Goal: Information Seeking & Learning: Check status

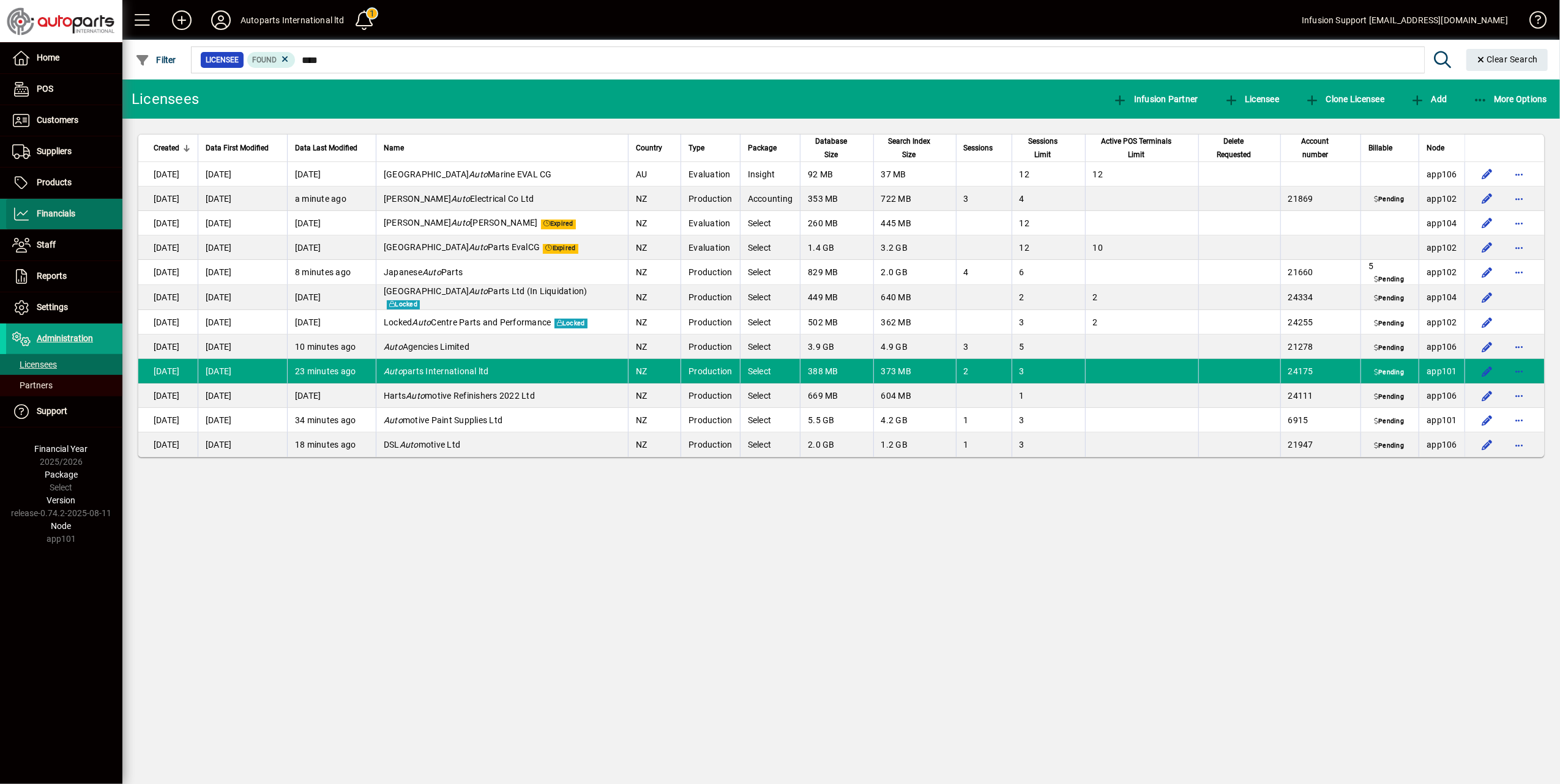
click at [48, 210] on span "Financials" at bounding box center [56, 213] width 38 height 10
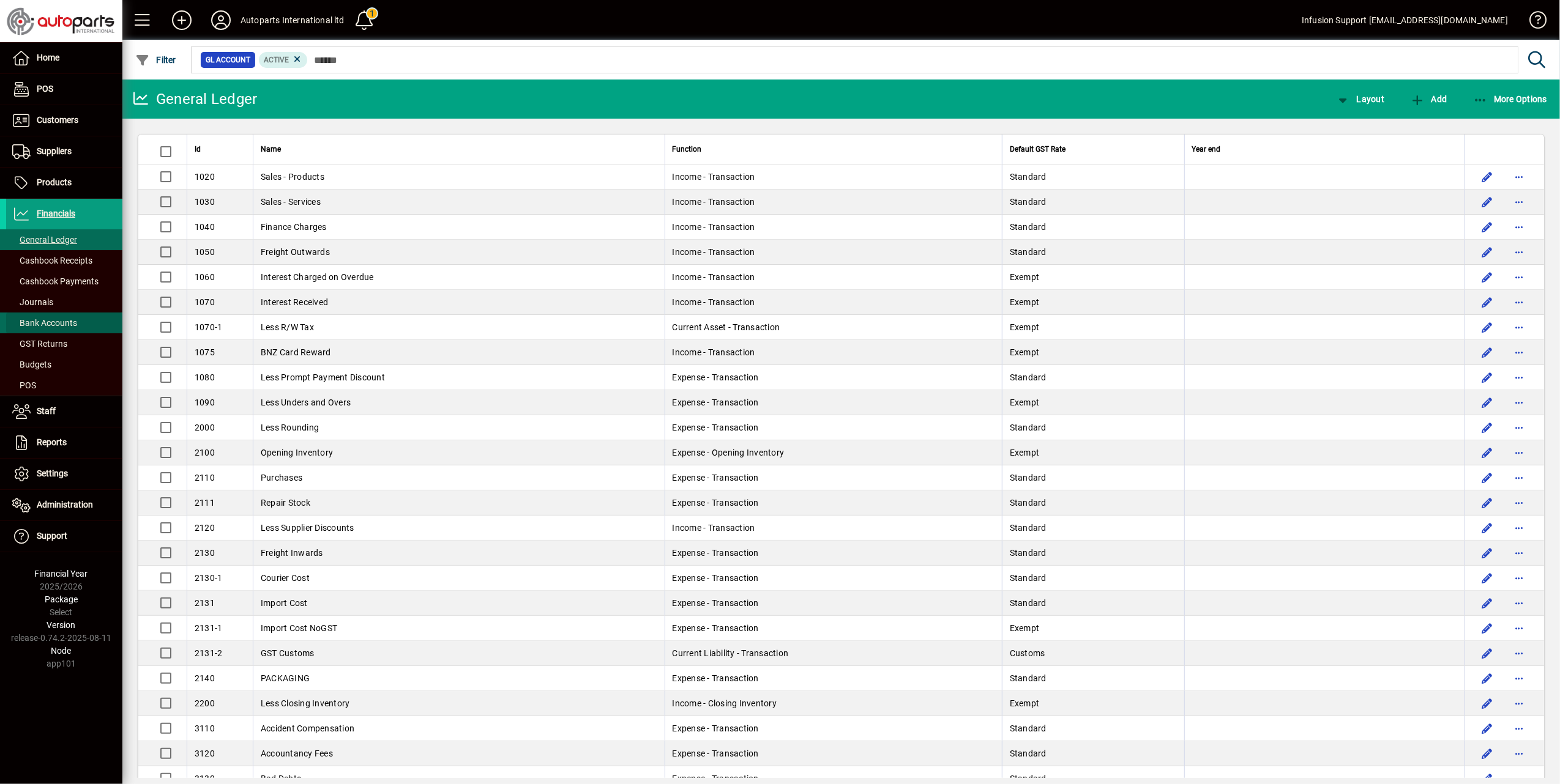
click at [59, 324] on span "Bank Accounts" at bounding box center [44, 322] width 65 height 10
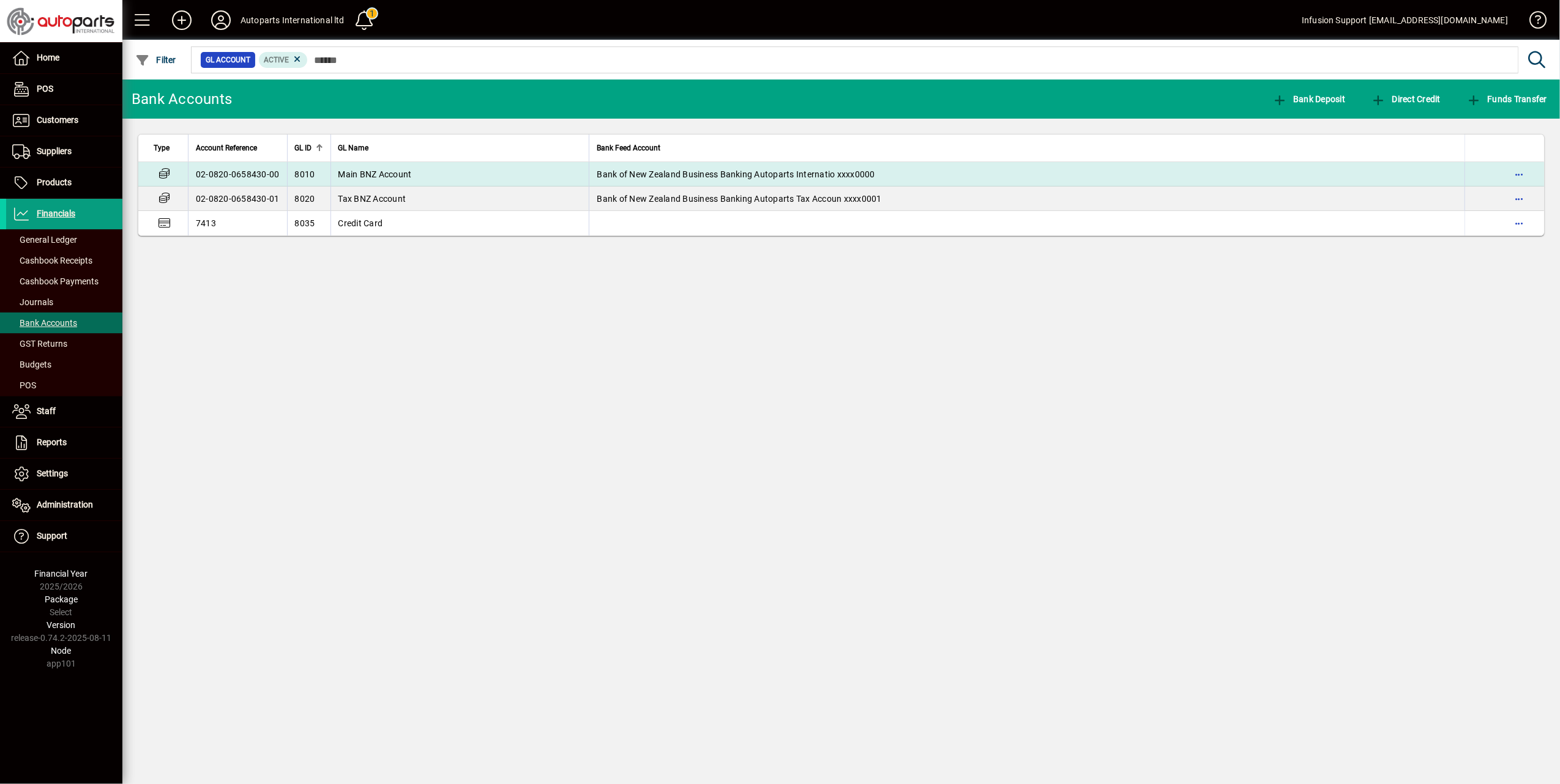
click at [754, 172] on span "Bank of New Zealand Business Banking Autoparts Internatio xxxx0000" at bounding box center [735, 174] width 278 height 10
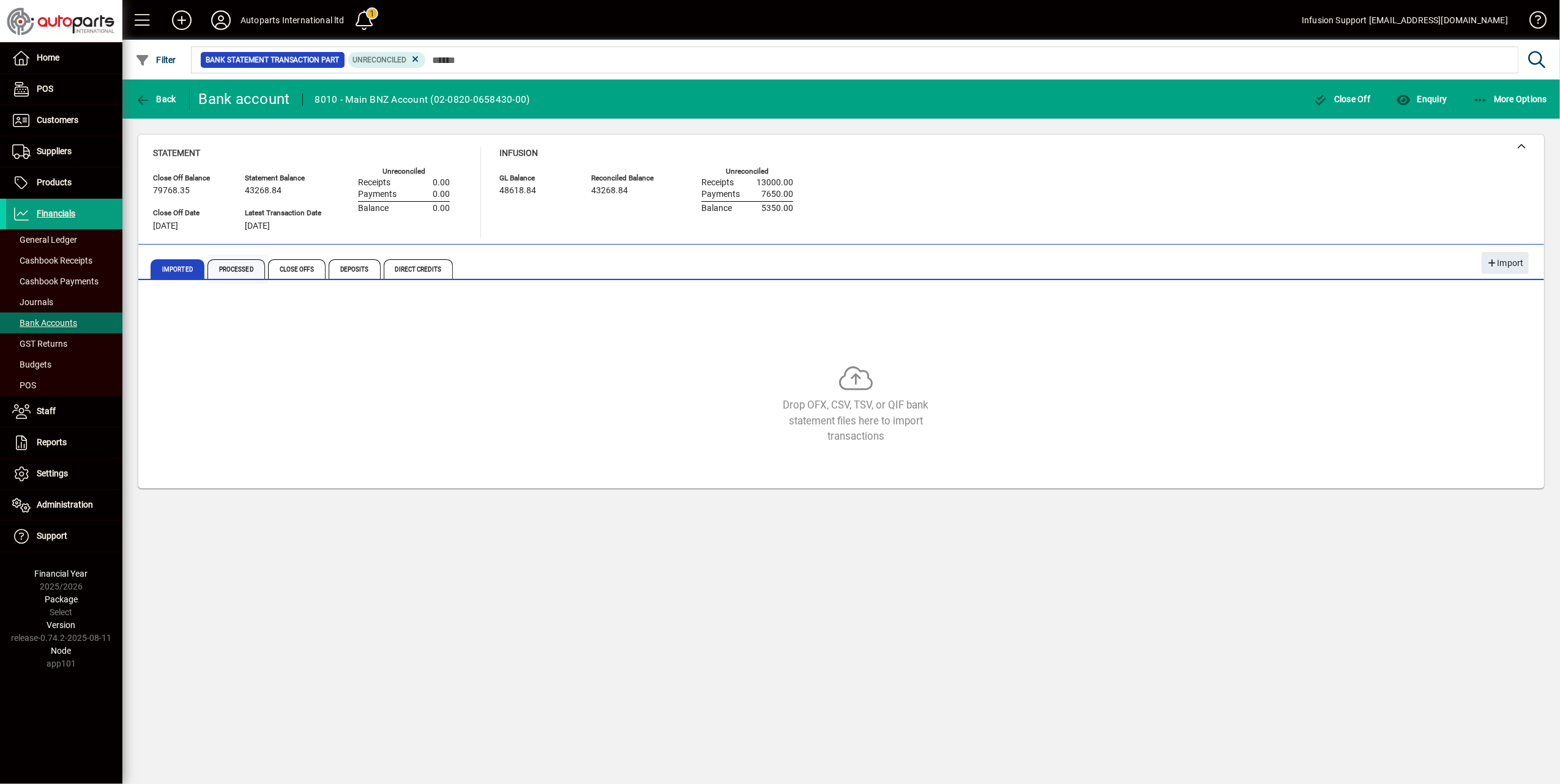
click at [241, 265] on span "Processed" at bounding box center [236, 269] width 58 height 20
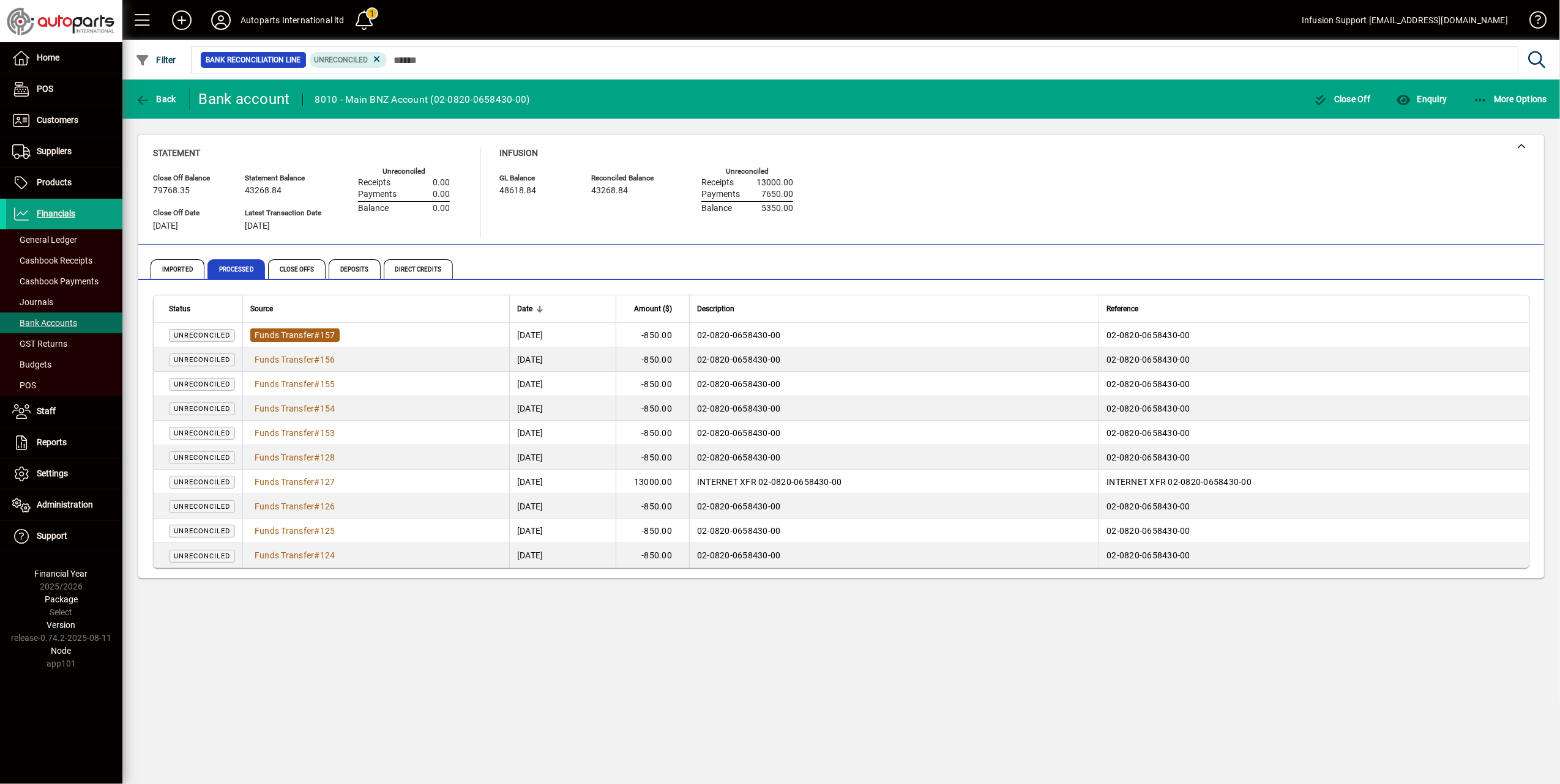
click at [319, 336] on span "#" at bounding box center [317, 334] width 6 height 10
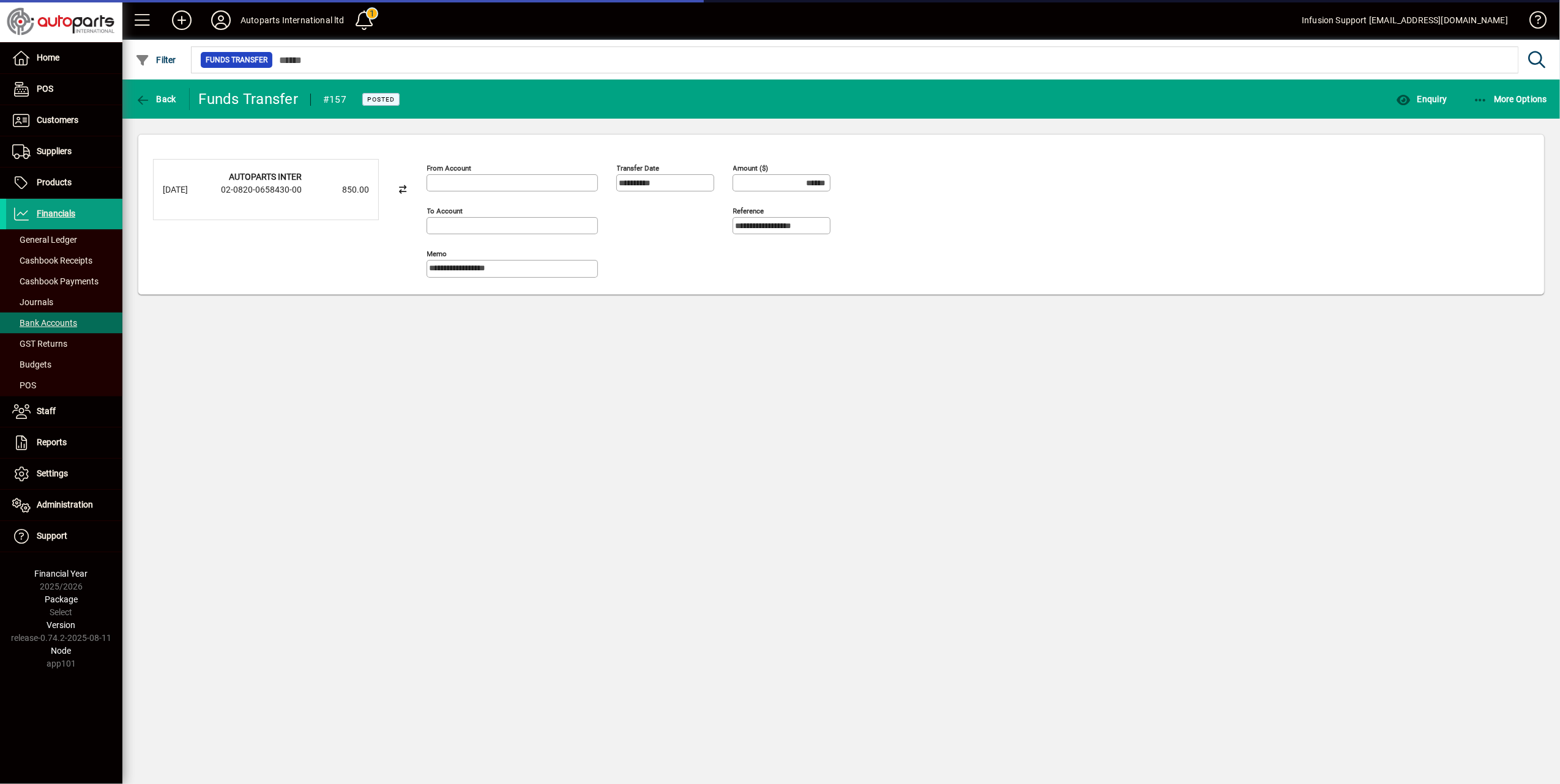
type input "**********"
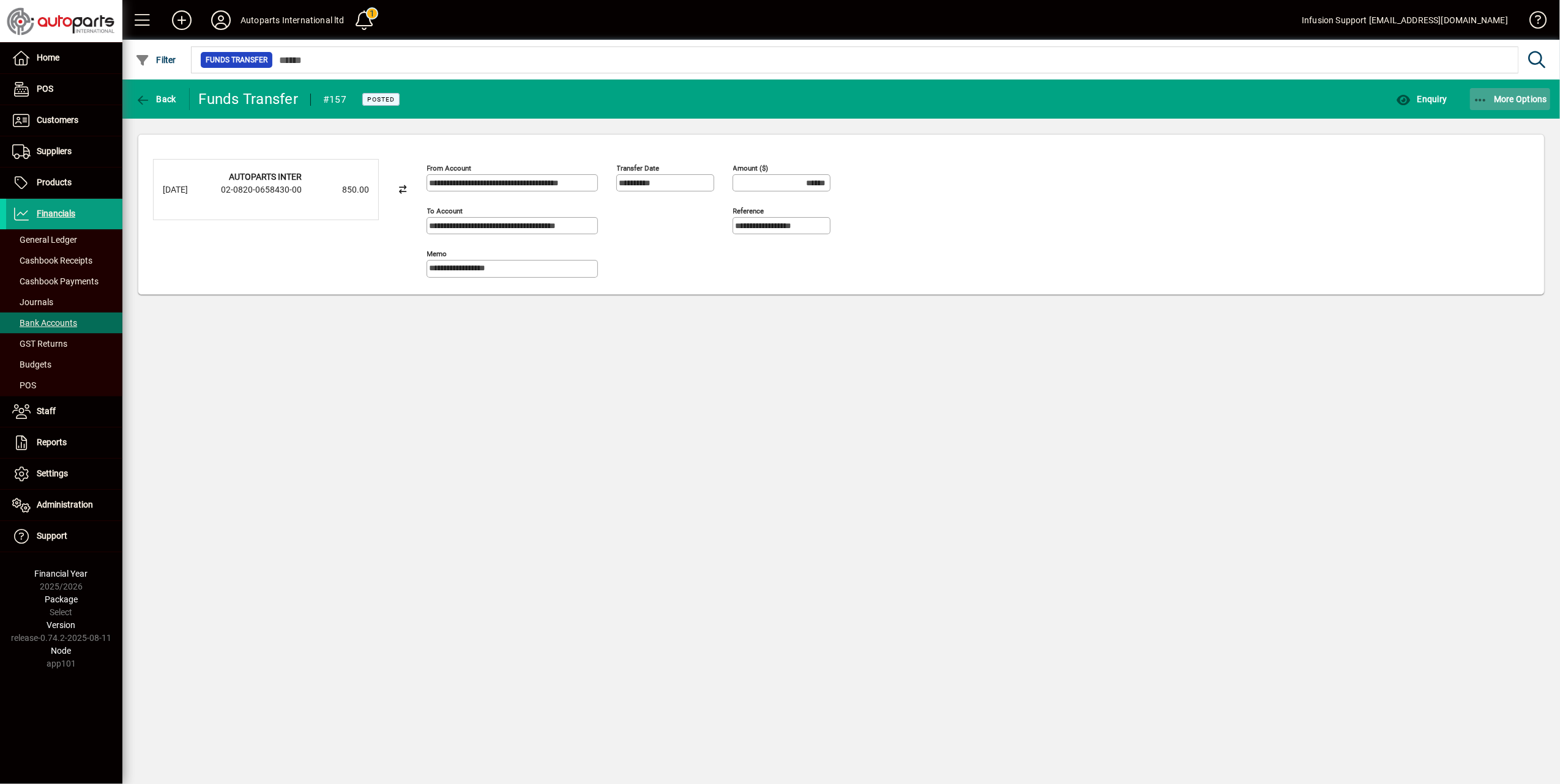
click at [1528, 98] on span "More Options" at bounding box center [1510, 98] width 75 height 10
click at [1476, 159] on span "Enquiry" at bounding box center [1499, 154] width 103 height 15
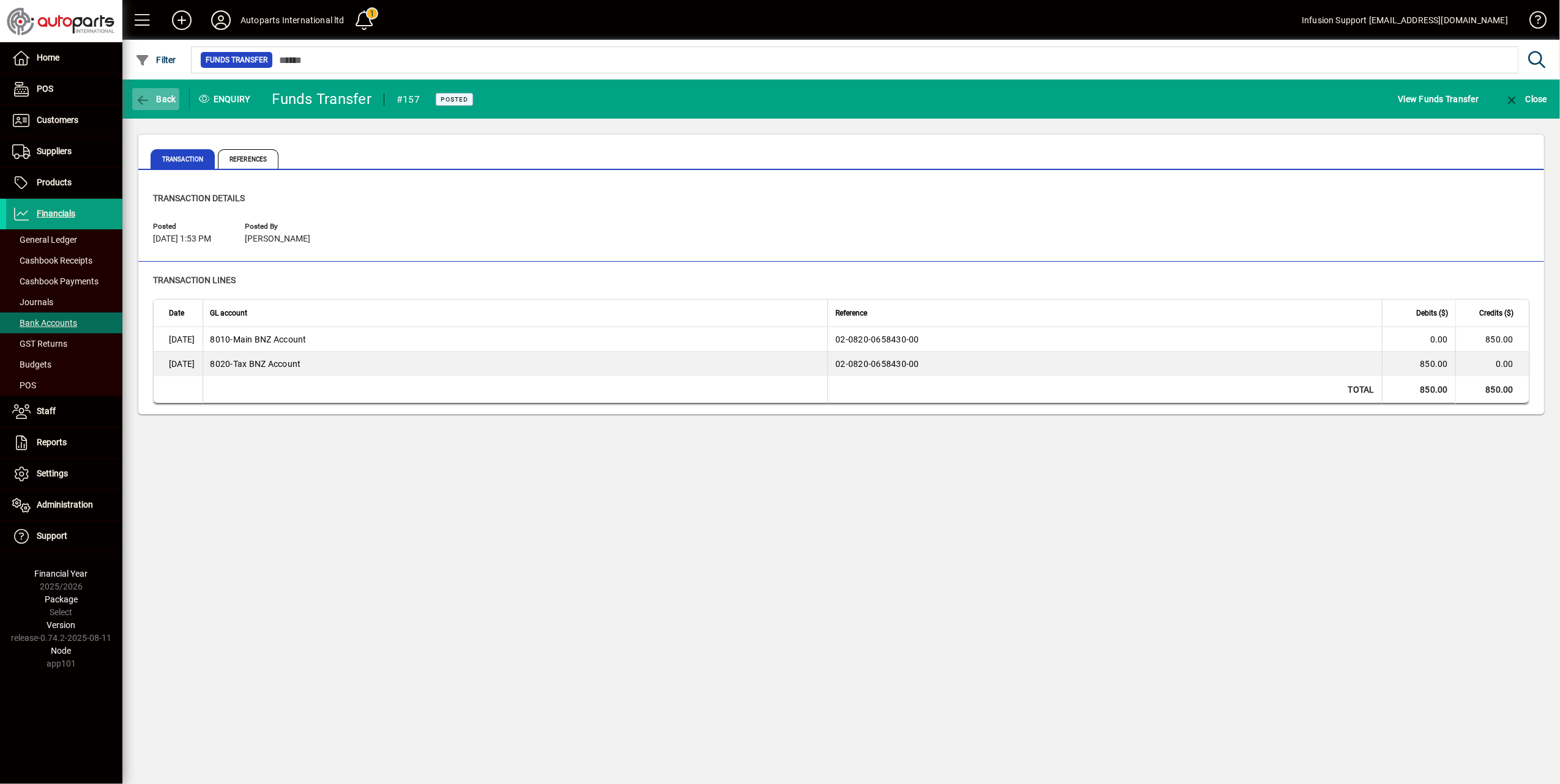
click at [142, 94] on icon "button" at bounding box center [143, 100] width 15 height 12
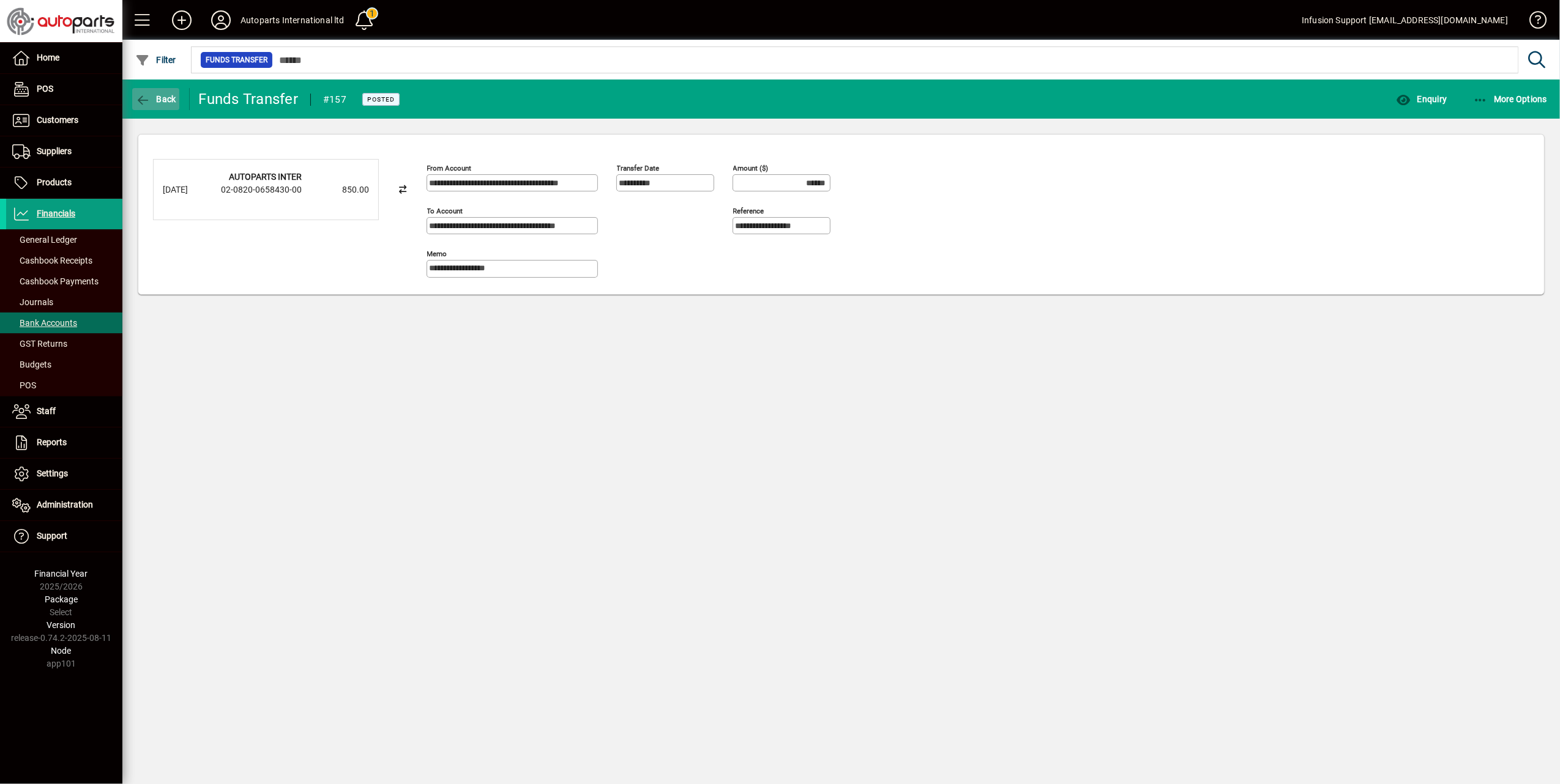
click at [141, 101] on icon "button" at bounding box center [143, 100] width 15 height 12
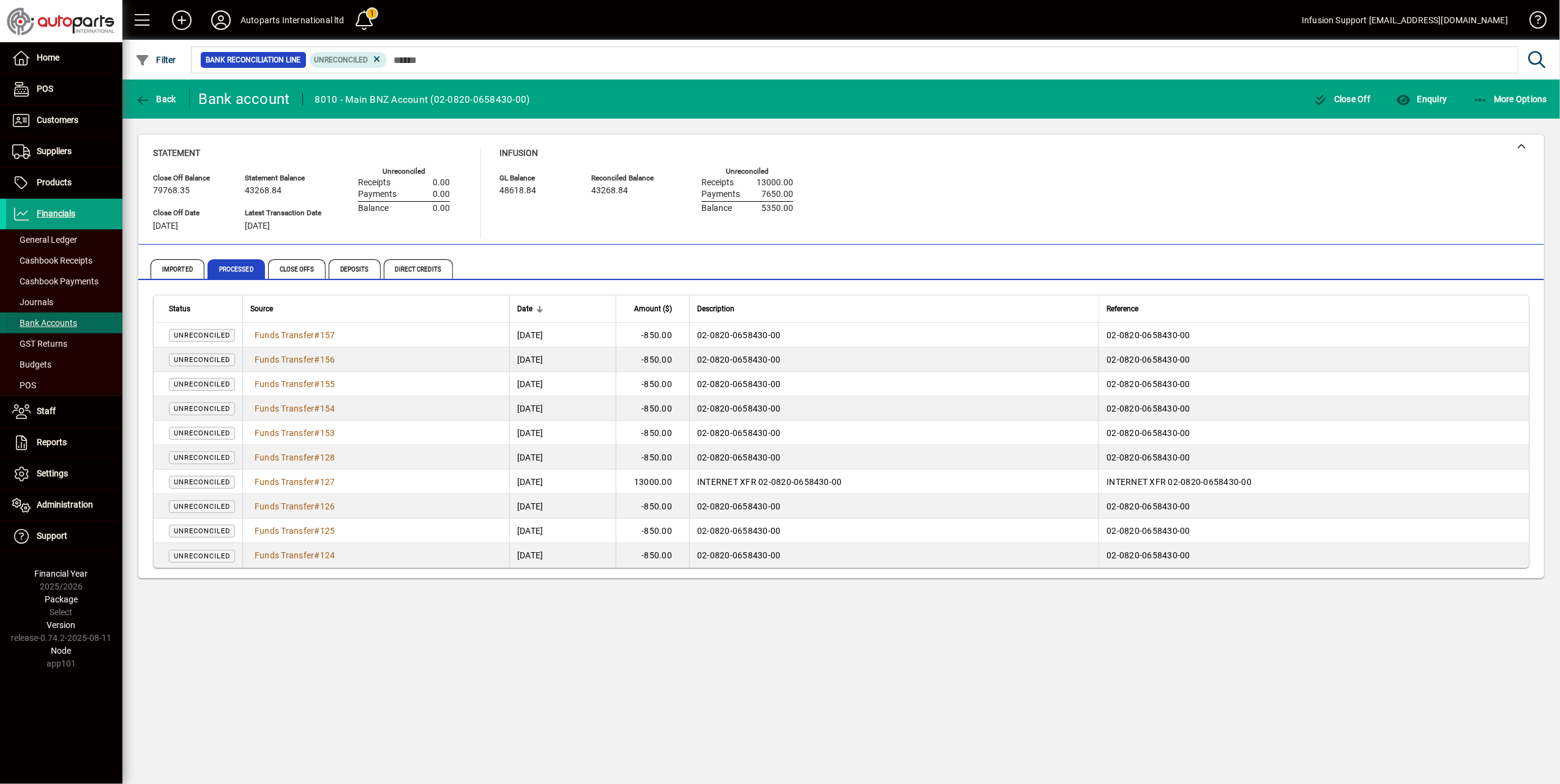
click at [56, 321] on span "Bank Accounts" at bounding box center [44, 322] width 65 height 10
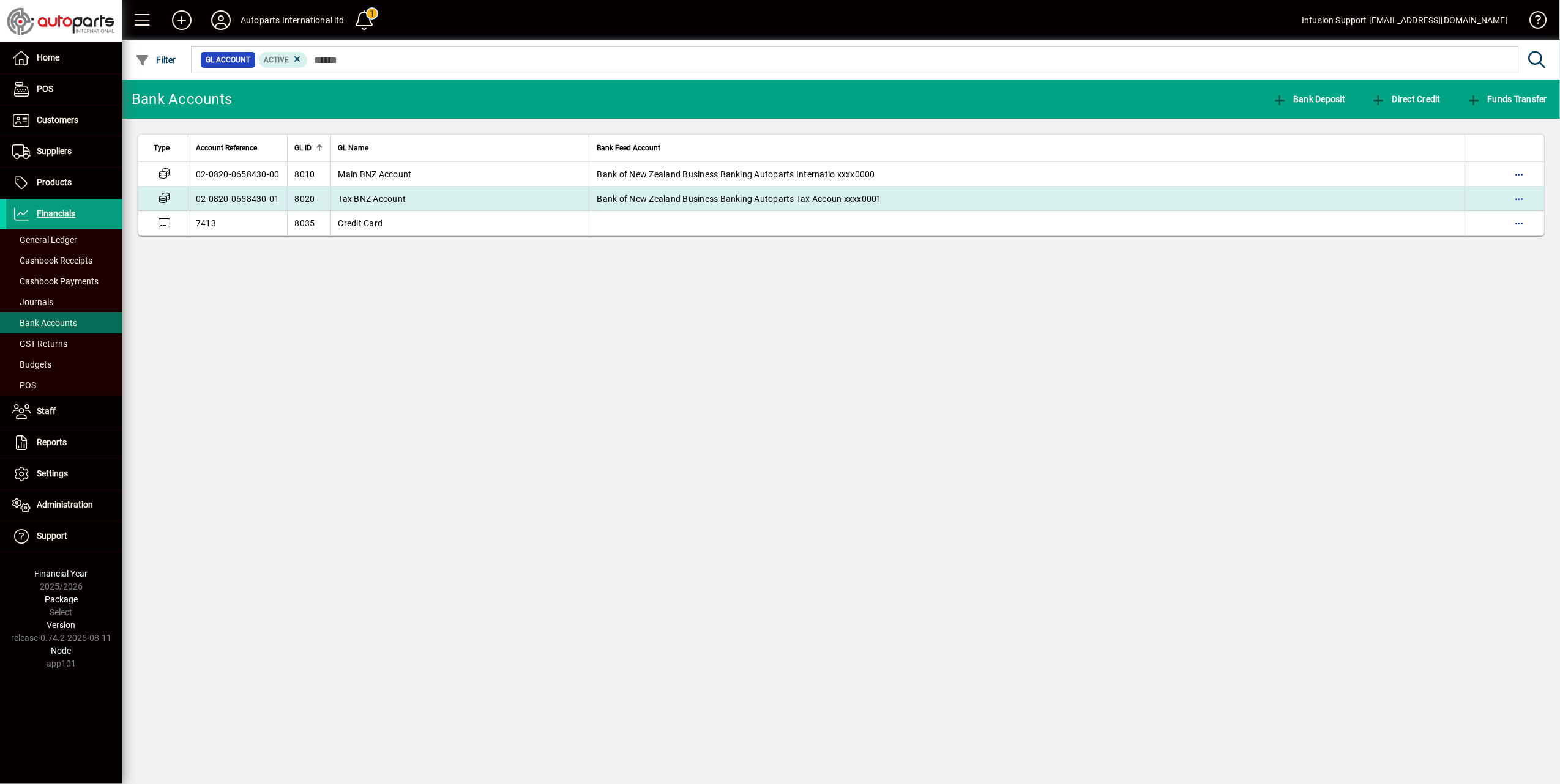
click at [405, 201] on span "Tax BNZ Account" at bounding box center [372, 198] width 68 height 10
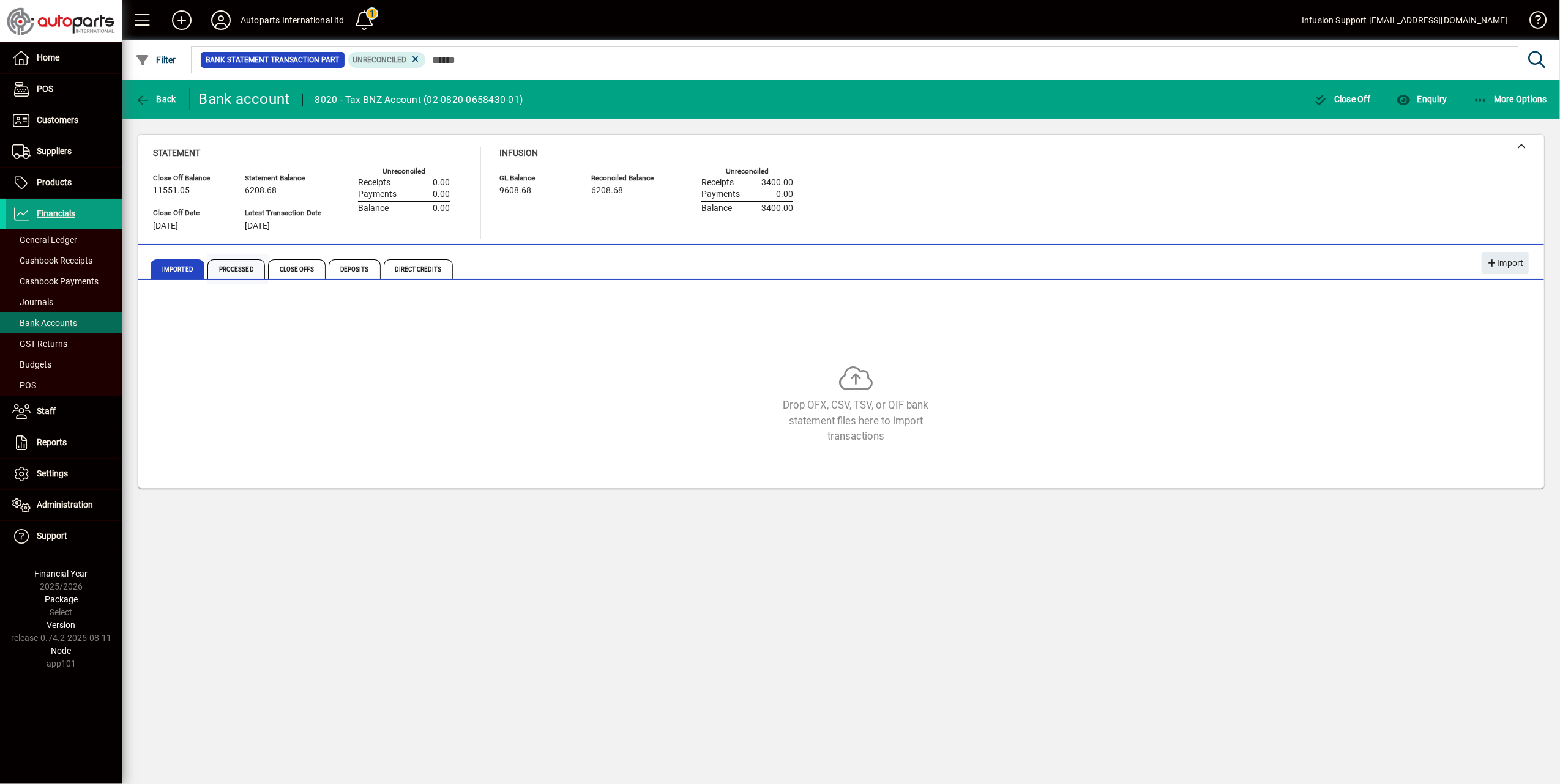
click at [236, 268] on span "Processed" at bounding box center [236, 269] width 58 height 20
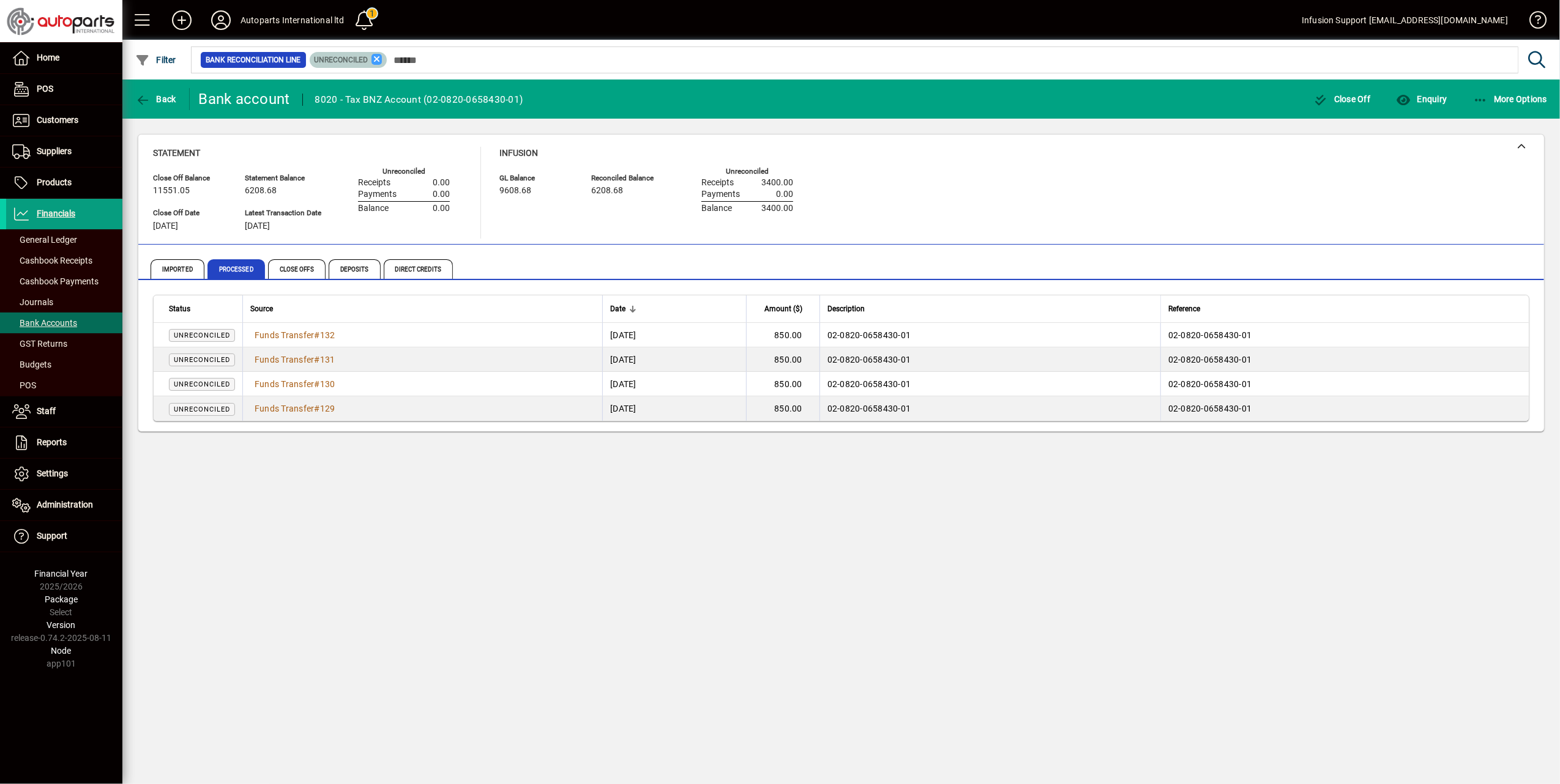
click at [377, 55] on icon at bounding box center [376, 59] width 11 height 11
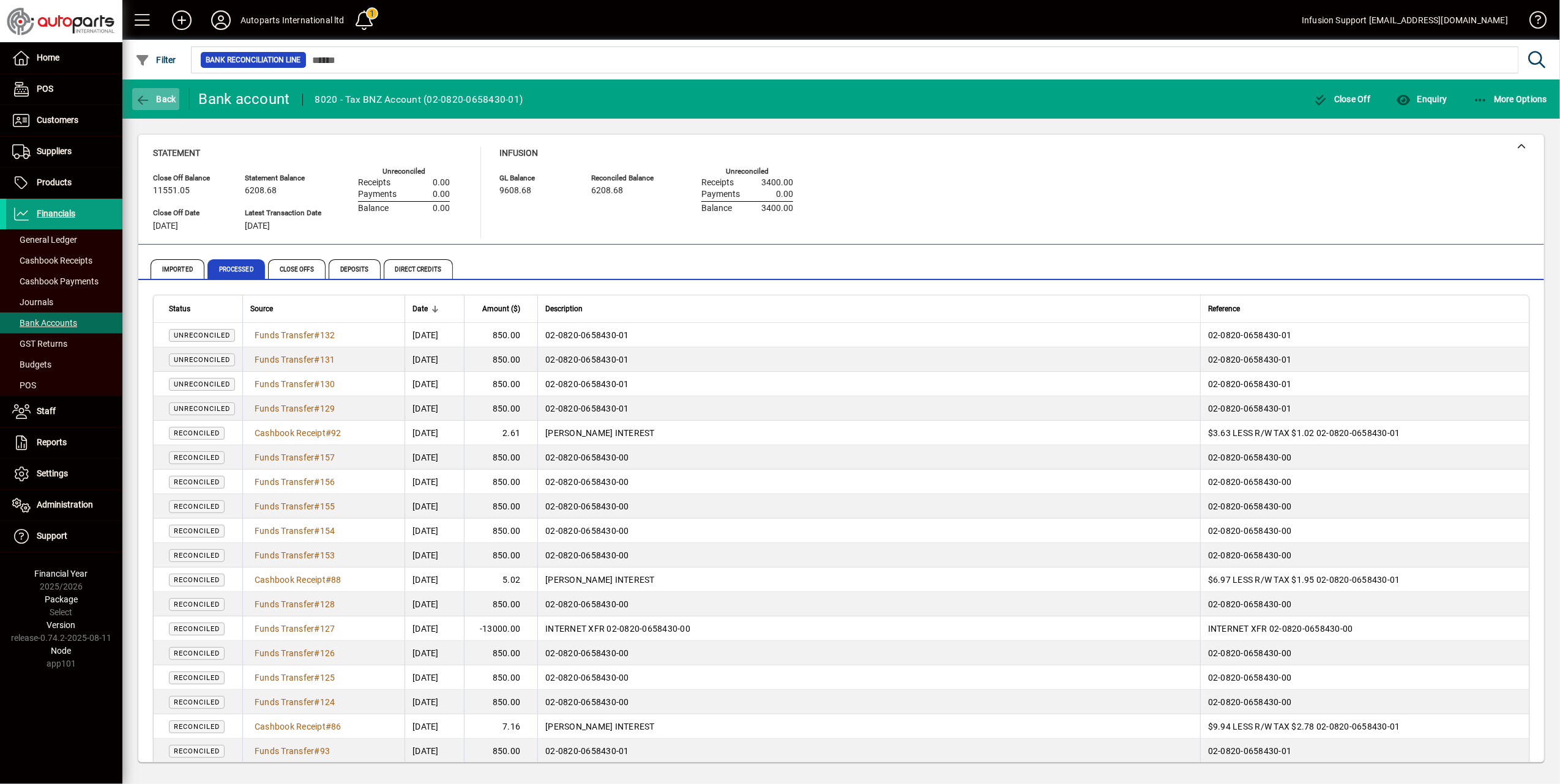
click at [142, 94] on icon "button" at bounding box center [143, 100] width 15 height 12
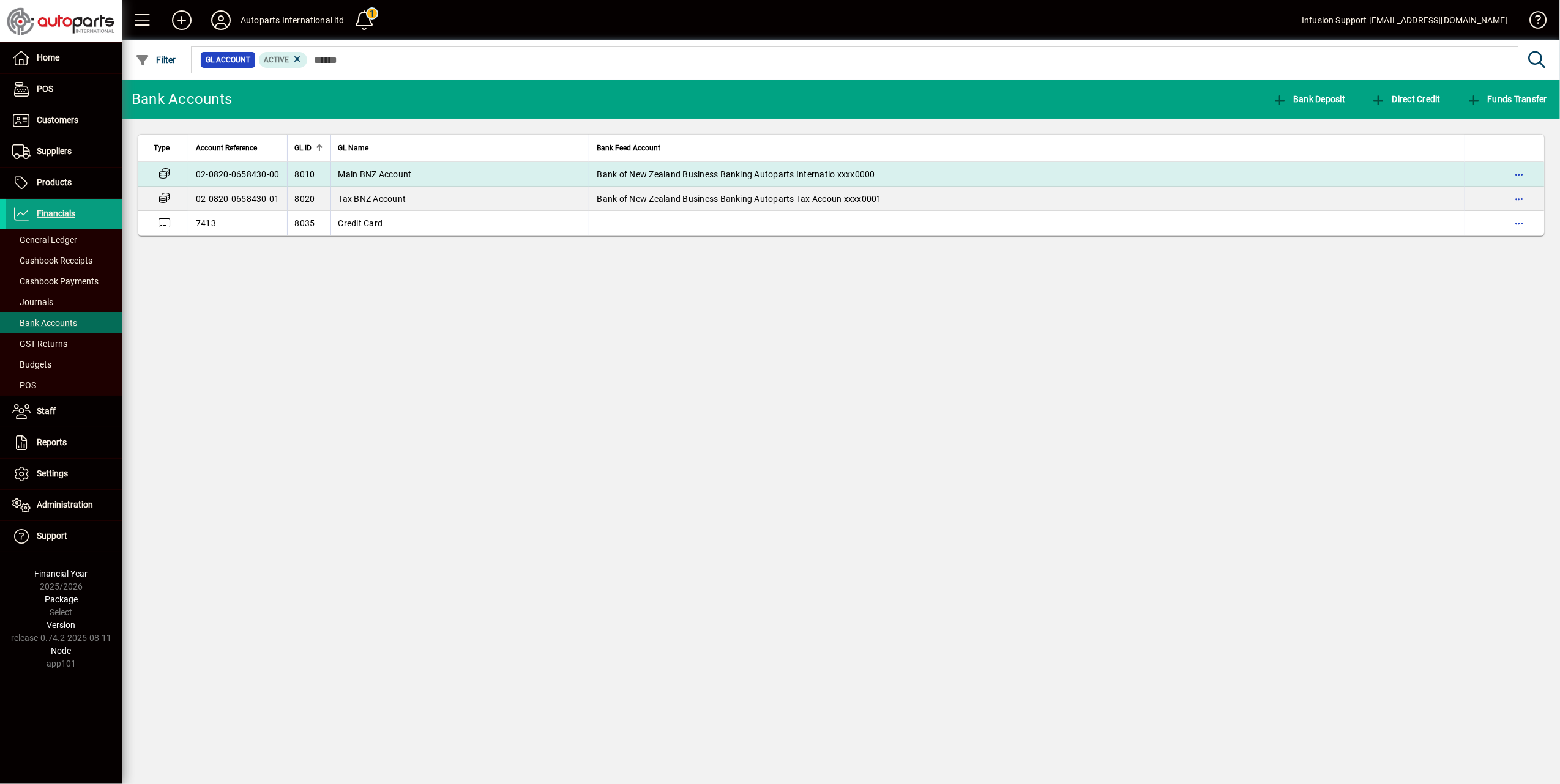
click at [434, 165] on td "Main BNZ Account" at bounding box center [459, 174] width 259 height 24
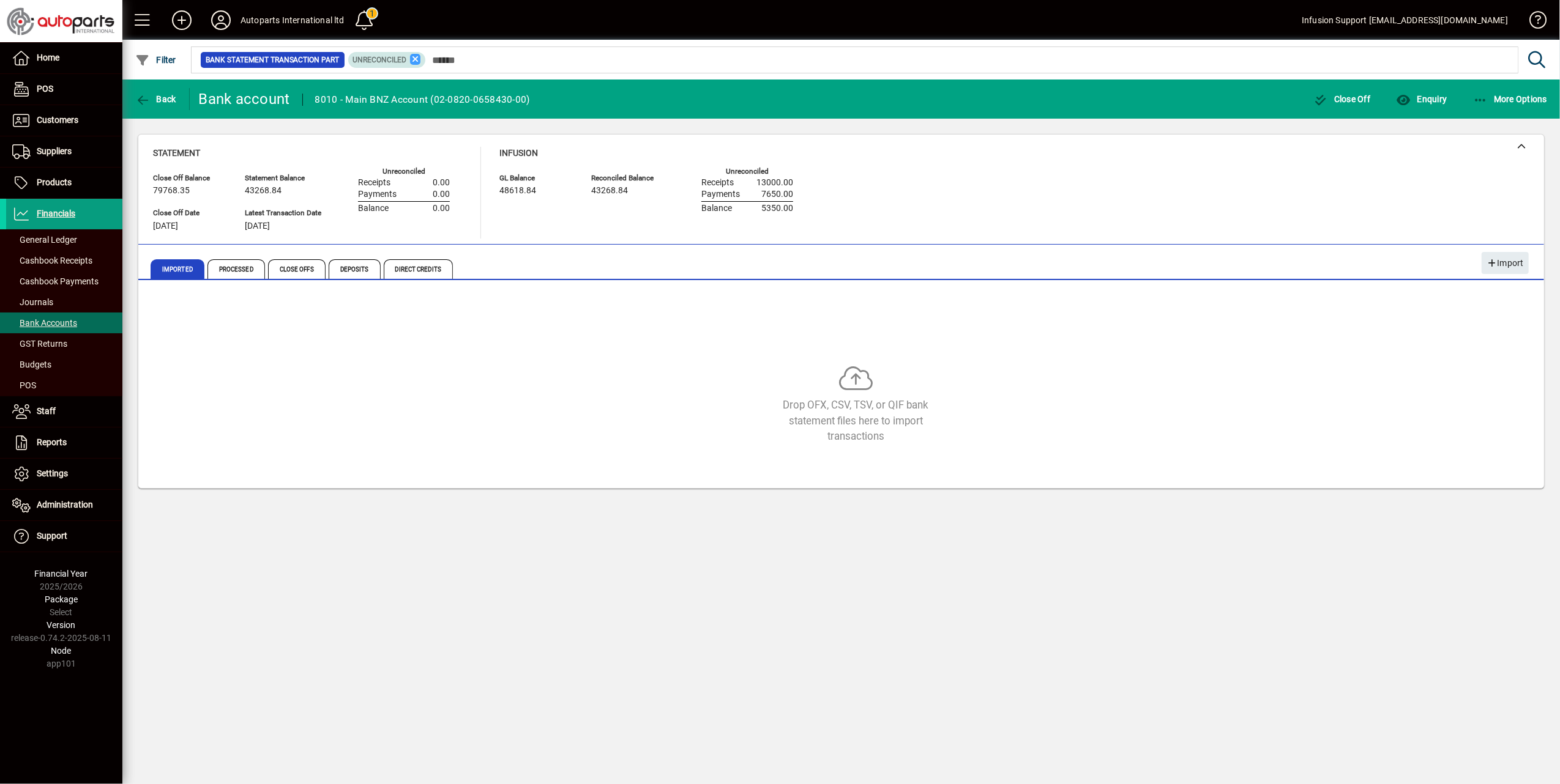
click at [413, 55] on icon at bounding box center [415, 59] width 11 height 11
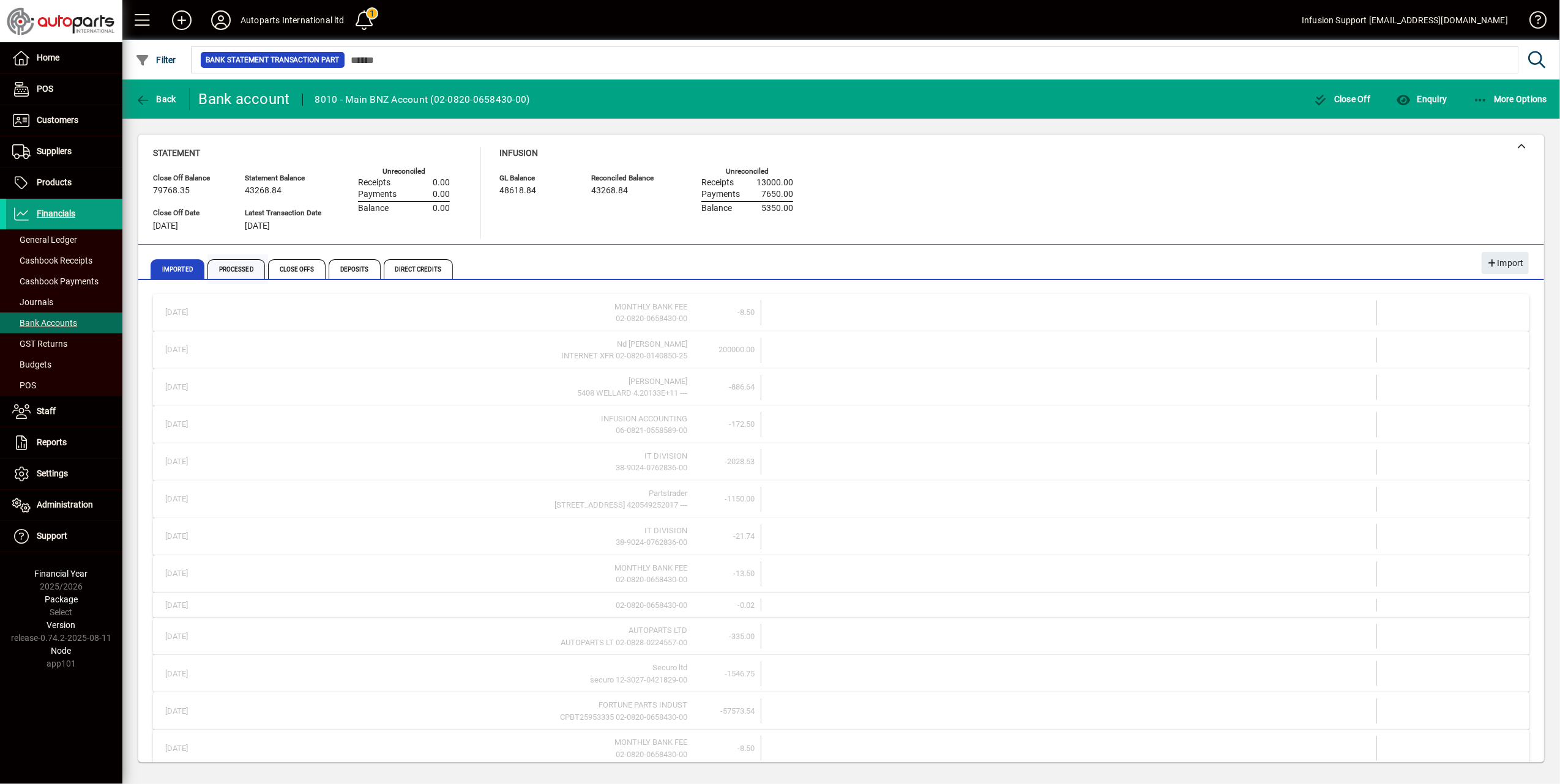
click at [243, 267] on span "Processed" at bounding box center [236, 269] width 58 height 20
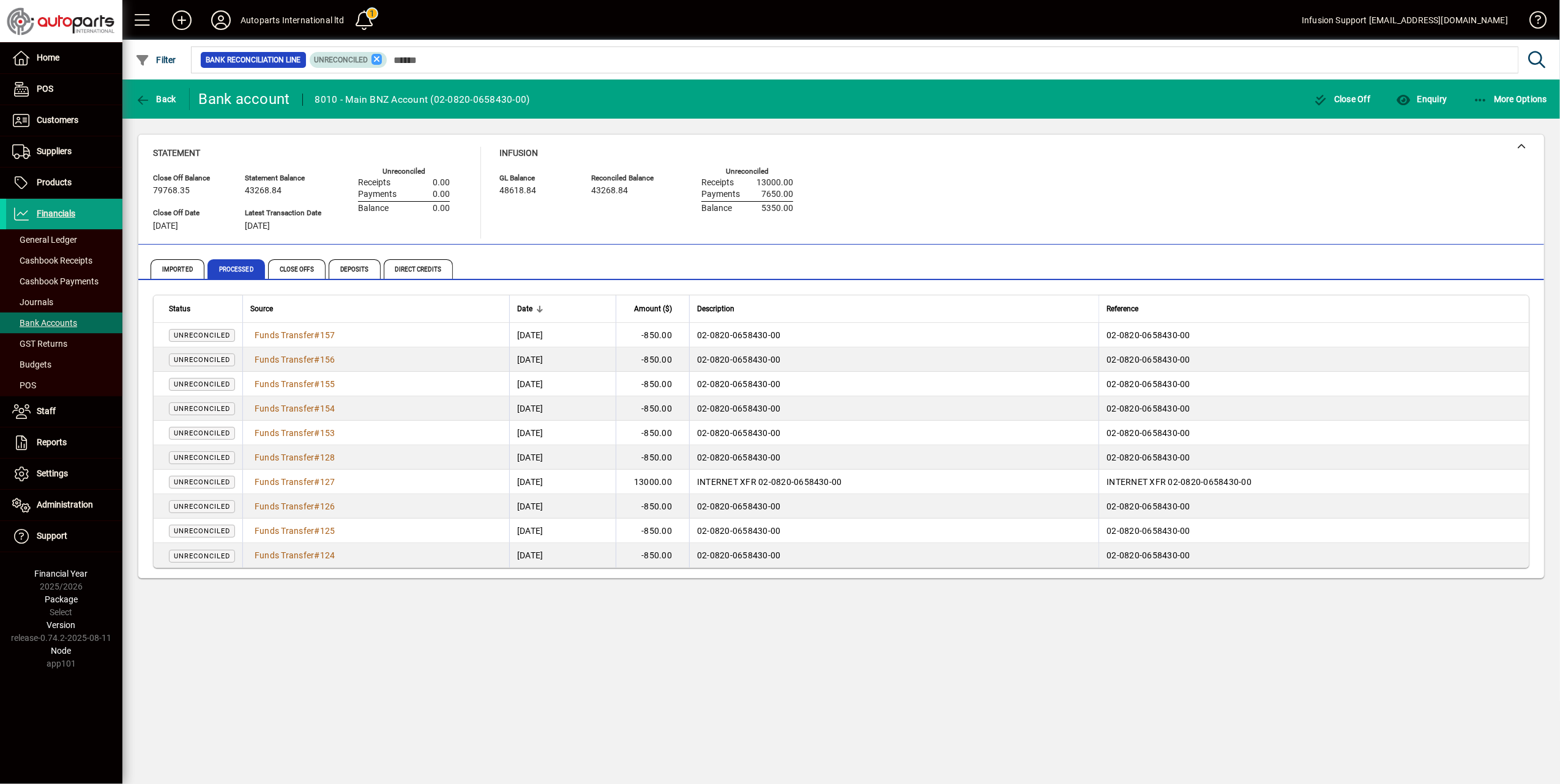
click at [375, 62] on icon at bounding box center [376, 59] width 11 height 11
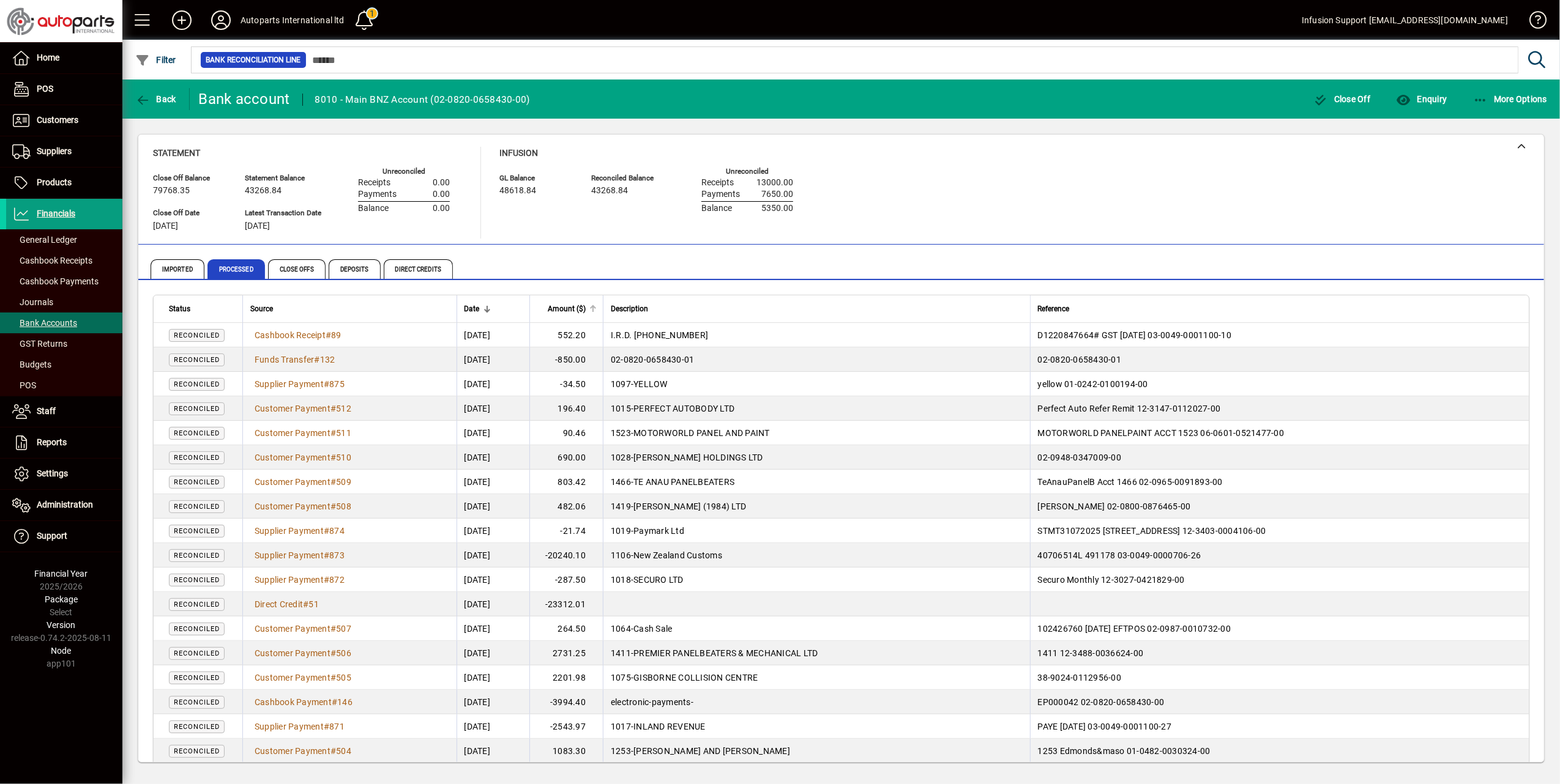
click at [594, 306] on div at bounding box center [592, 308] width 4 height 4
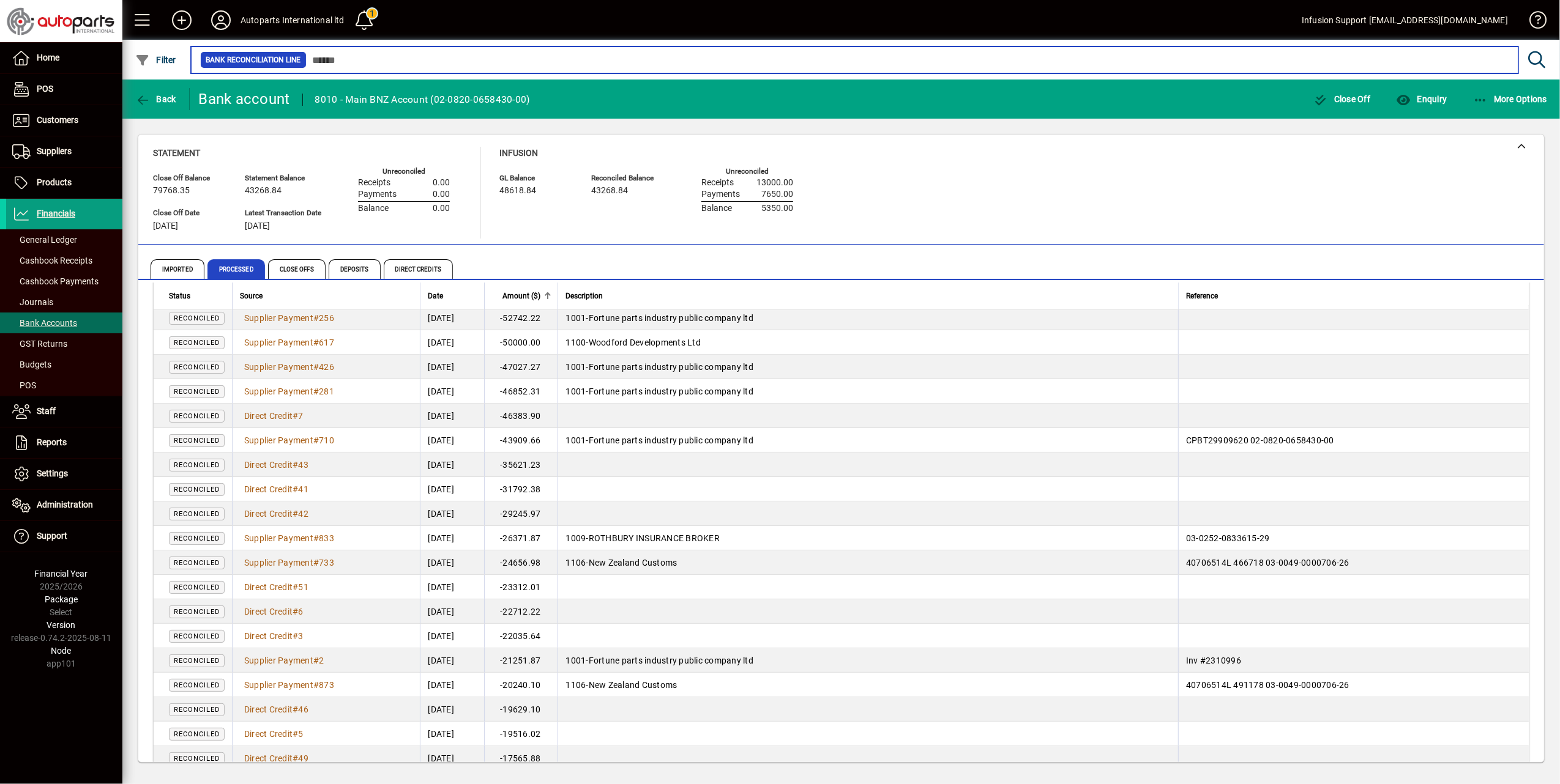
scroll to position [652, 0]
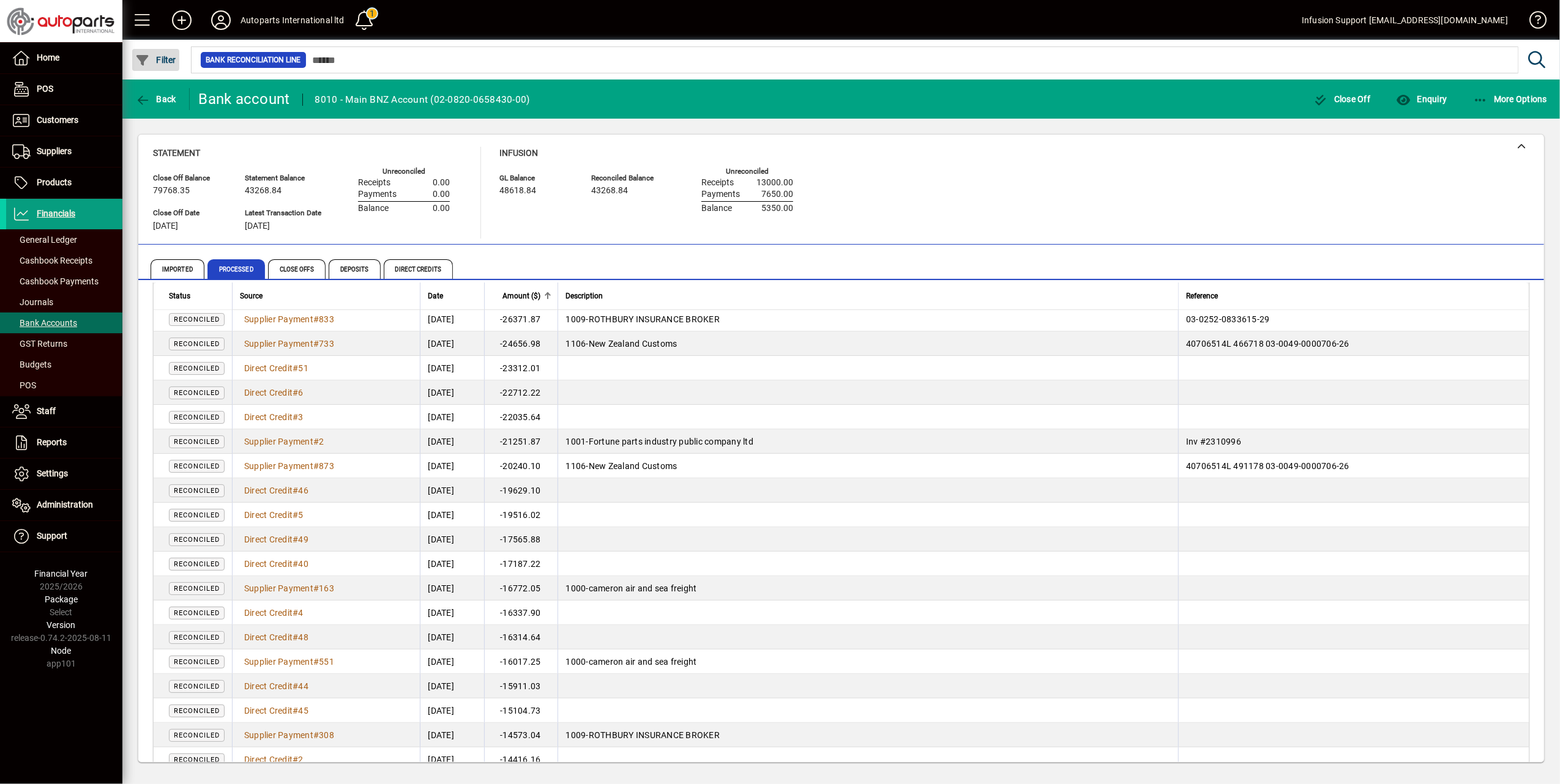
click at [161, 52] on span "button" at bounding box center [156, 60] width 47 height 29
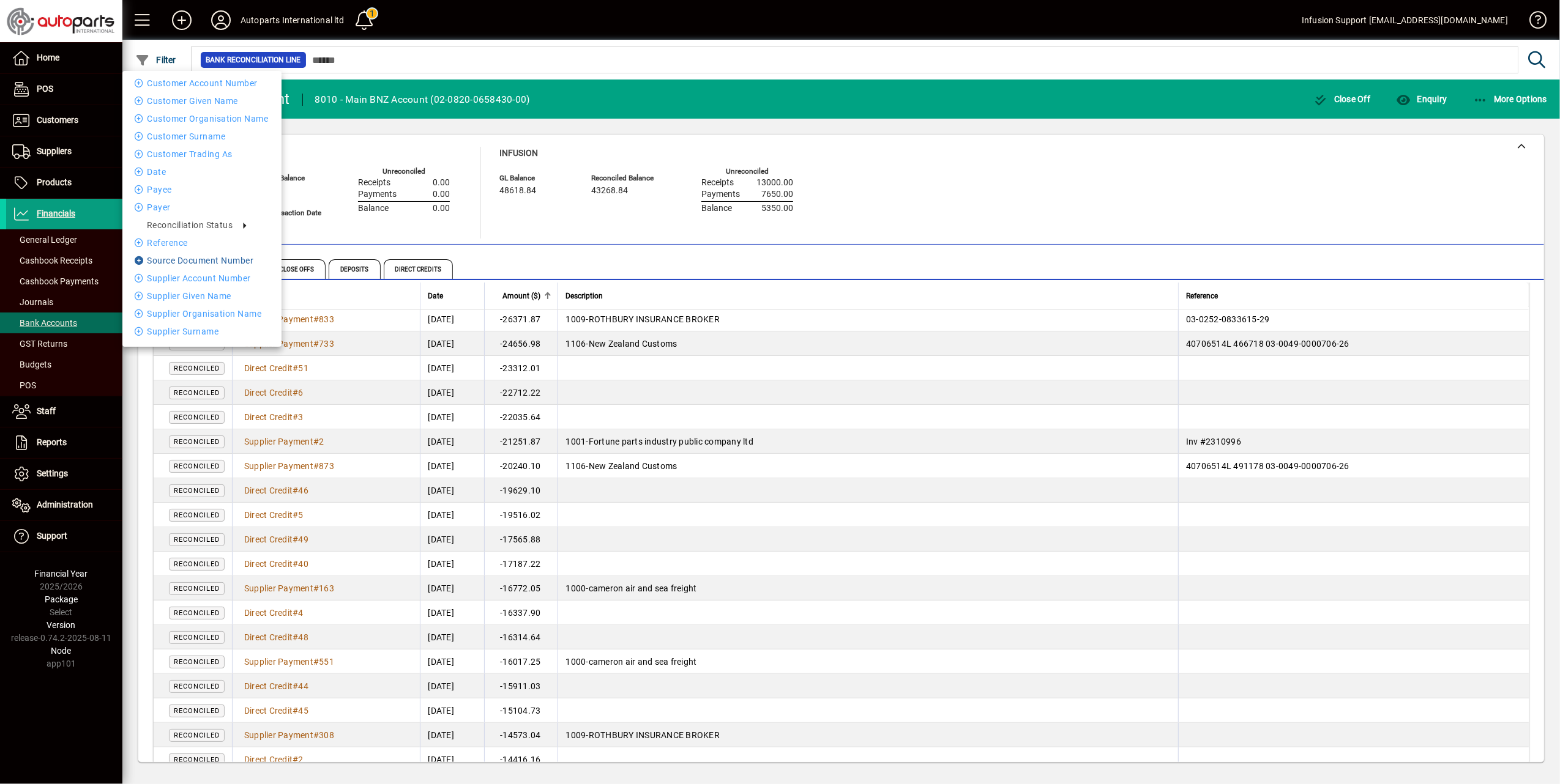
click at [163, 257] on li "source document number" at bounding box center [202, 260] width 159 height 15
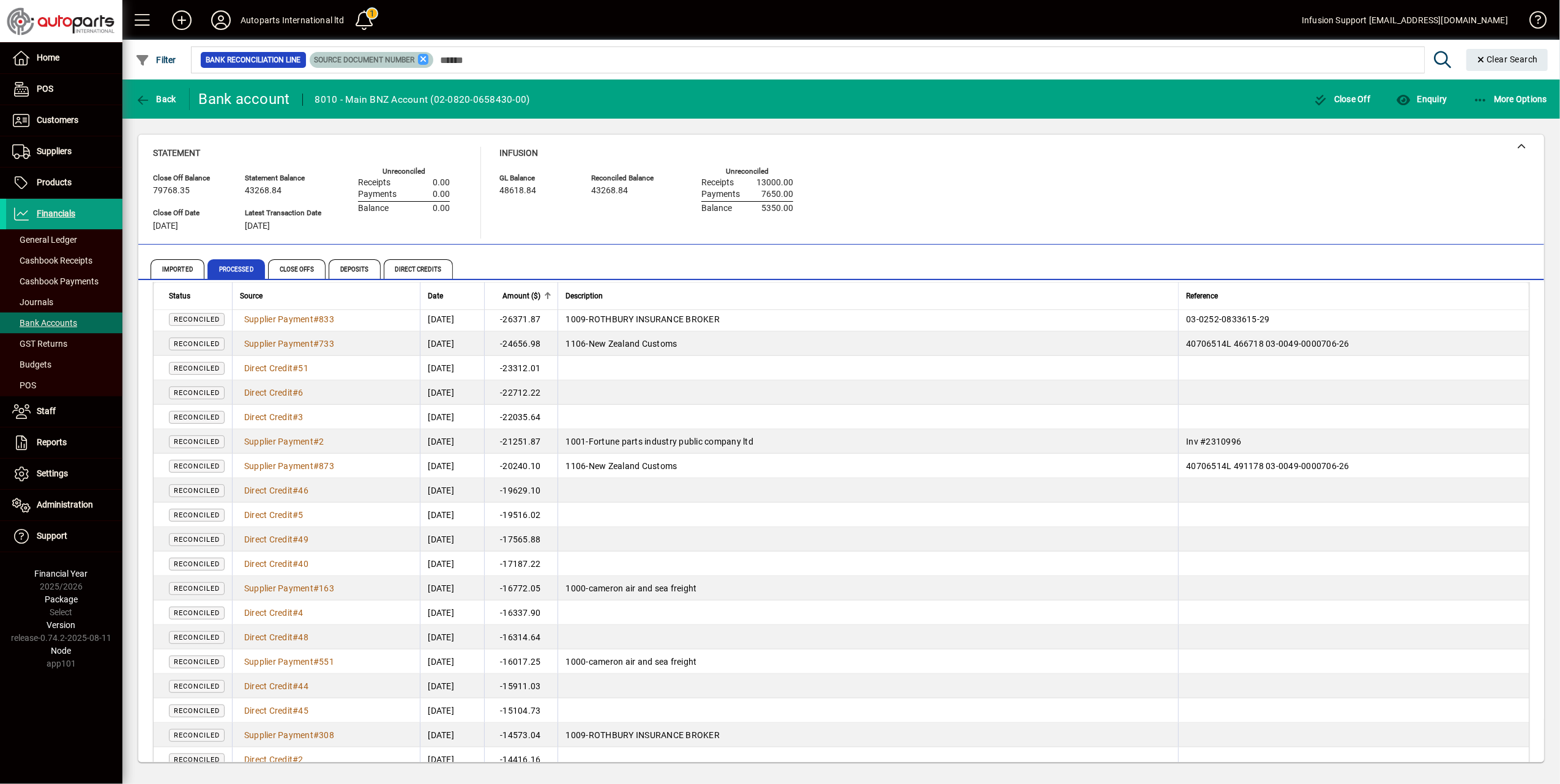
click at [427, 56] on icon at bounding box center [423, 59] width 11 height 11
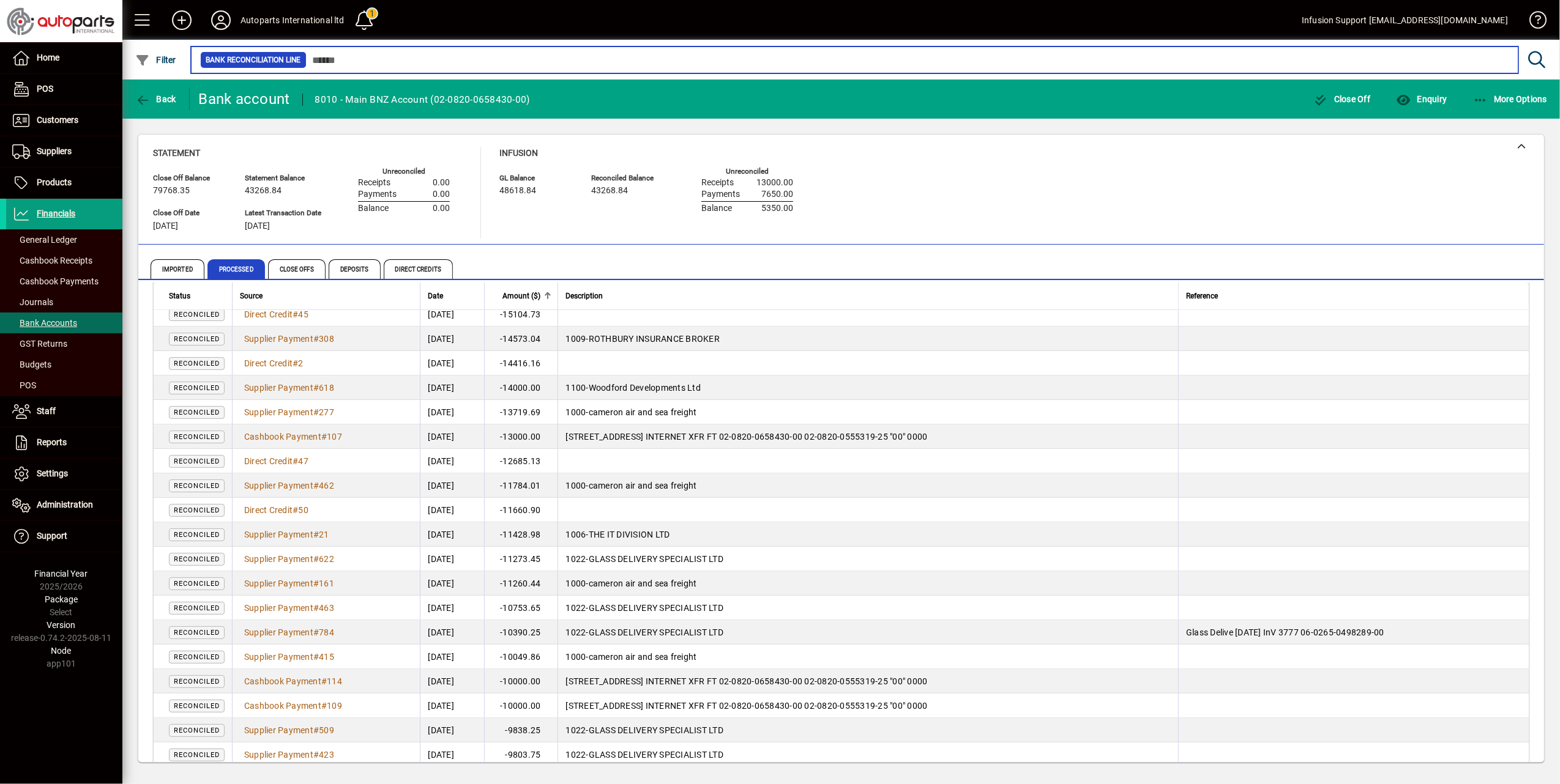
scroll to position [1060, 0]
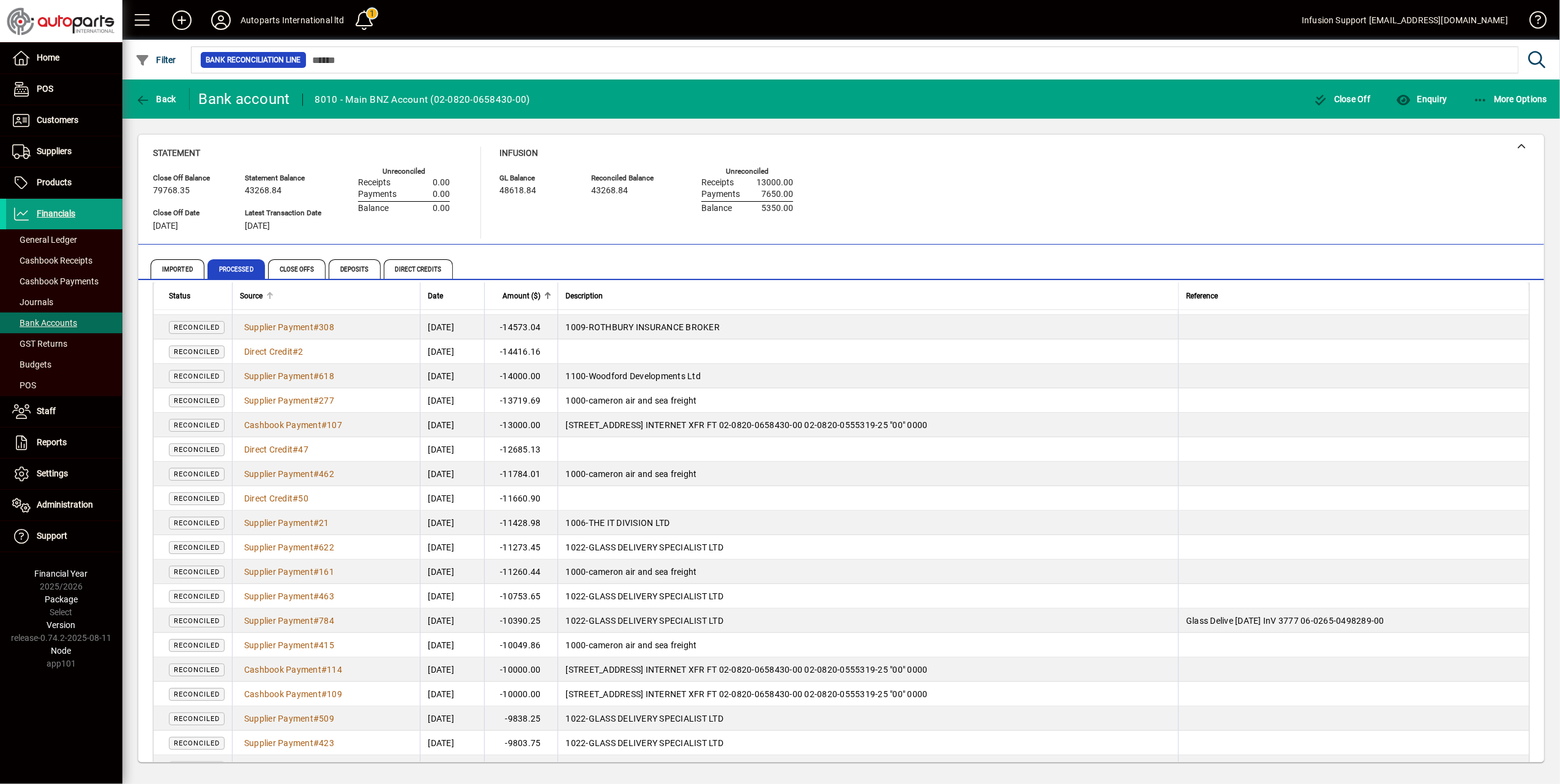
click at [267, 292] on div at bounding box center [269, 293] width 7 height 1
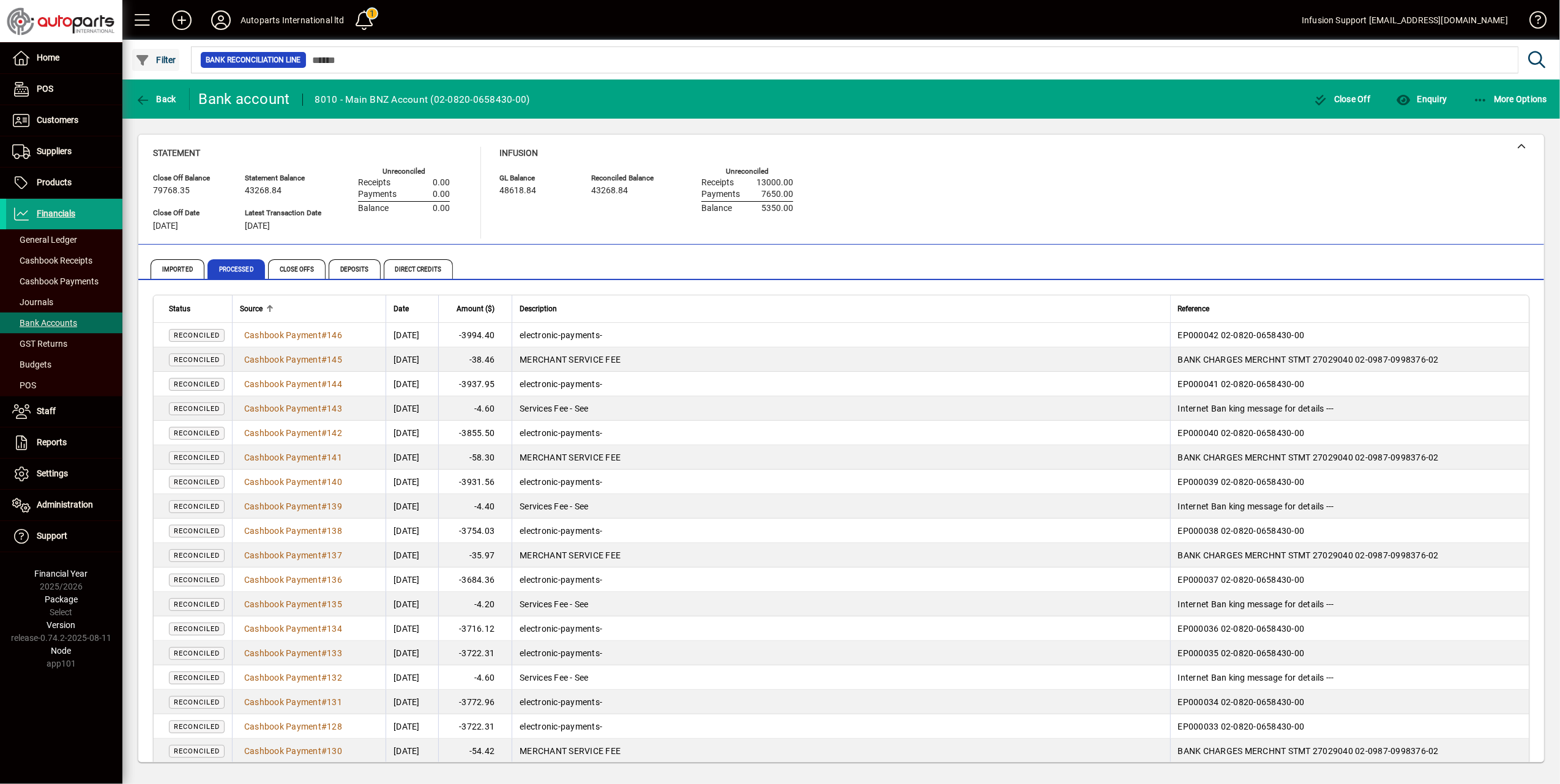
click at [163, 58] on span "Filter" at bounding box center [155, 59] width 41 height 10
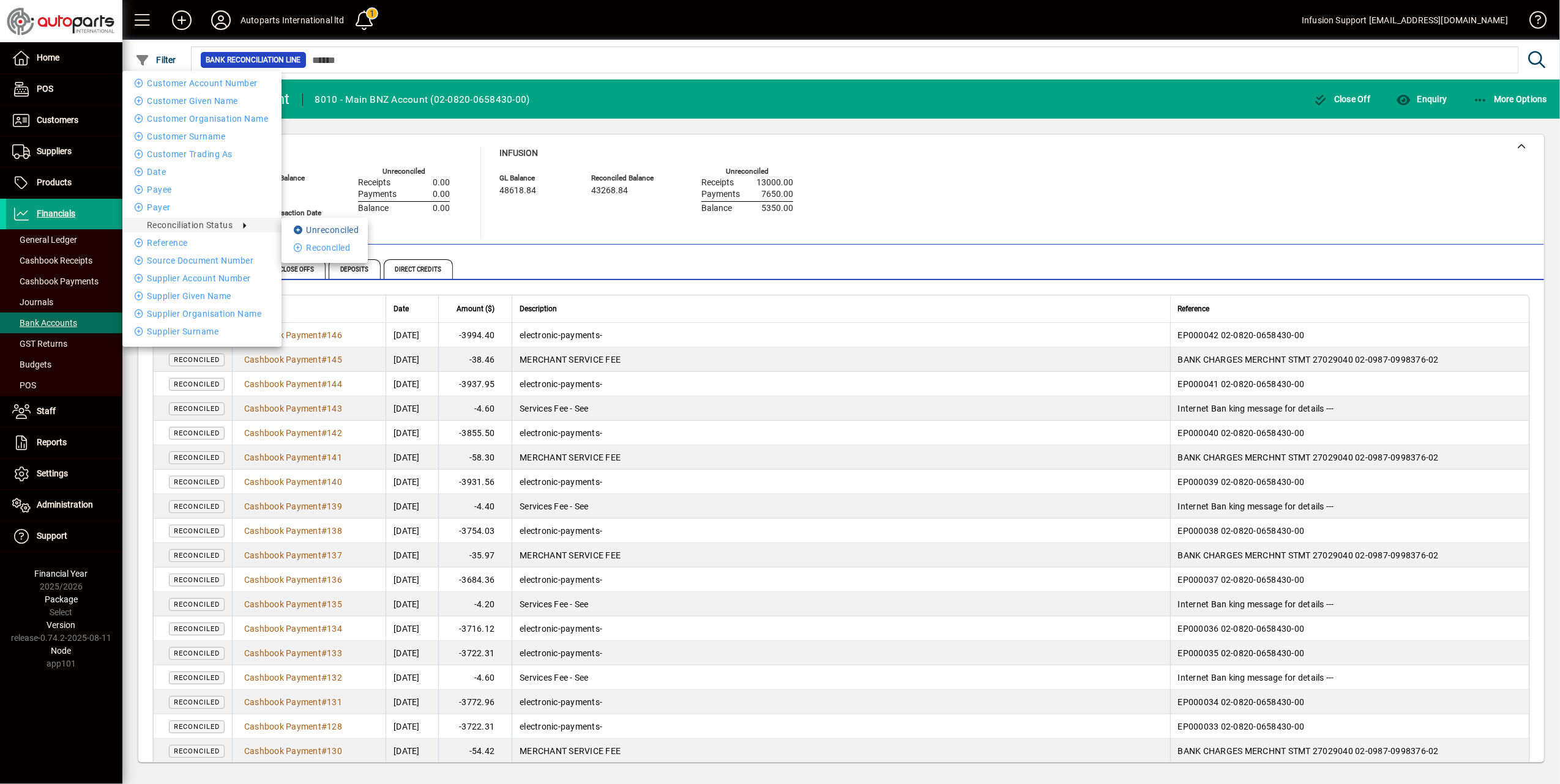
click at [343, 226] on li "Unreconciled" at bounding box center [324, 230] width 86 height 15
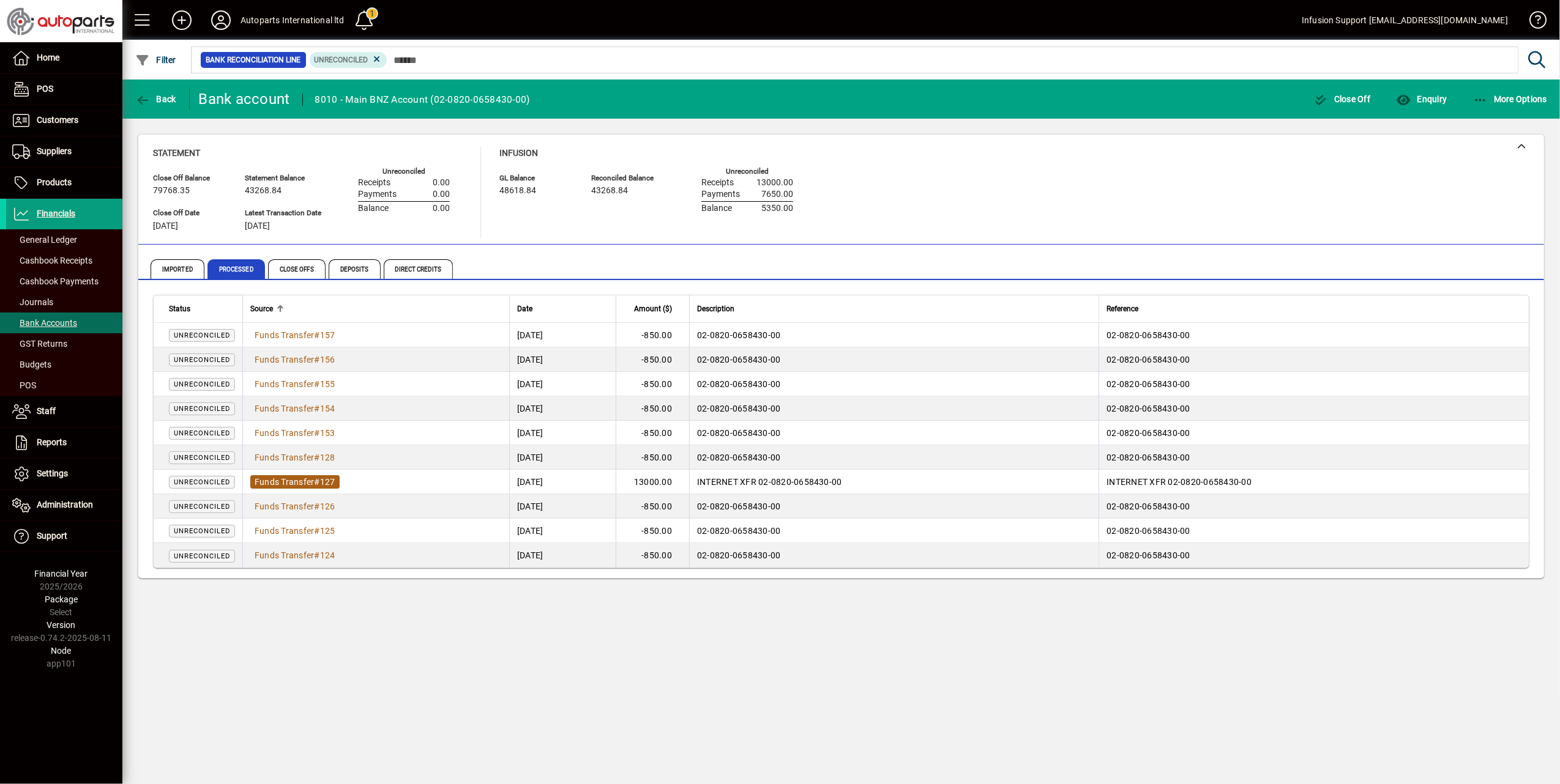
click at [302, 477] on span "Funds Transfer" at bounding box center [285, 482] width 60 height 10
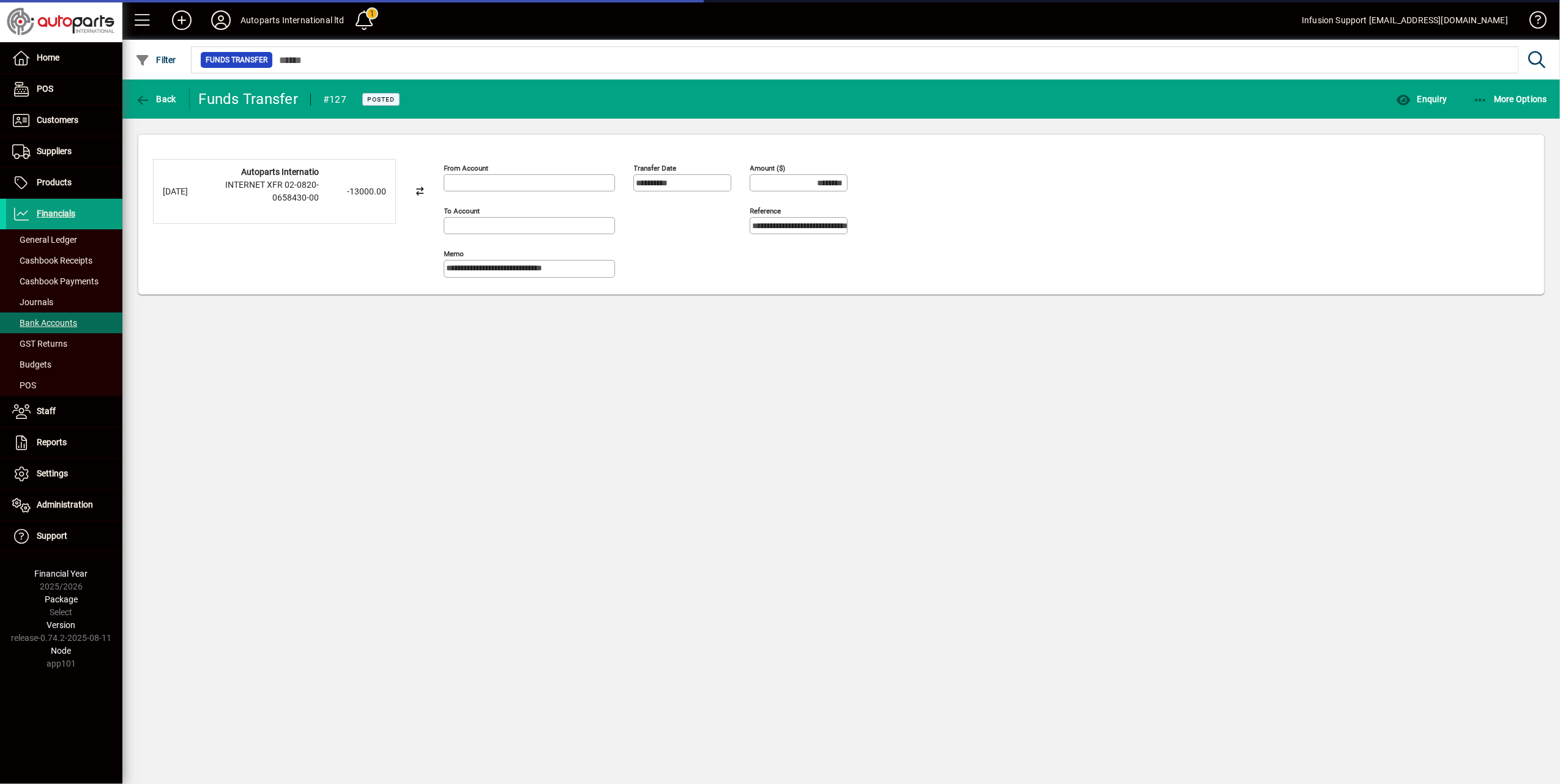
type input "**********"
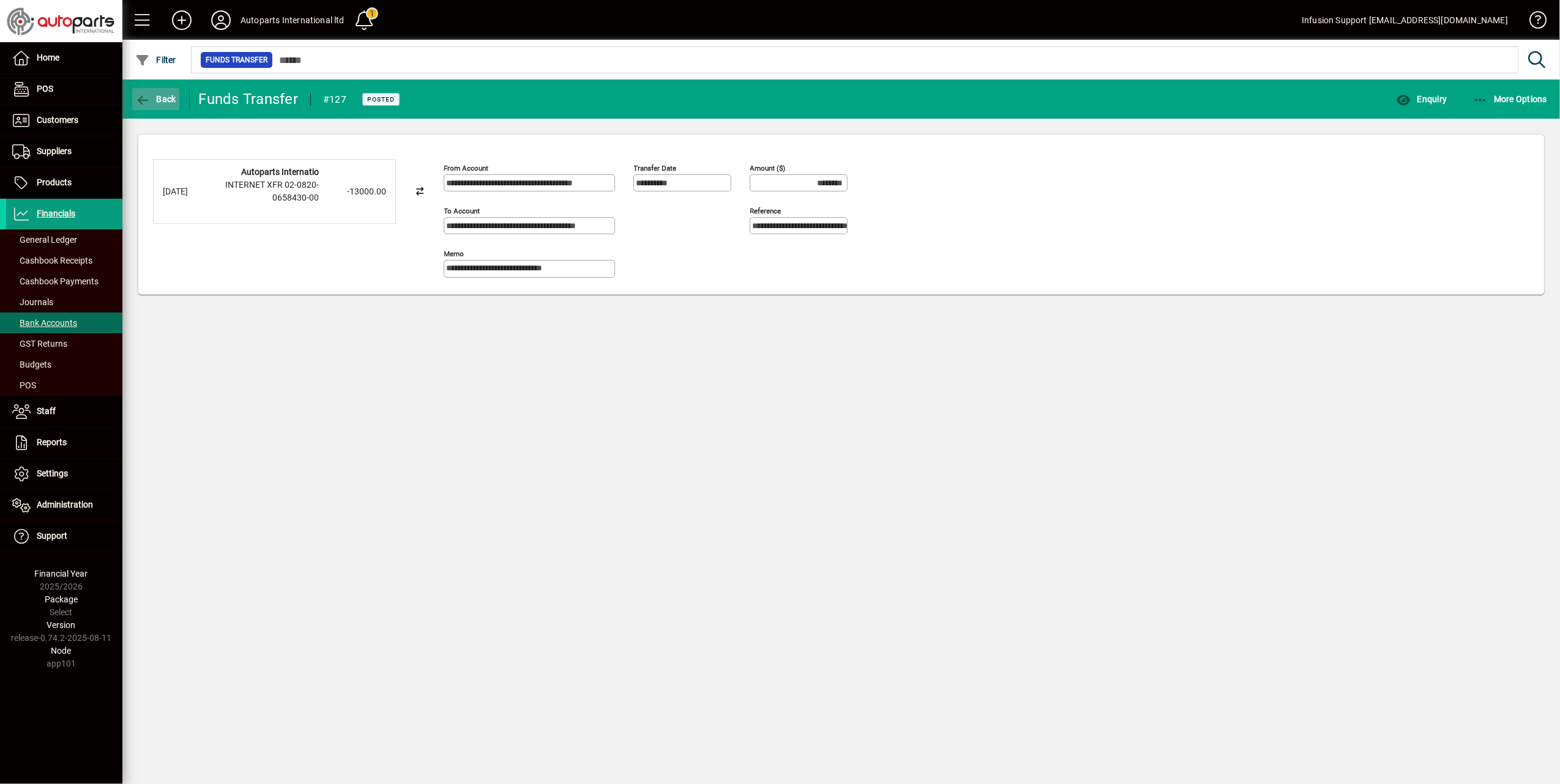
click at [137, 96] on icon "button" at bounding box center [143, 100] width 15 height 12
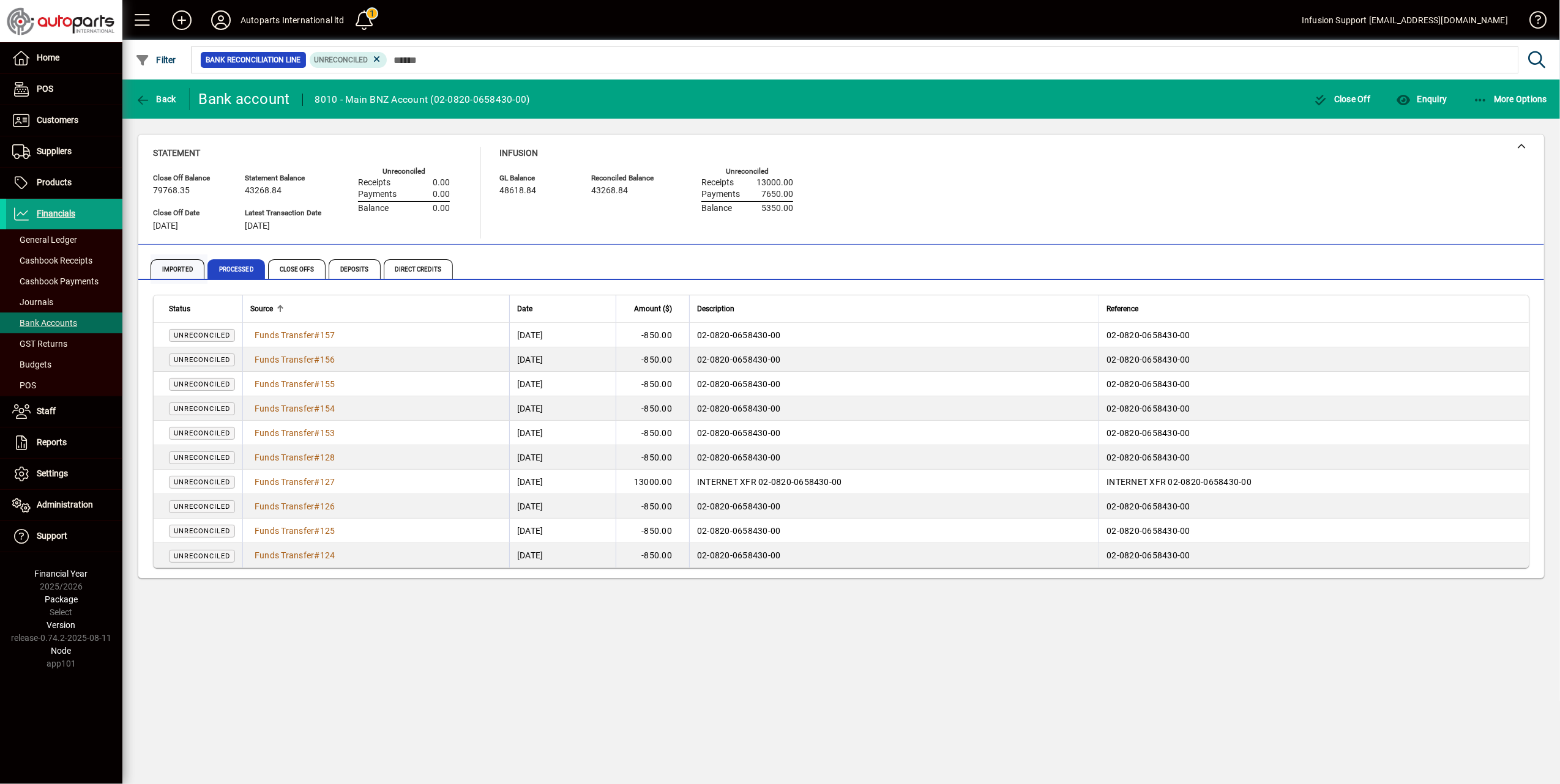
click at [169, 269] on span "Imported" at bounding box center [177, 269] width 54 height 20
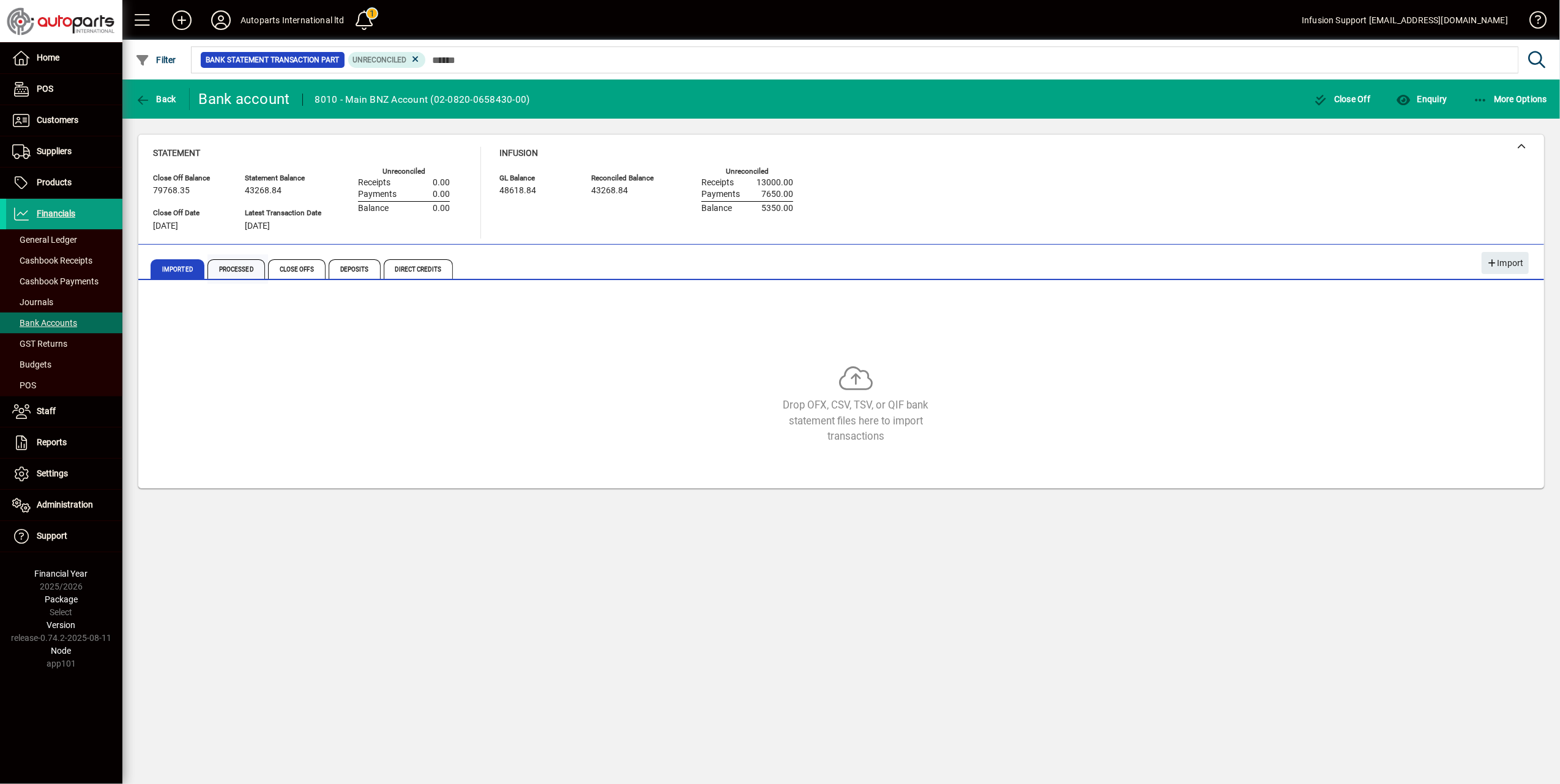
click at [253, 267] on span "Processed" at bounding box center [236, 269] width 58 height 20
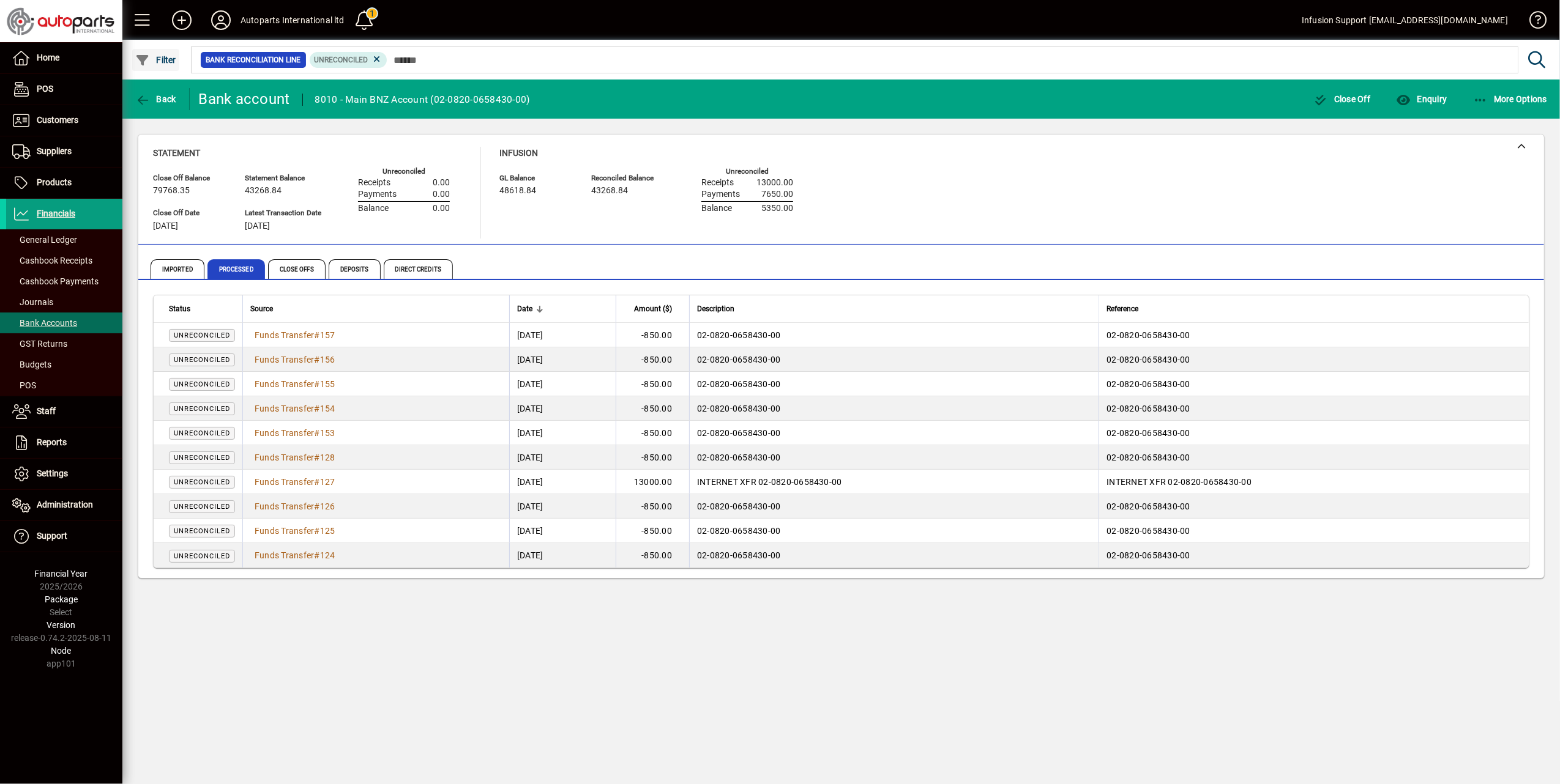
click at [171, 57] on span "Filter" at bounding box center [155, 59] width 41 height 10
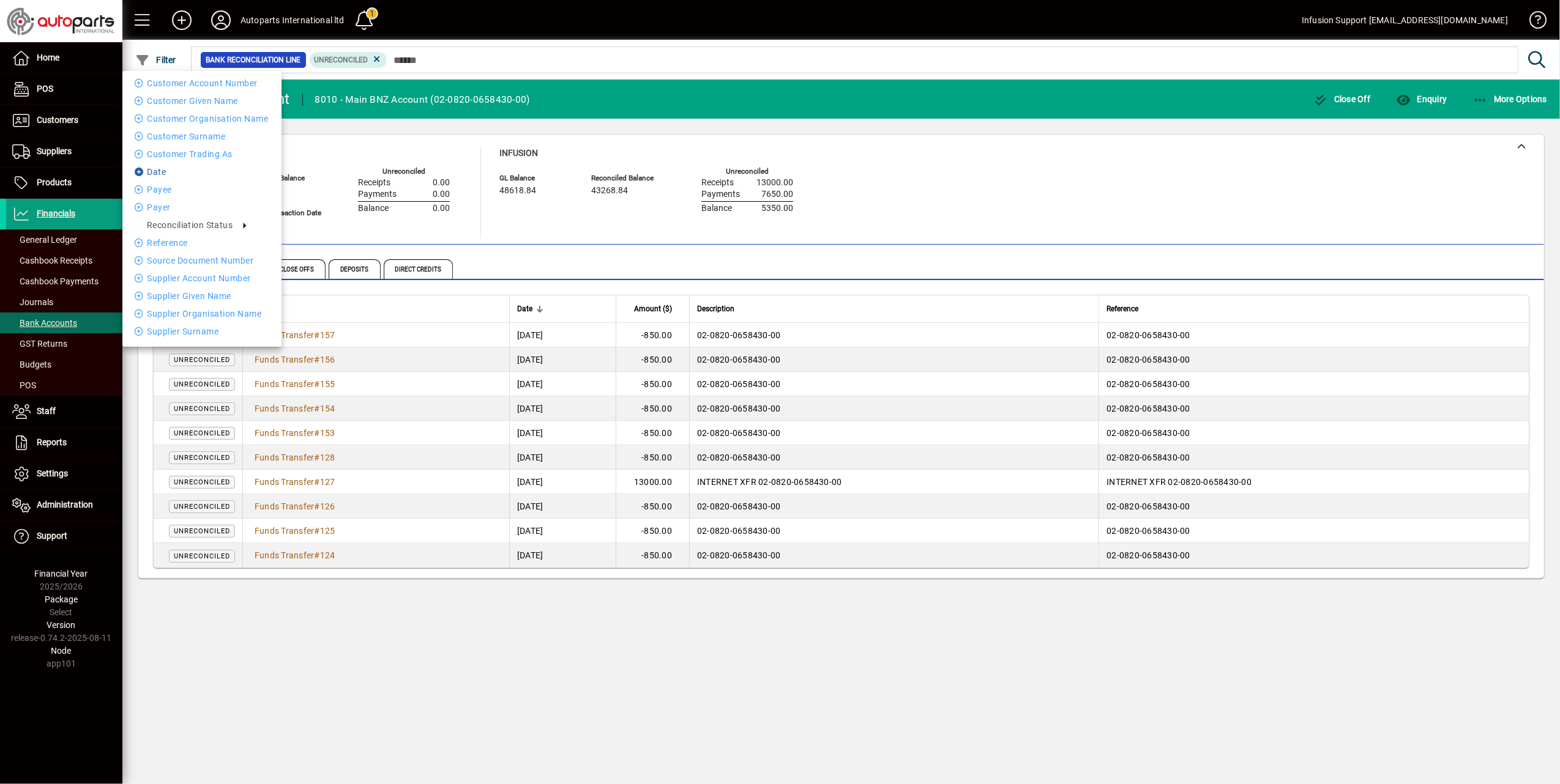
click at [152, 168] on li "Date" at bounding box center [202, 171] width 159 height 15
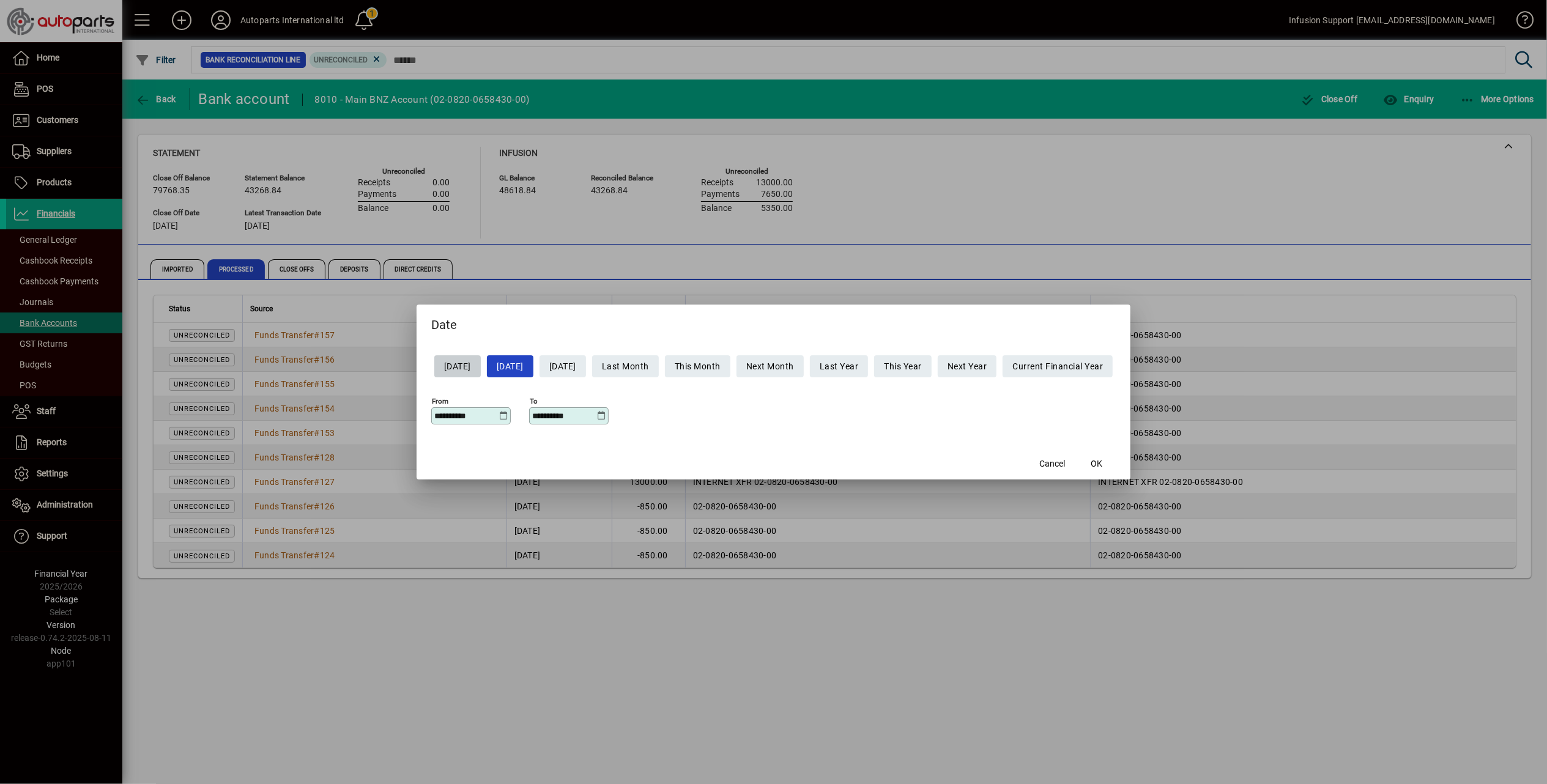
click at [499, 411] on icon at bounding box center [503, 416] width 9 height 10
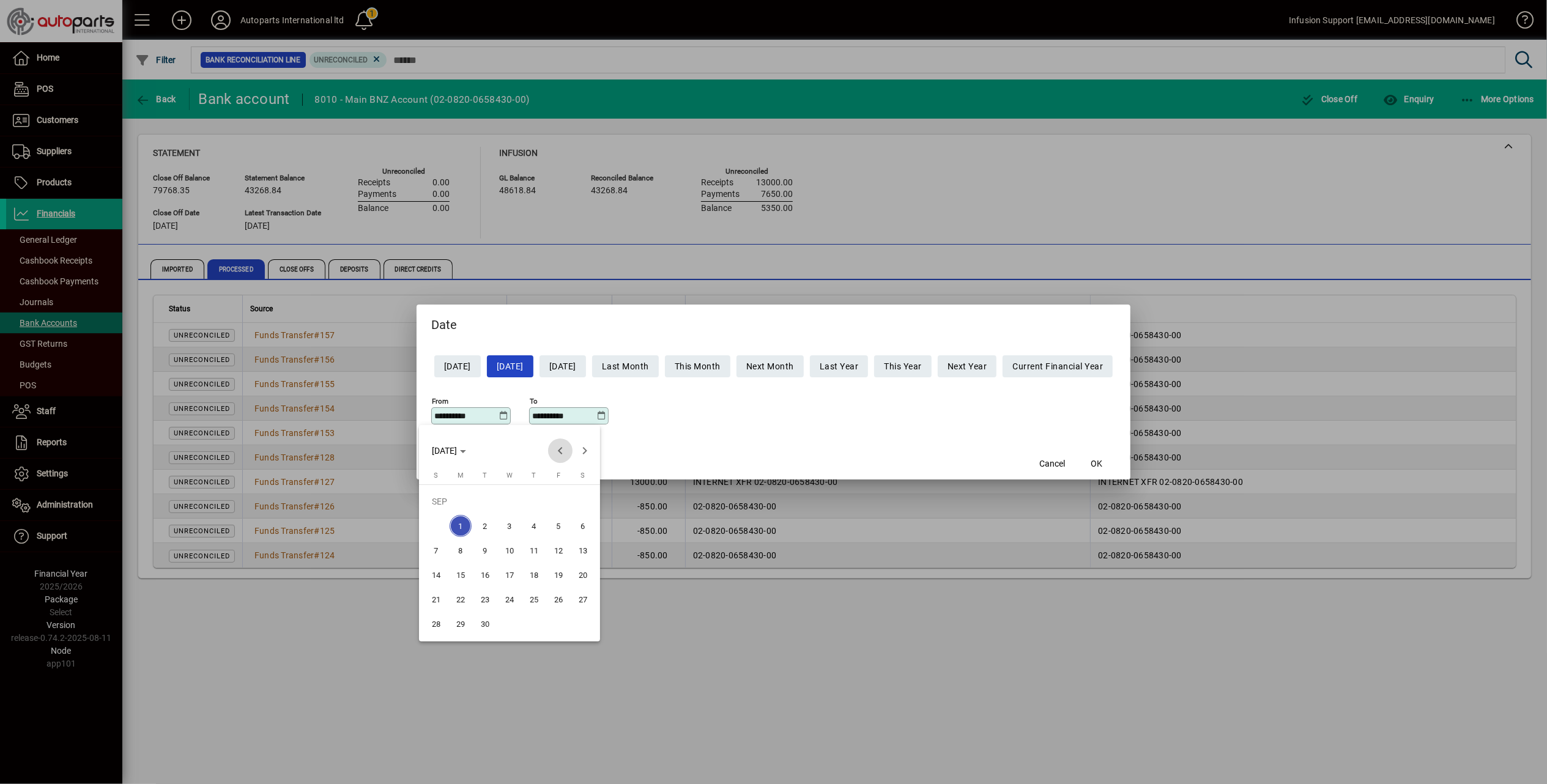
click at [558, 449] on span "Previous month" at bounding box center [560, 451] width 24 height 24
click at [434, 524] on span "1" at bounding box center [436, 526] width 22 height 22
type input "**********"
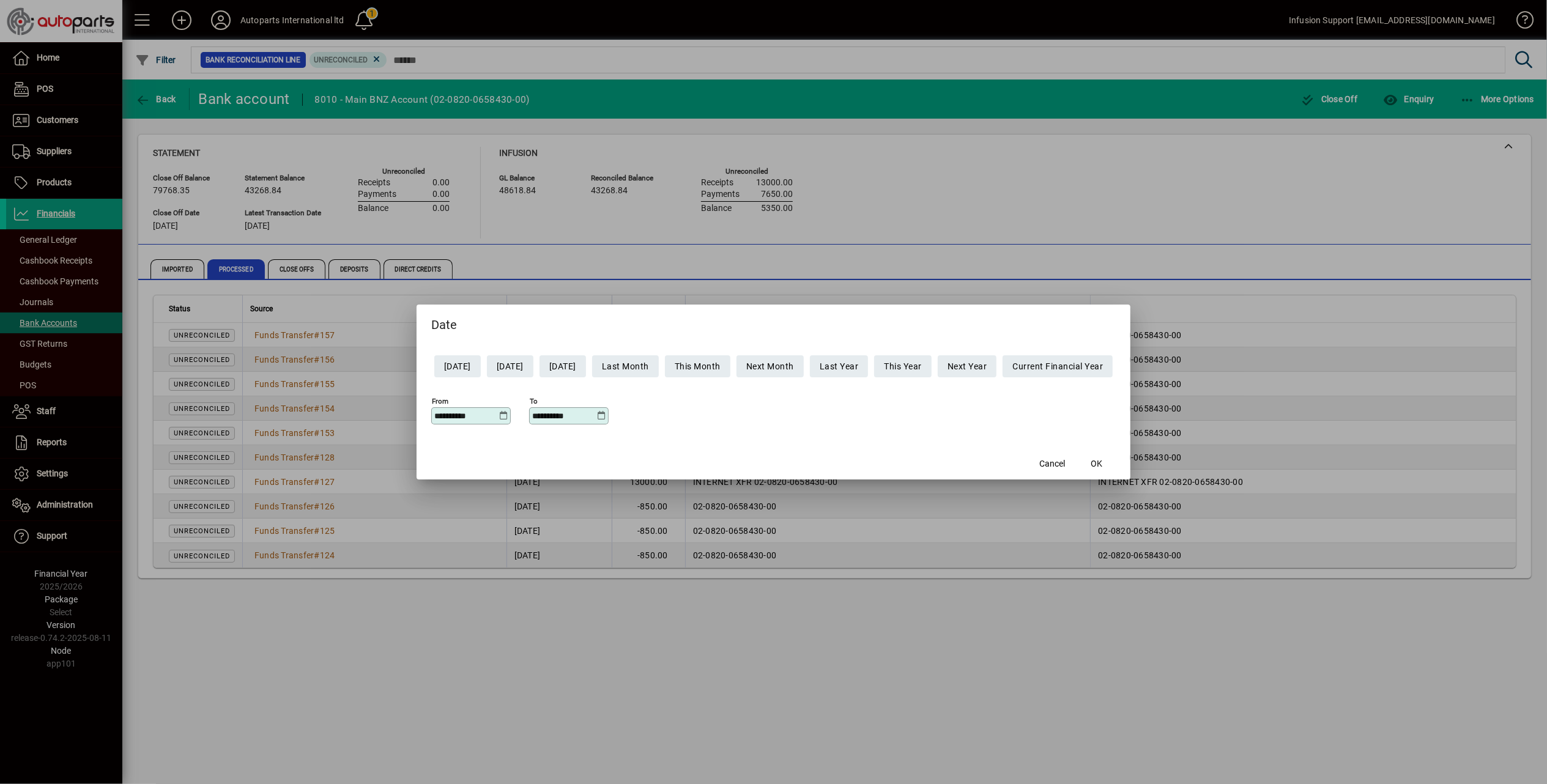
click at [597, 416] on icon at bounding box center [601, 416] width 9 height 10
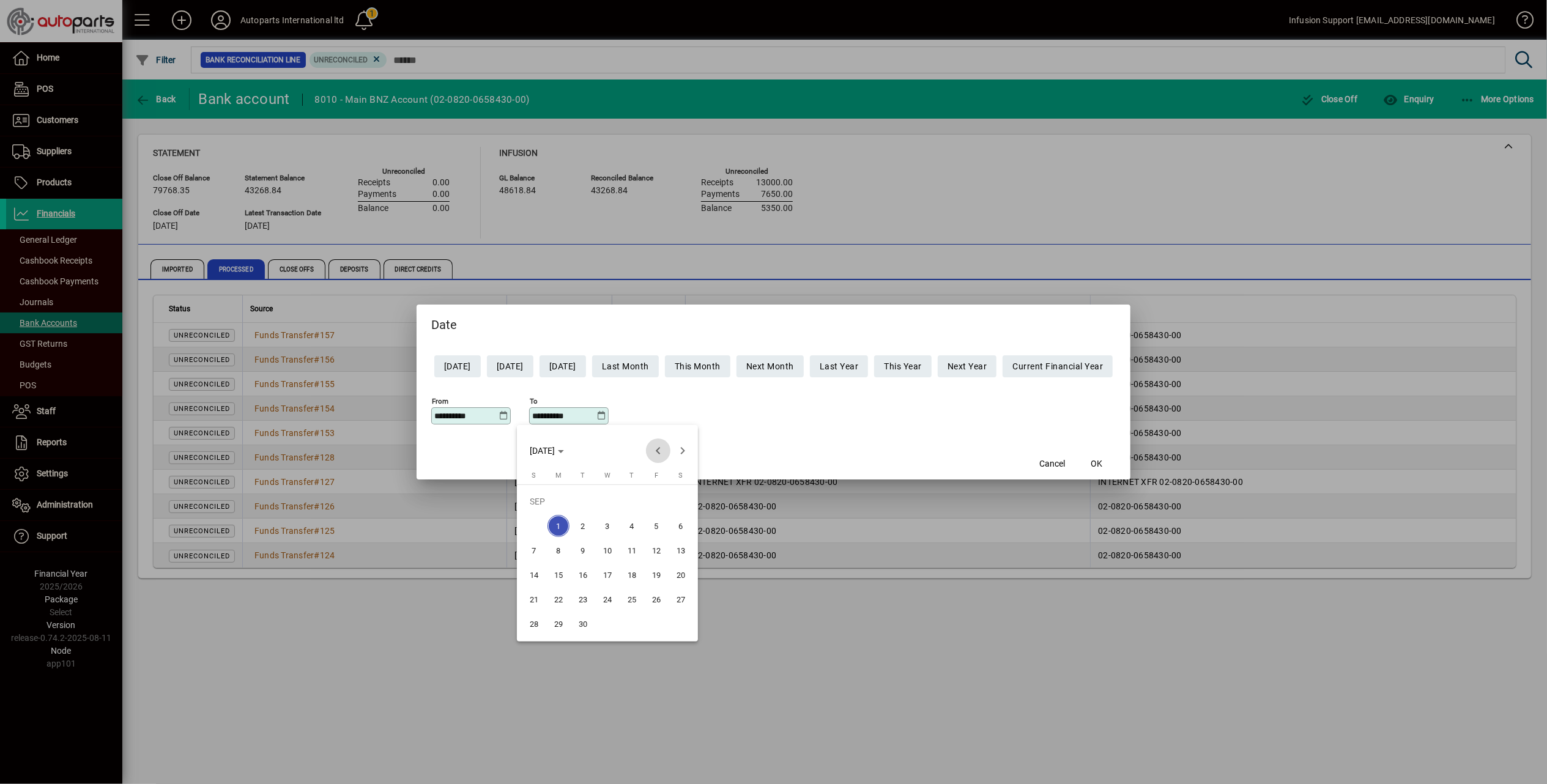
click at [657, 453] on span "Previous month" at bounding box center [658, 451] width 24 height 24
click at [556, 624] on span "30" at bounding box center [558, 623] width 22 height 22
type input "**********"
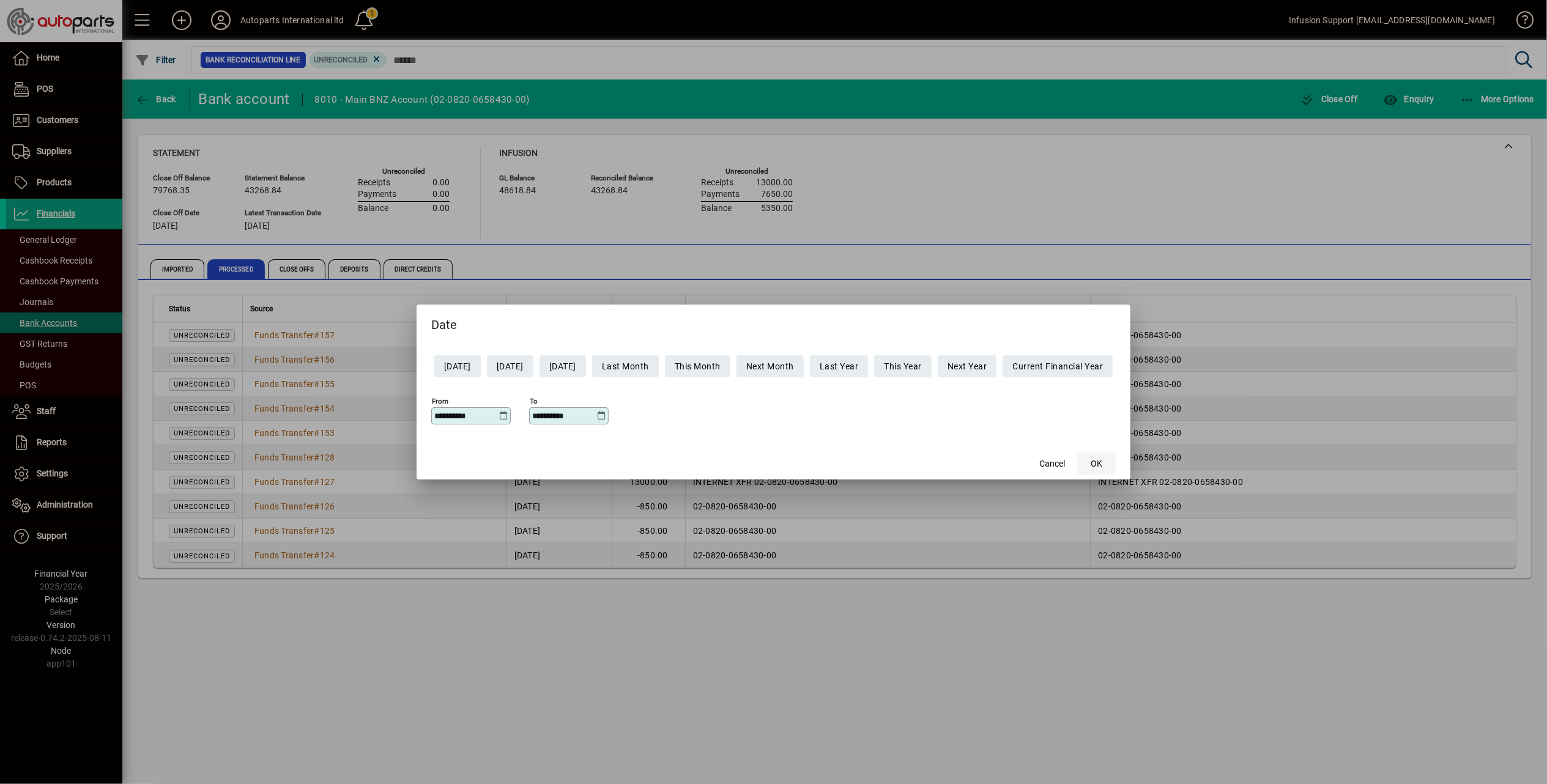
click at [1101, 459] on span "button" at bounding box center [1095, 464] width 39 height 29
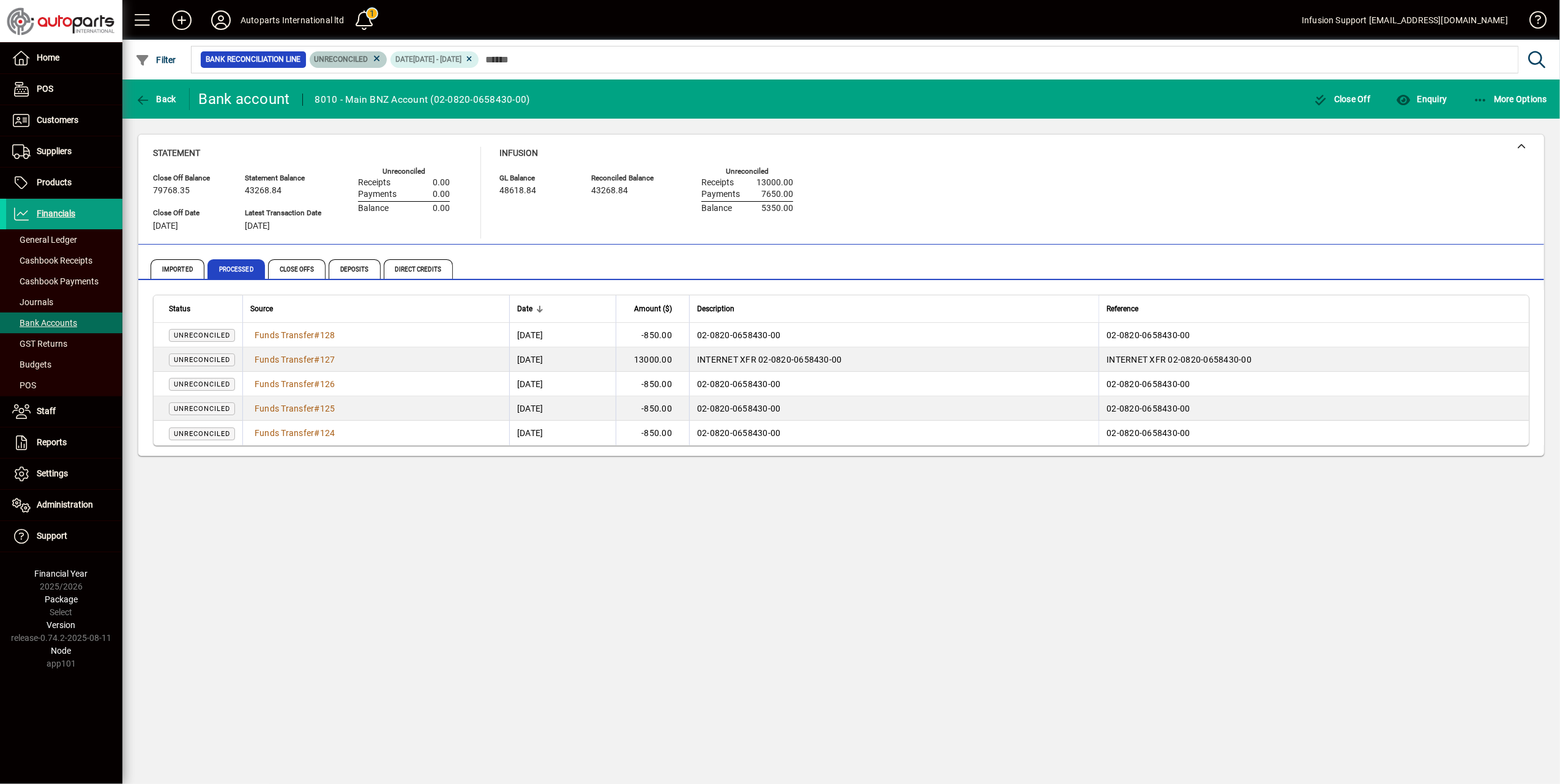
click at [370, 59] on span "Unreconciled" at bounding box center [349, 59] width 68 height 12
click at [375, 54] on icon at bounding box center [376, 58] width 11 height 11
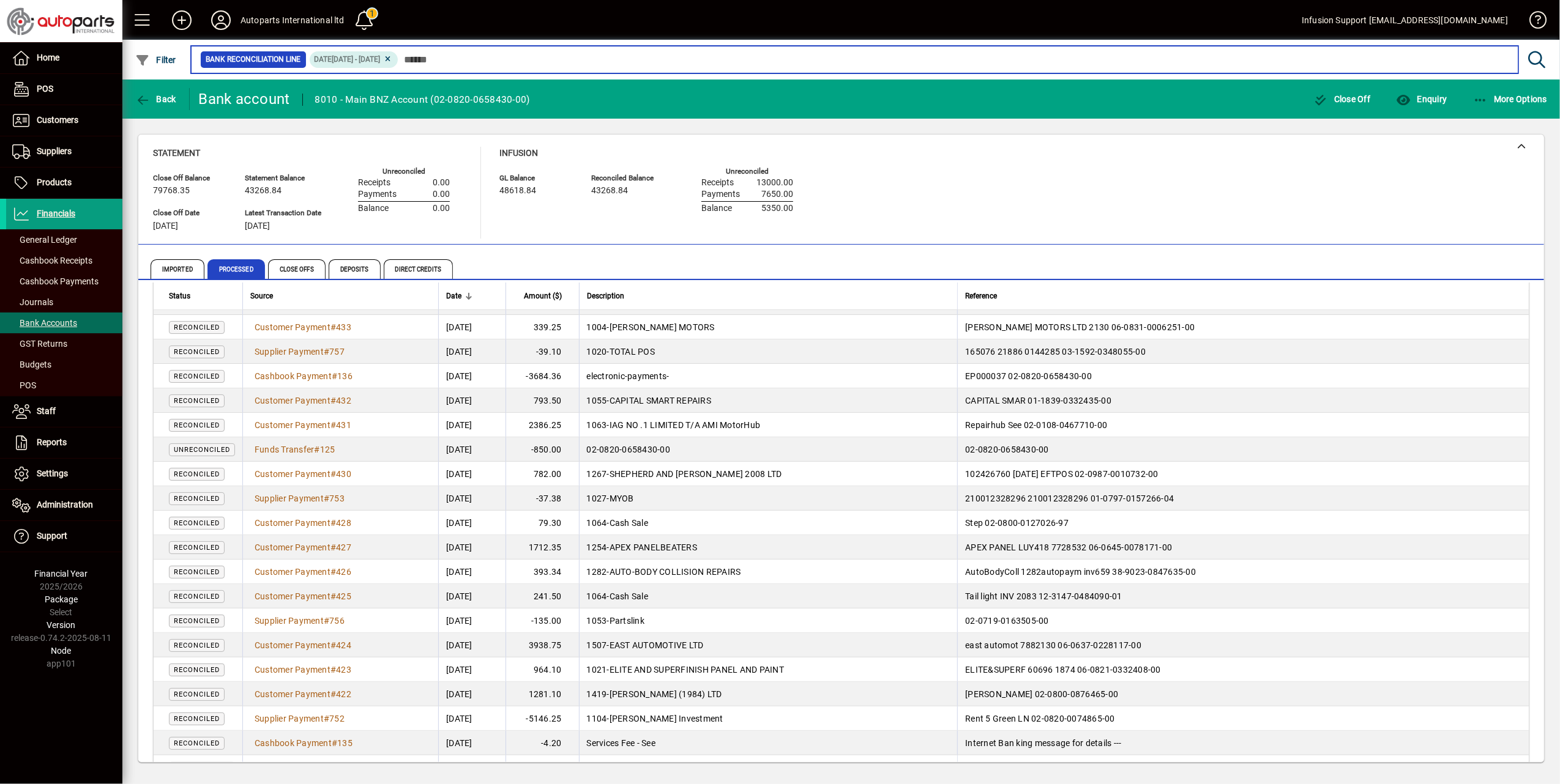
scroll to position [819, 0]
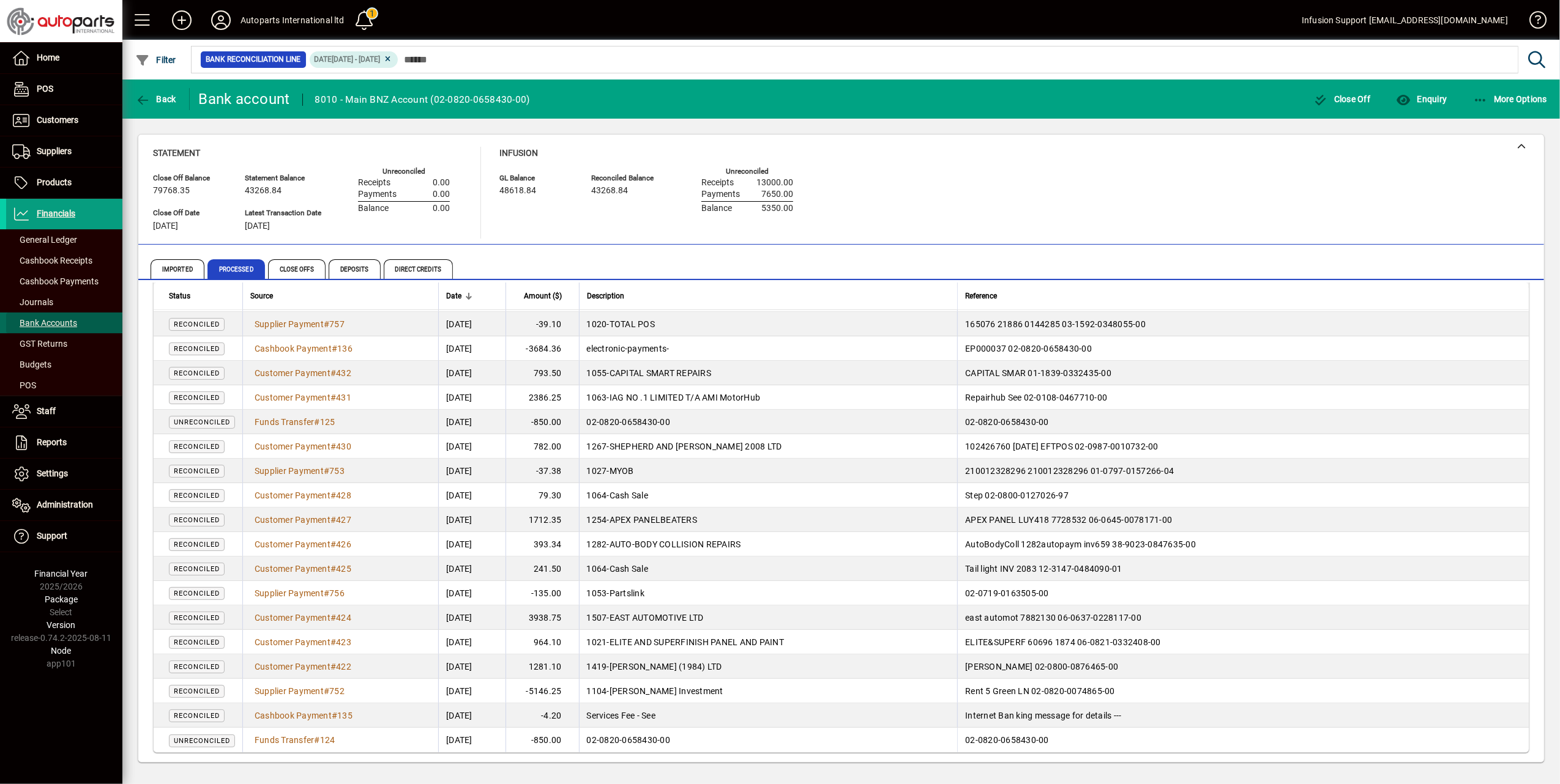
click at [63, 321] on span "Bank Accounts" at bounding box center [44, 322] width 65 height 10
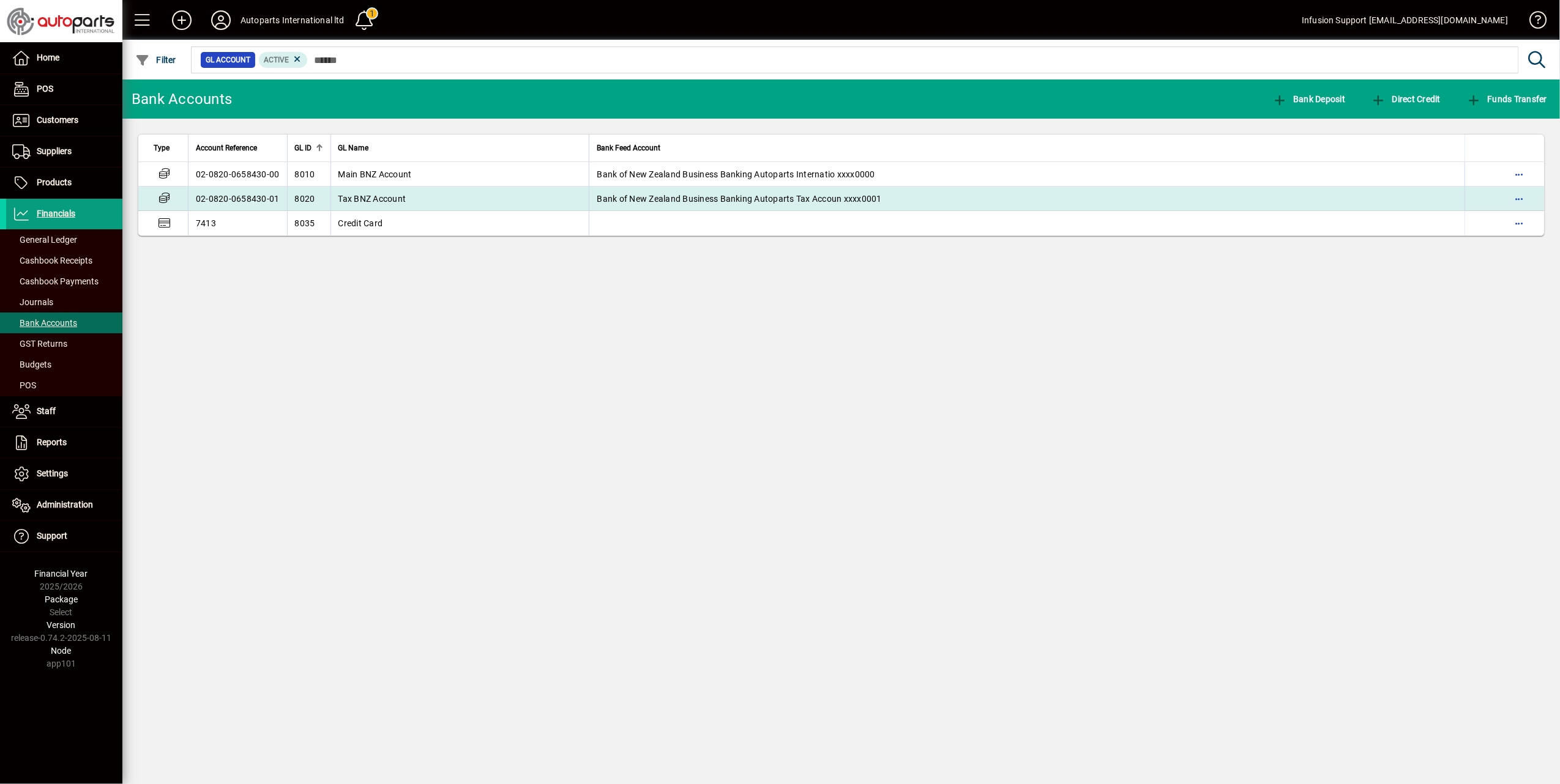
click at [431, 194] on td "Tax BNZ Account" at bounding box center [459, 199] width 259 height 24
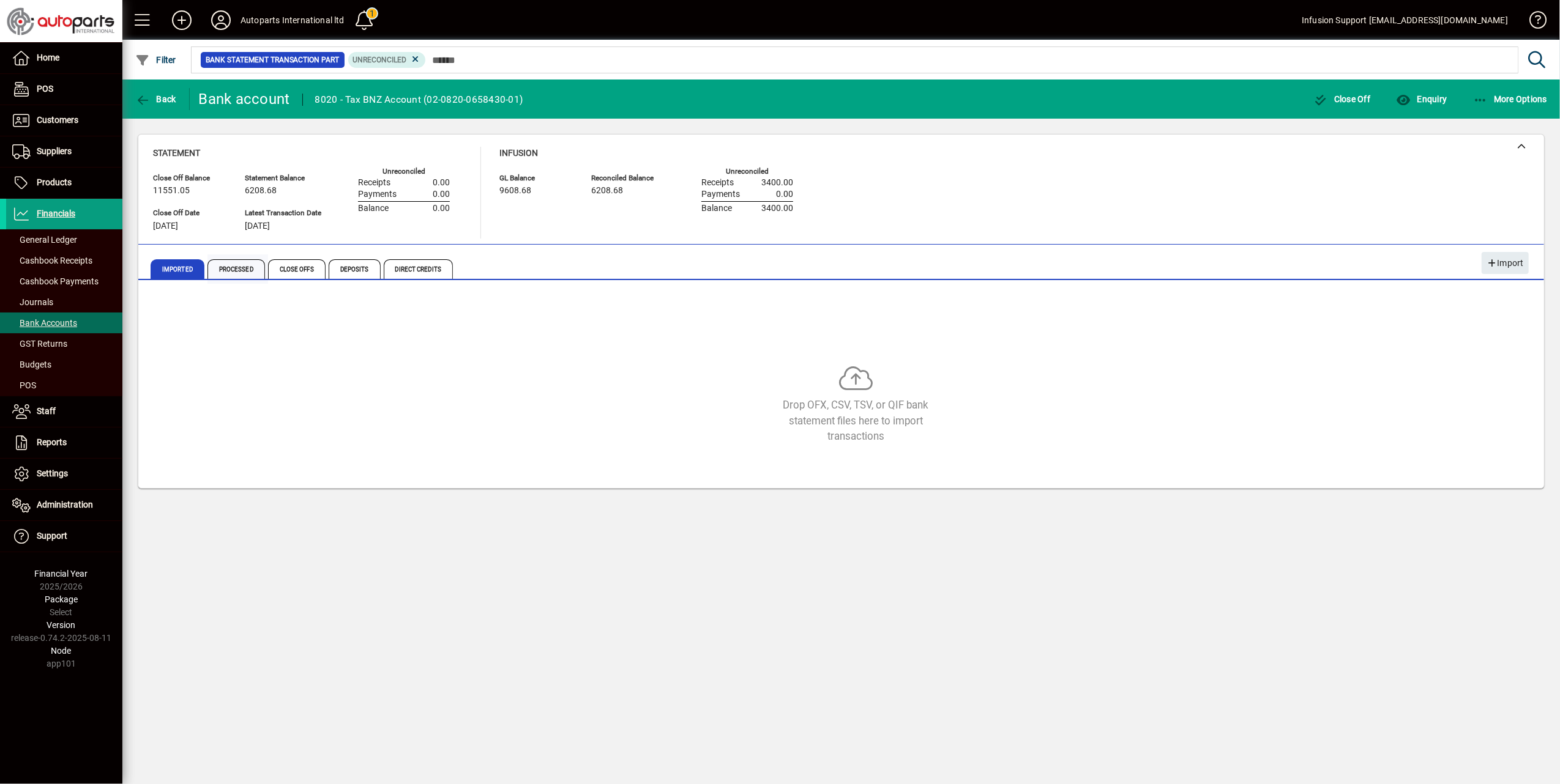
click at [230, 263] on span "Processed" at bounding box center [236, 269] width 58 height 20
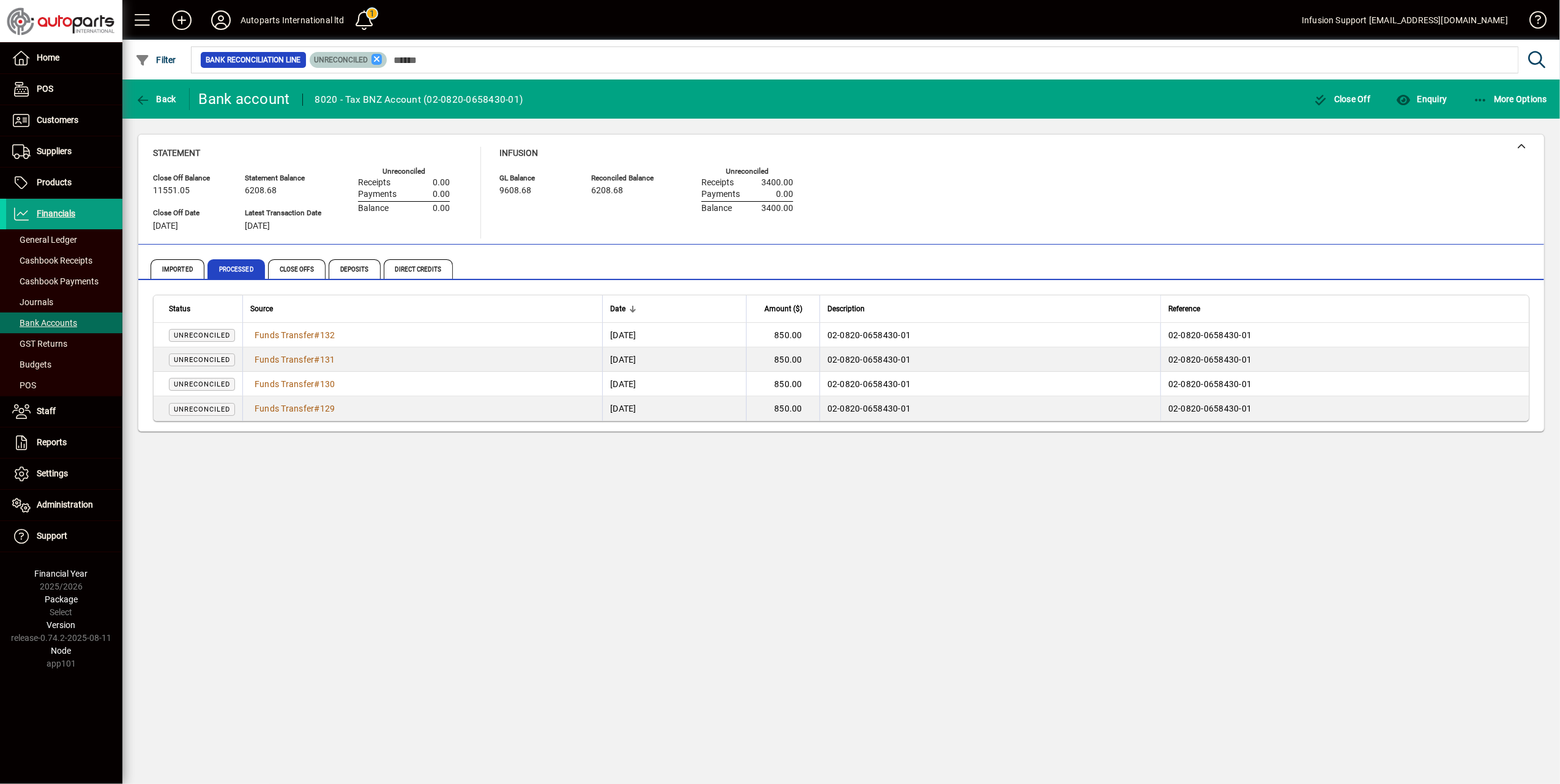
click at [377, 60] on icon at bounding box center [376, 59] width 11 height 11
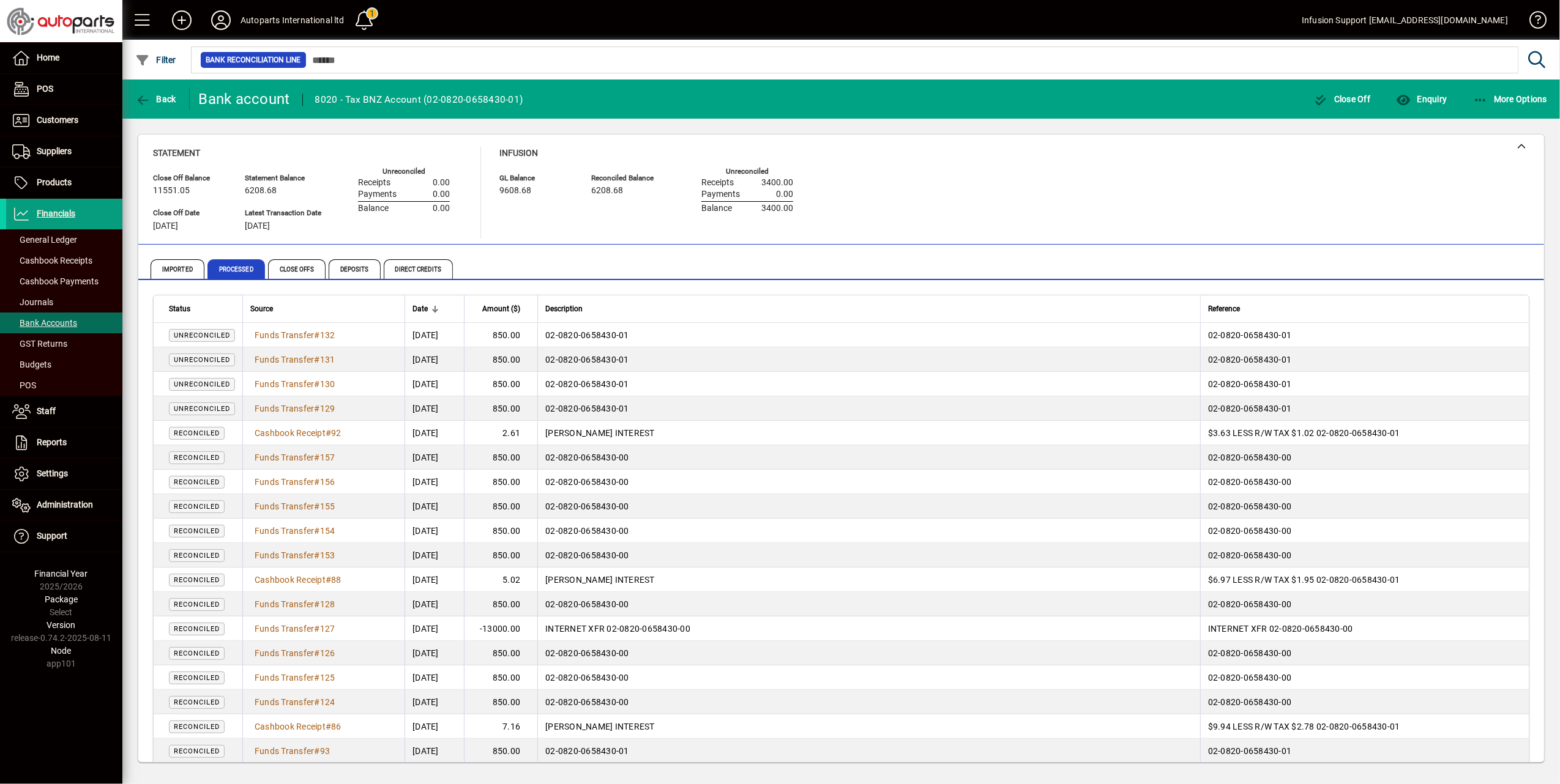
click at [306, 624] on span "Funds Transfer" at bounding box center [285, 628] width 60 height 10
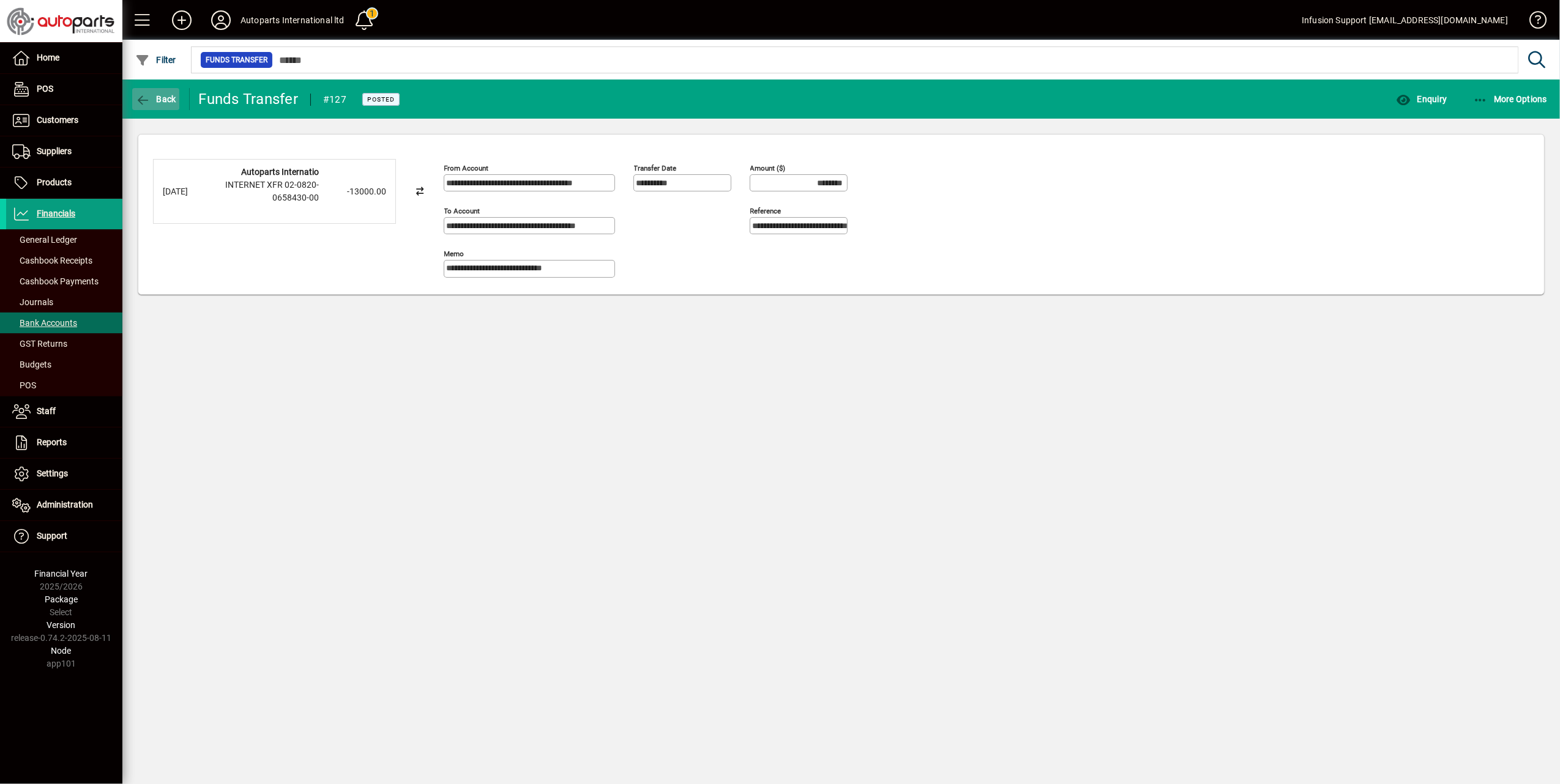
click at [139, 98] on icon "button" at bounding box center [143, 100] width 15 height 12
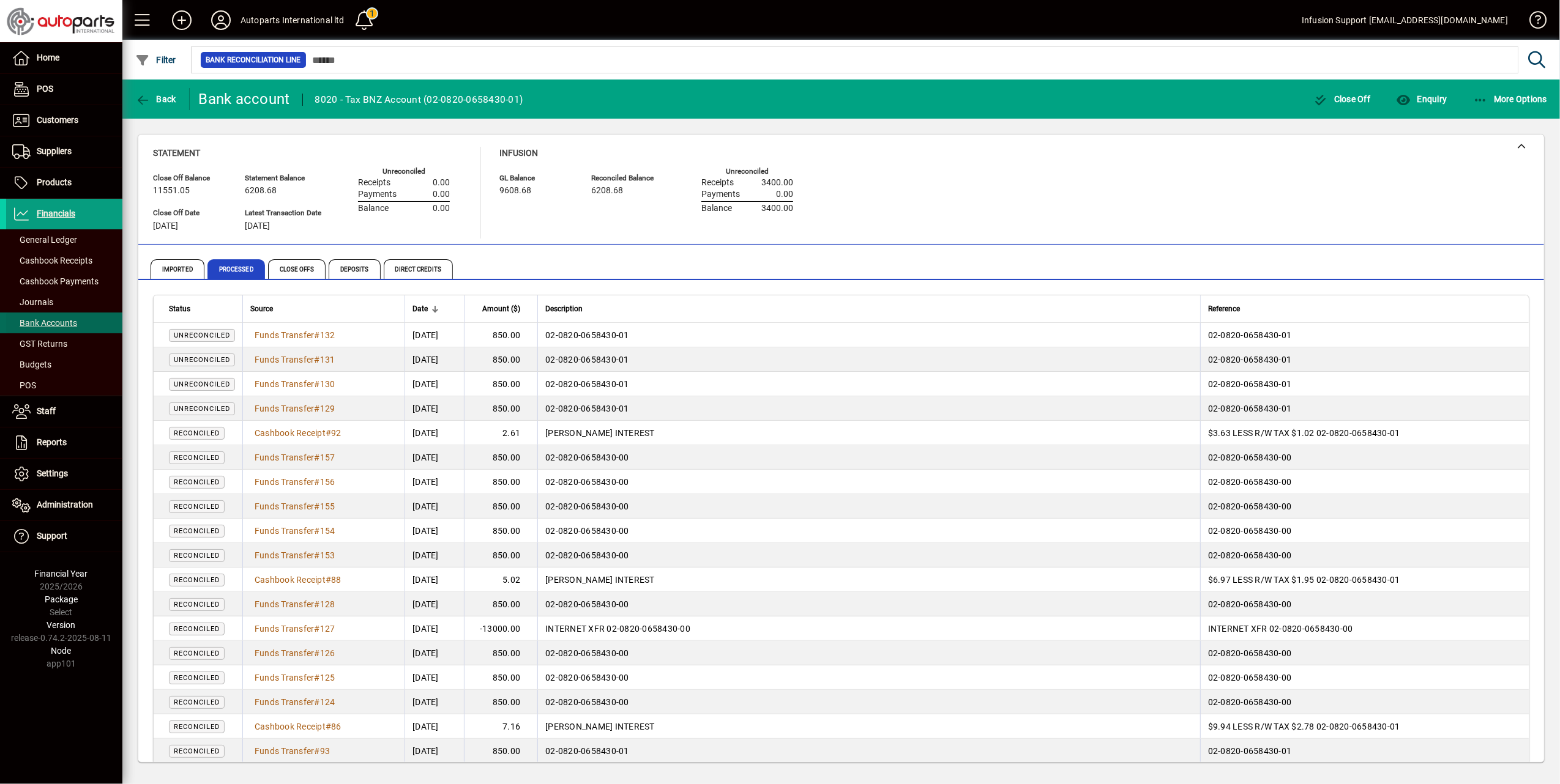
drag, startPoint x: 49, startPoint y: 320, endPoint x: 59, endPoint y: 319, distance: 10.0
click at [49, 320] on span "Bank Accounts" at bounding box center [44, 322] width 65 height 10
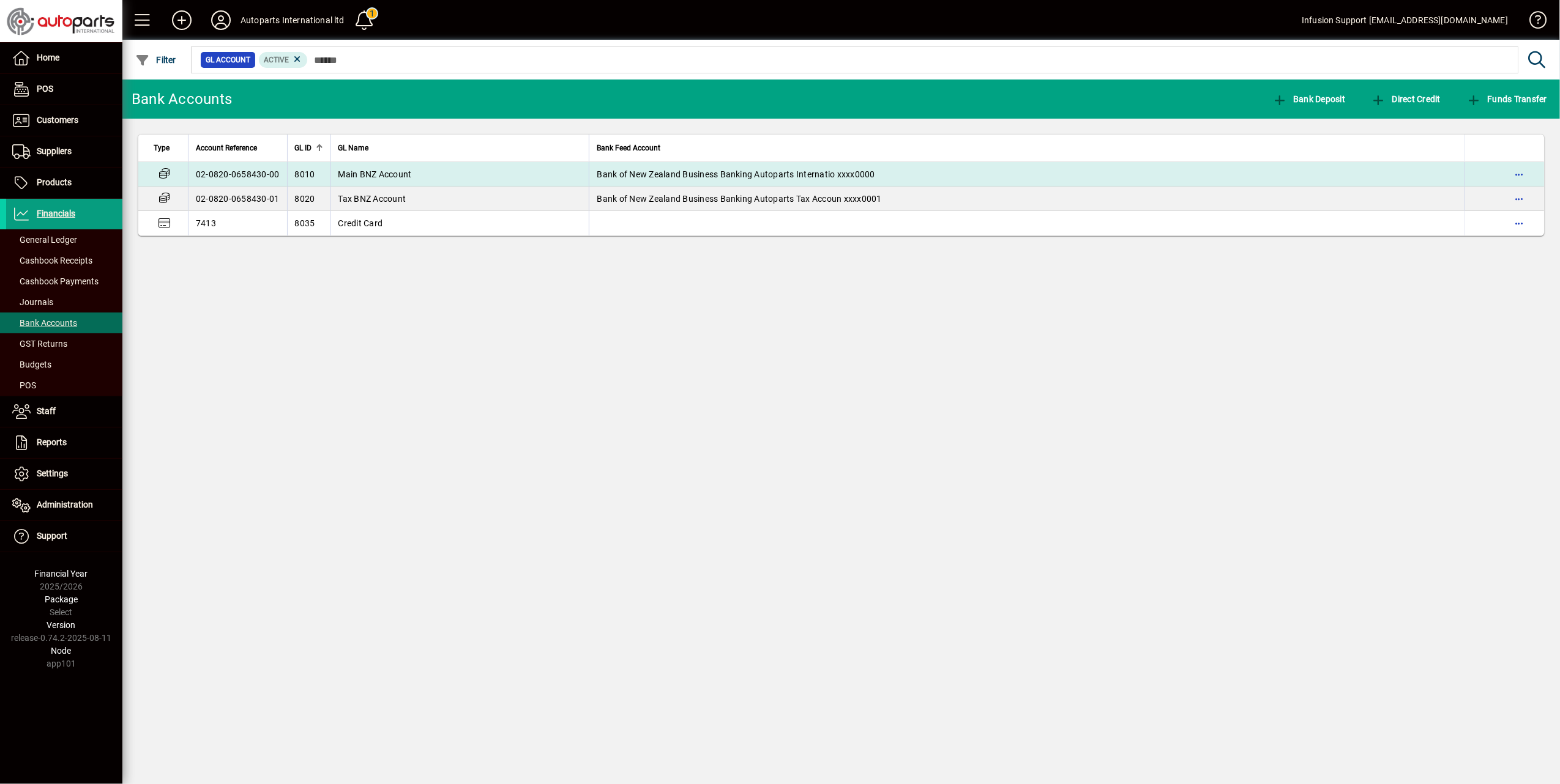
click at [401, 171] on span "Main BNZ Account" at bounding box center [375, 174] width 74 height 10
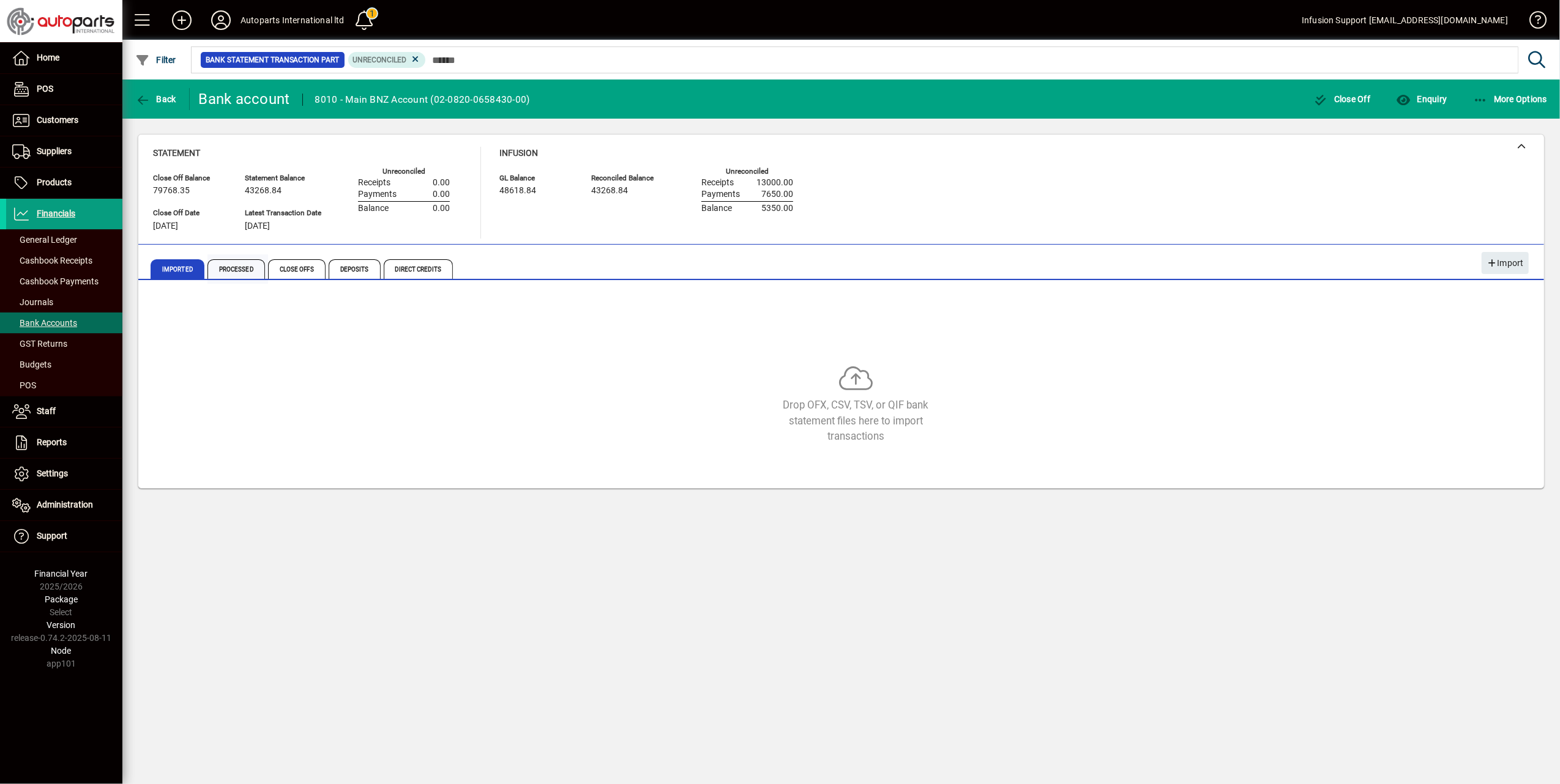
click at [240, 265] on span "Processed" at bounding box center [236, 269] width 58 height 20
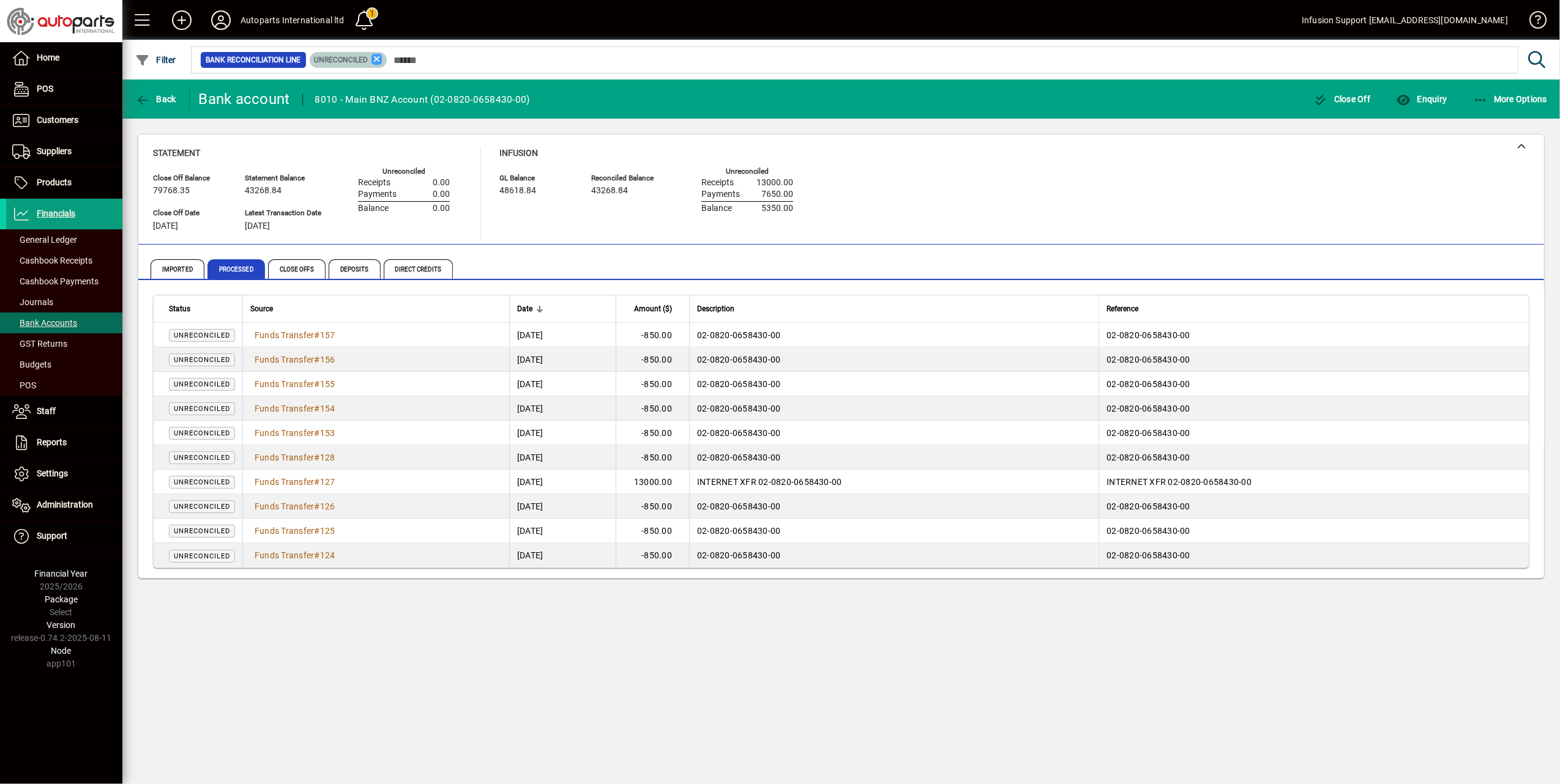
click at [378, 54] on icon at bounding box center [376, 59] width 11 height 11
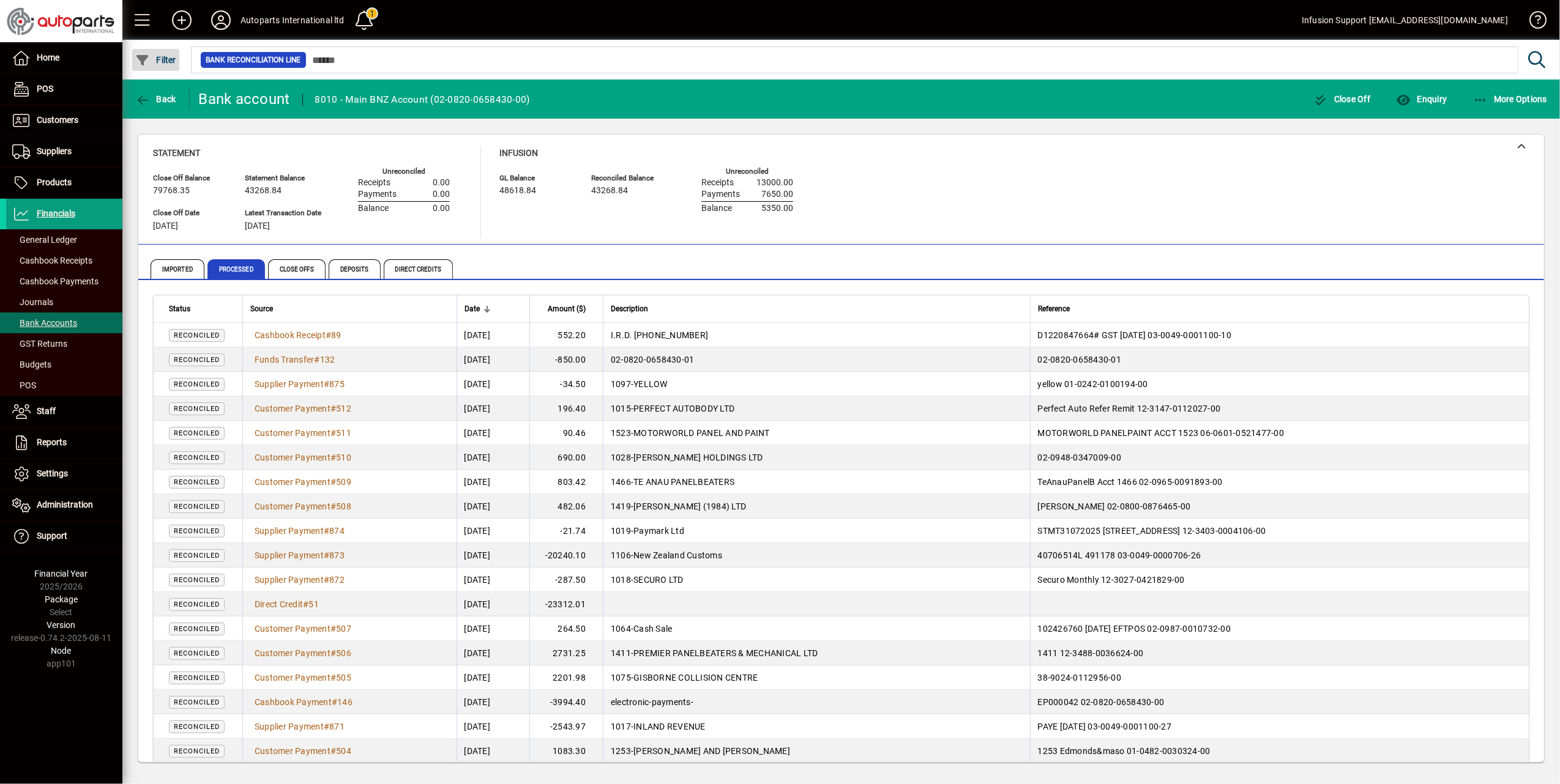
click at [170, 58] on span "Filter" at bounding box center [155, 59] width 41 height 10
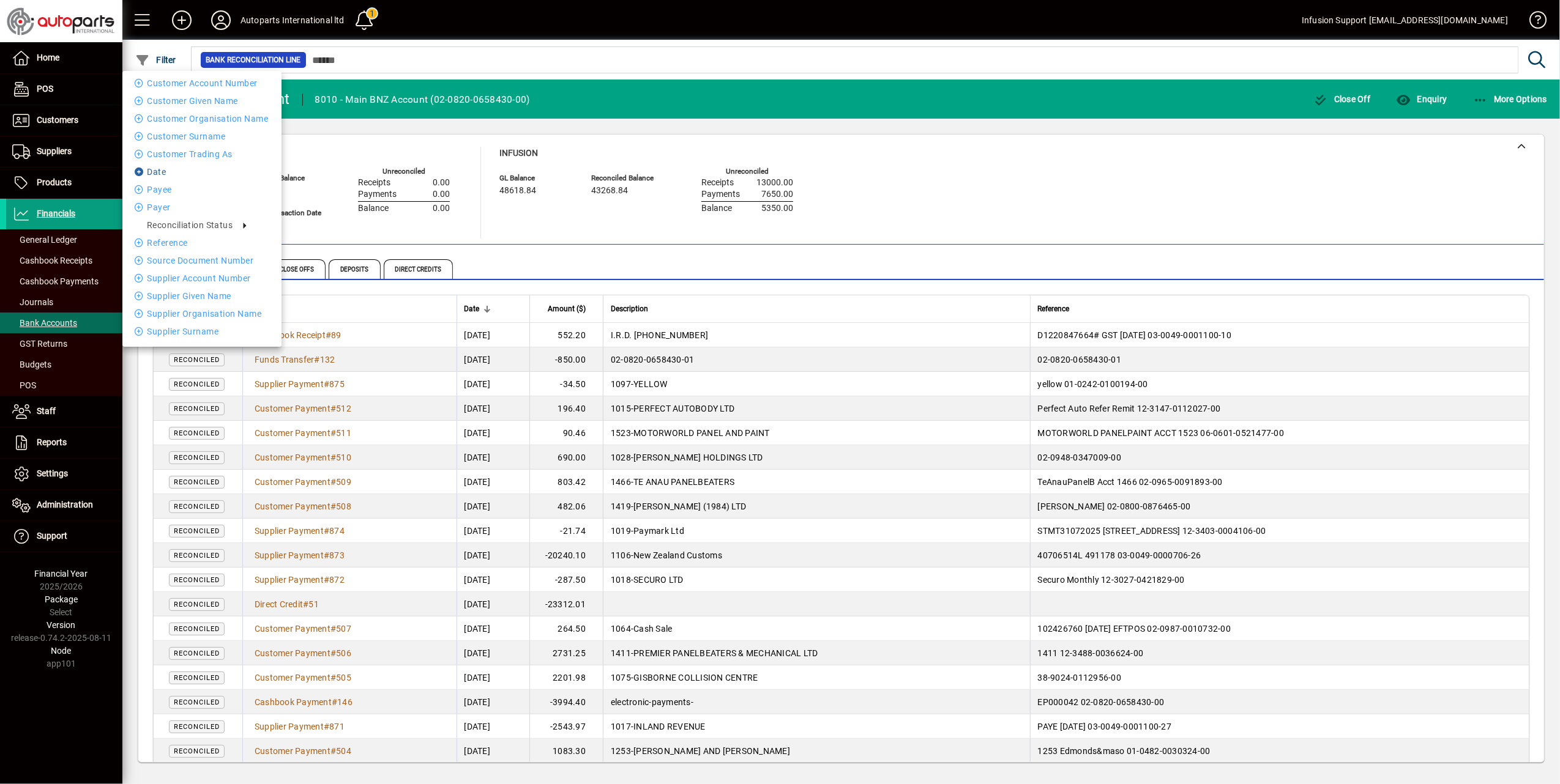
click at [155, 164] on li "Date" at bounding box center [202, 171] width 159 height 15
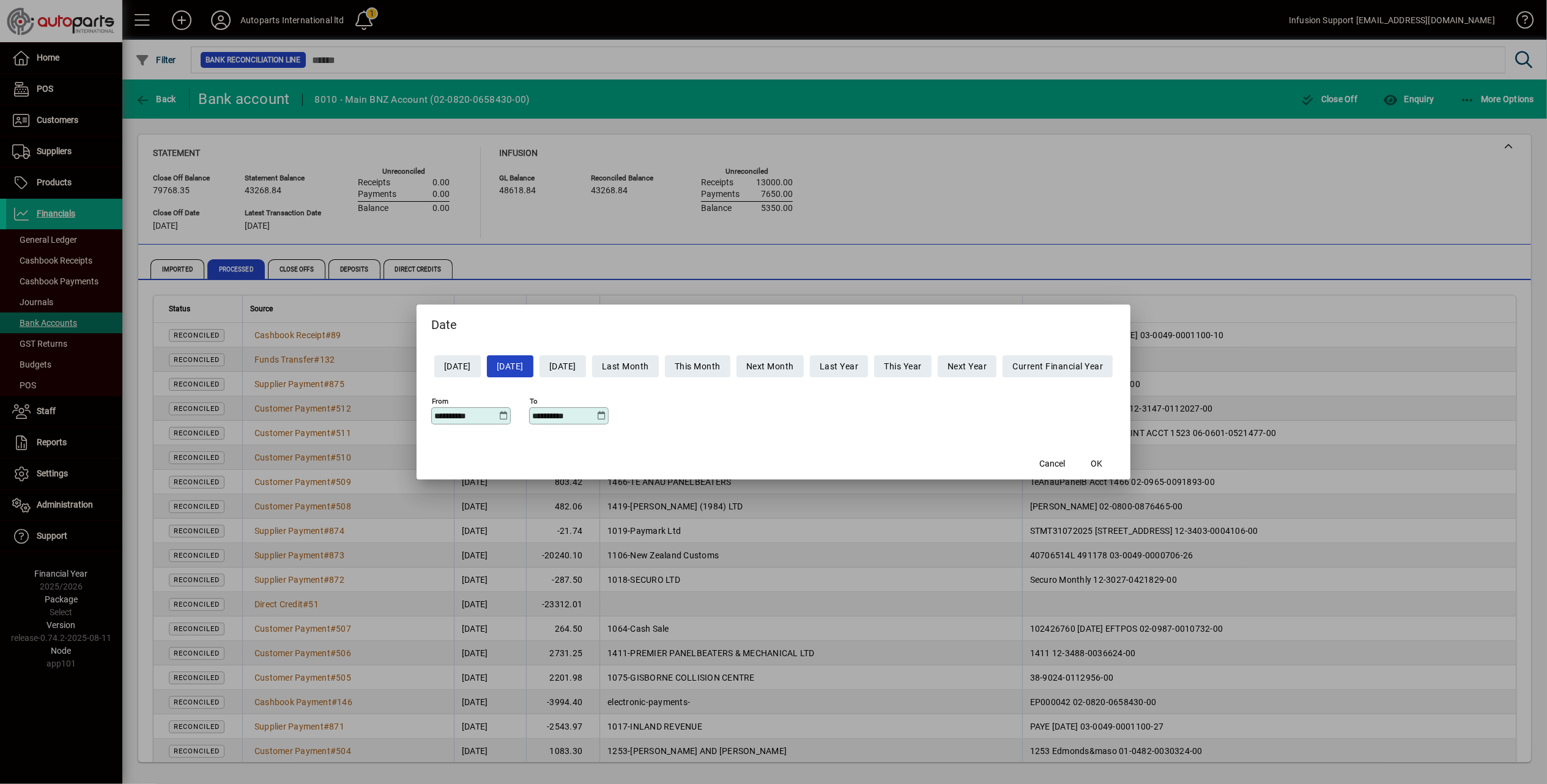
click at [499, 416] on icon at bounding box center [503, 416] width 9 height 10
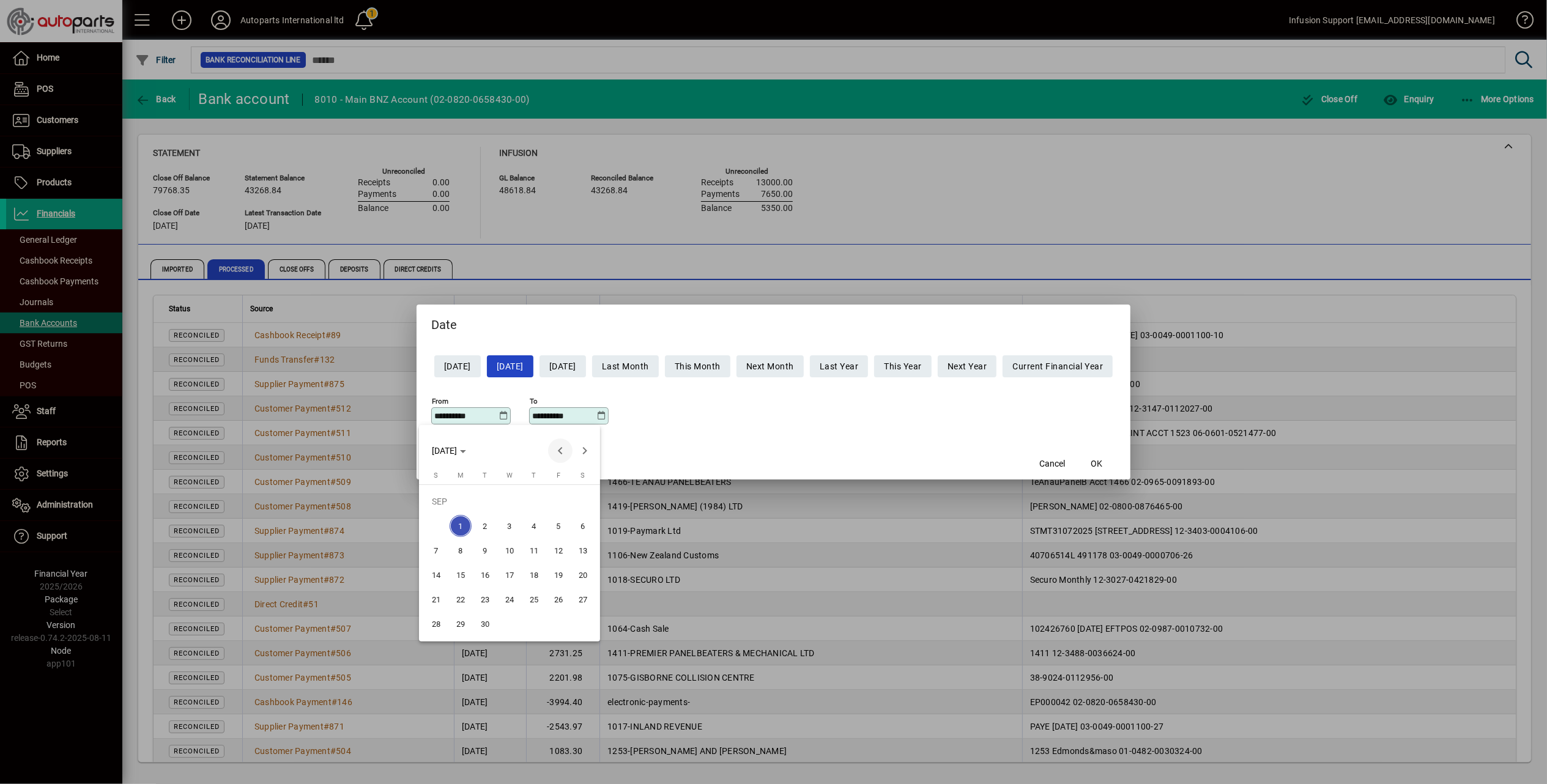
click at [559, 448] on span "Previous month" at bounding box center [560, 451] width 24 height 24
click at [583, 448] on span "Next month" at bounding box center [585, 451] width 24 height 24
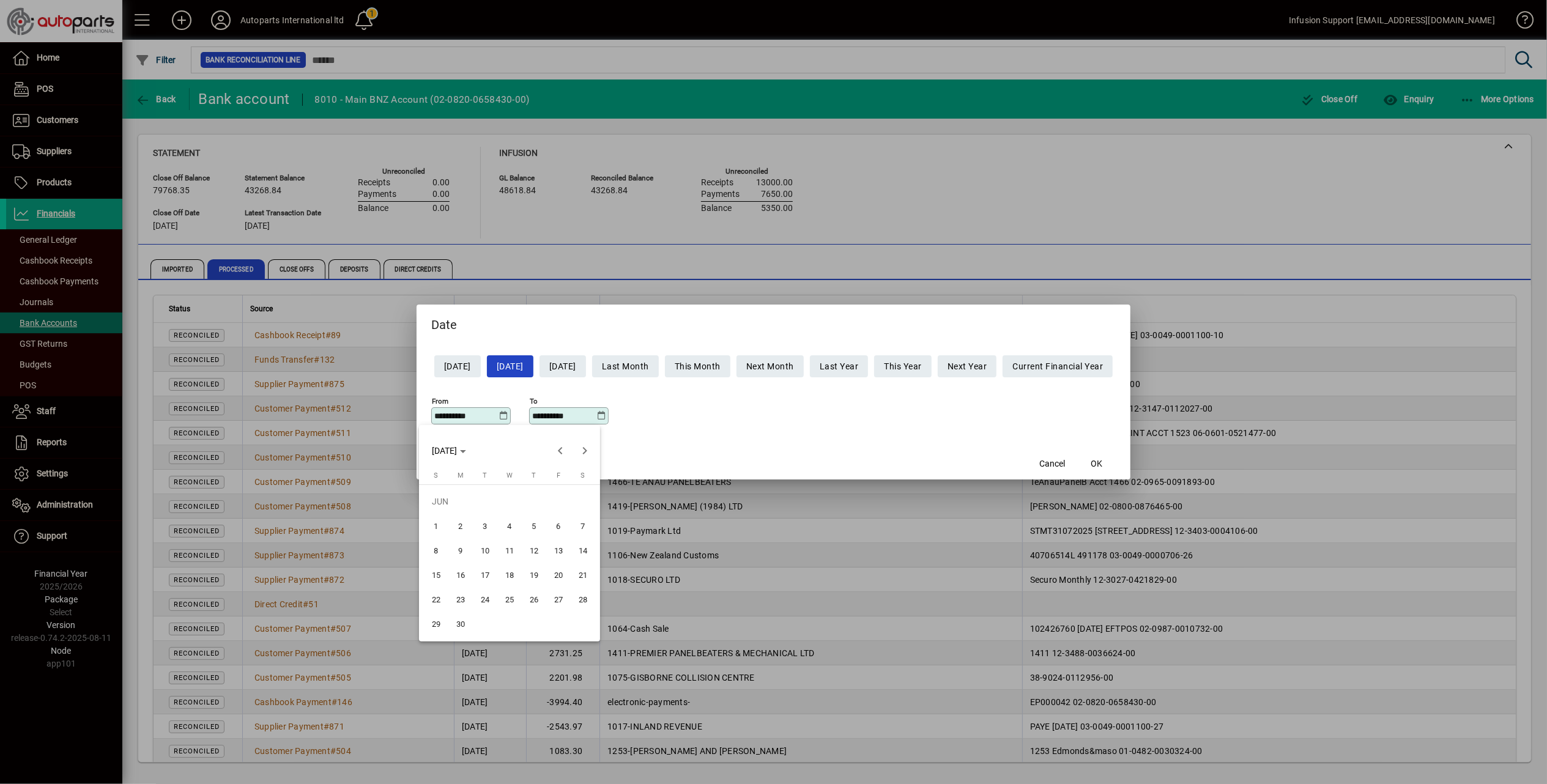
click at [439, 571] on span "15" at bounding box center [436, 575] width 22 height 22
type input "**********"
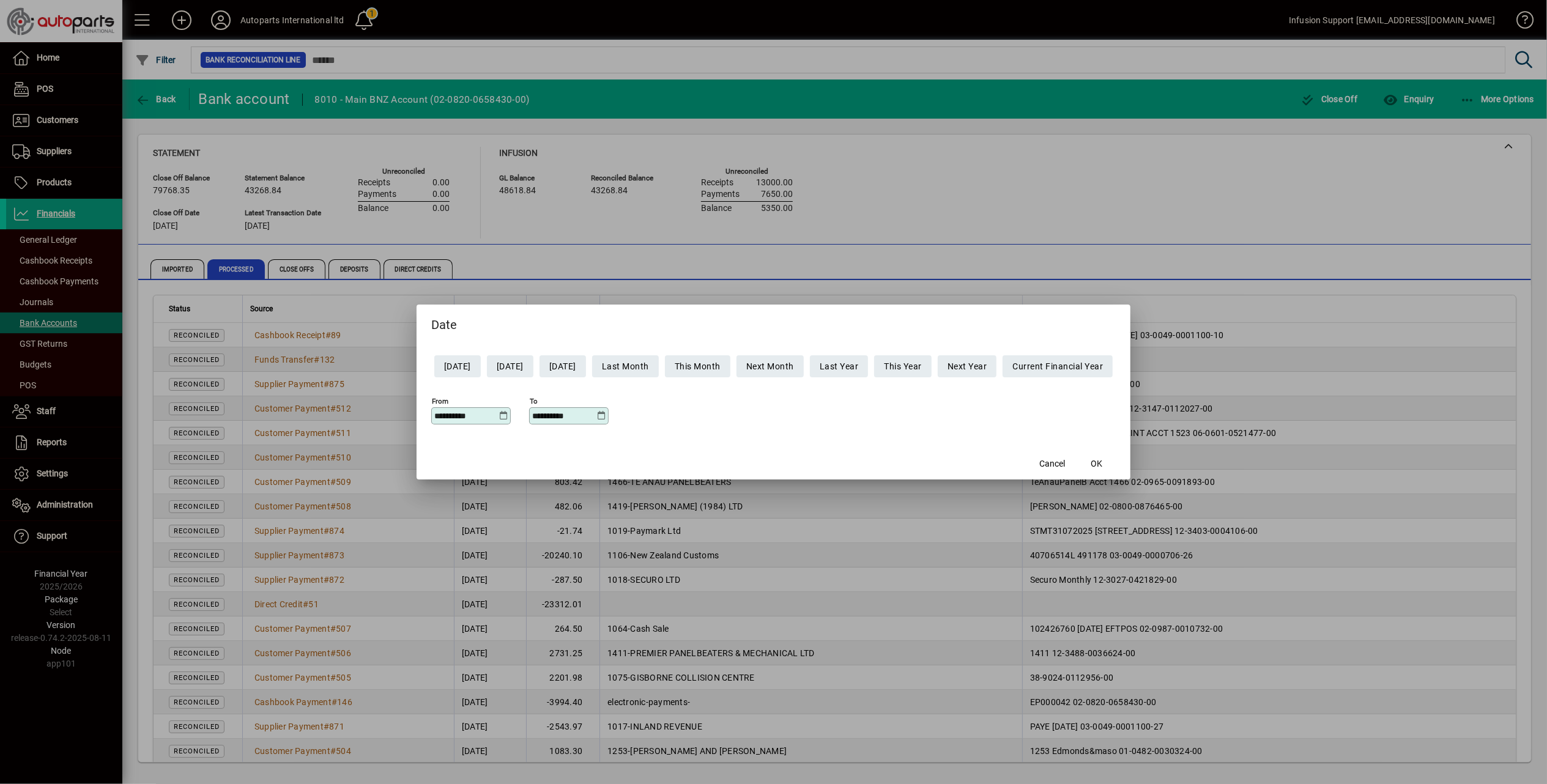
click at [597, 416] on icon at bounding box center [601, 416] width 9 height 10
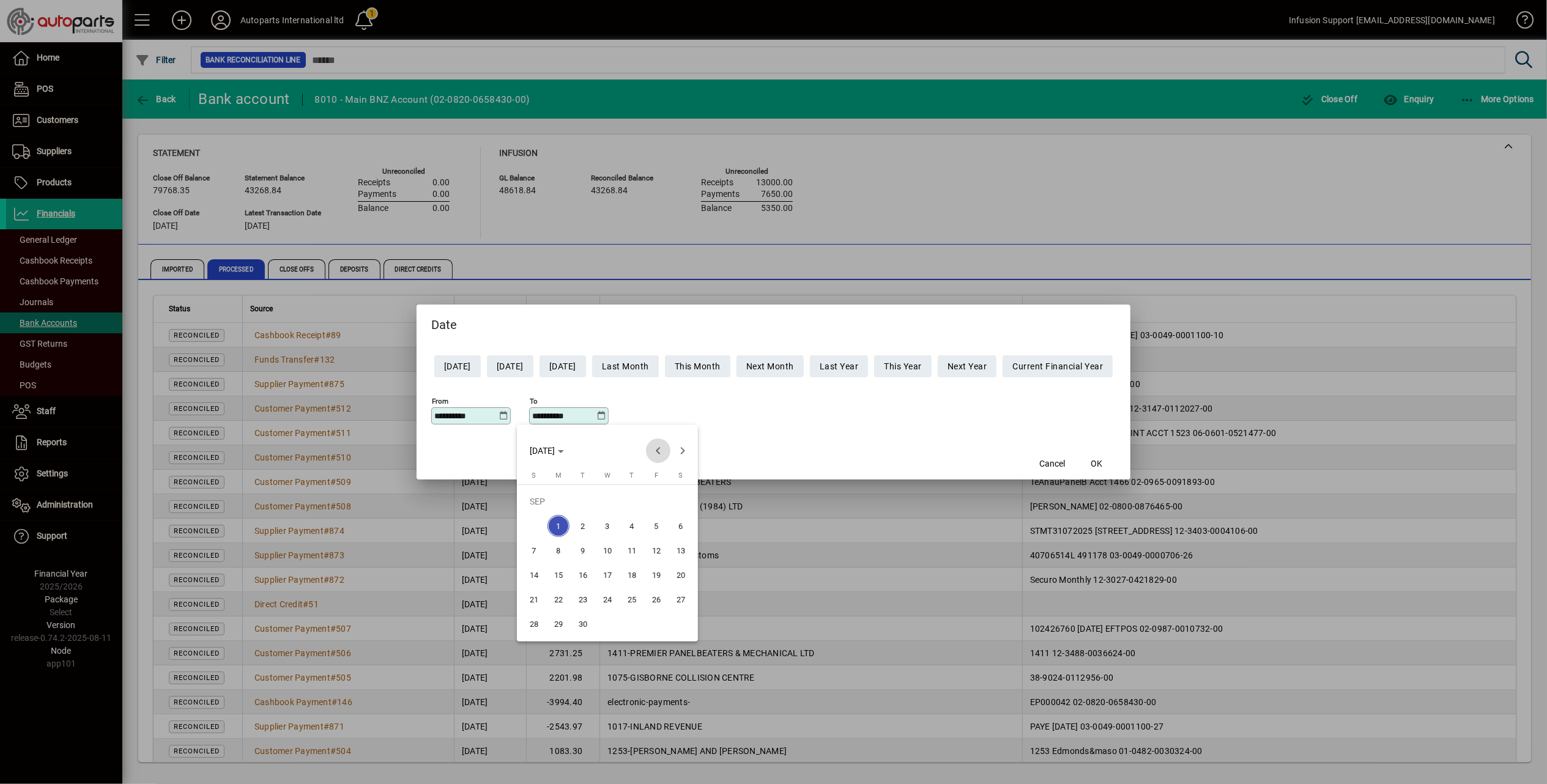
click at [657, 448] on span "Previous month" at bounding box center [658, 451] width 24 height 24
click at [656, 576] on span "20" at bounding box center [656, 575] width 22 height 22
type input "**********"
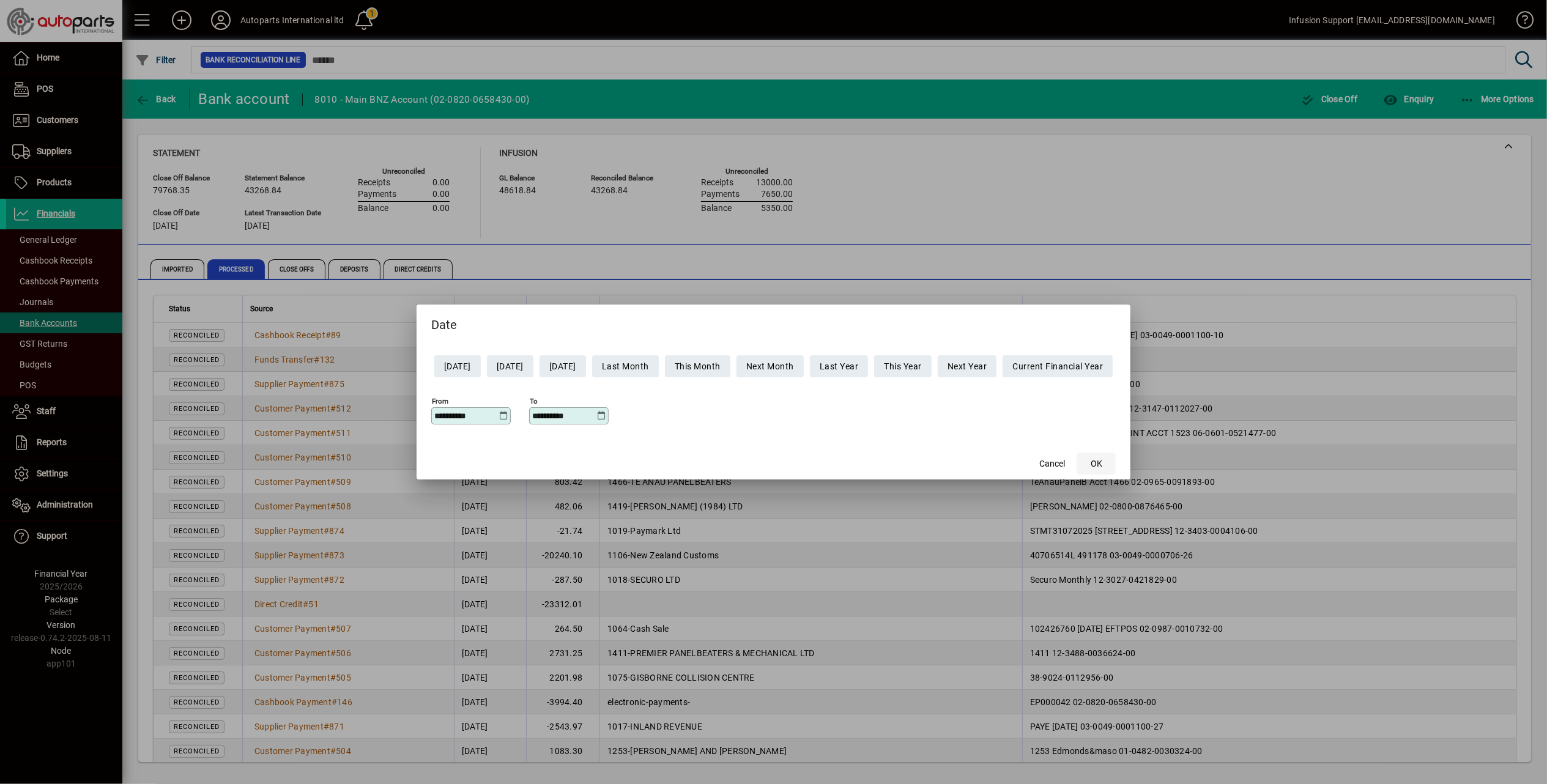
click at [1099, 468] on span "button" at bounding box center [1095, 464] width 39 height 29
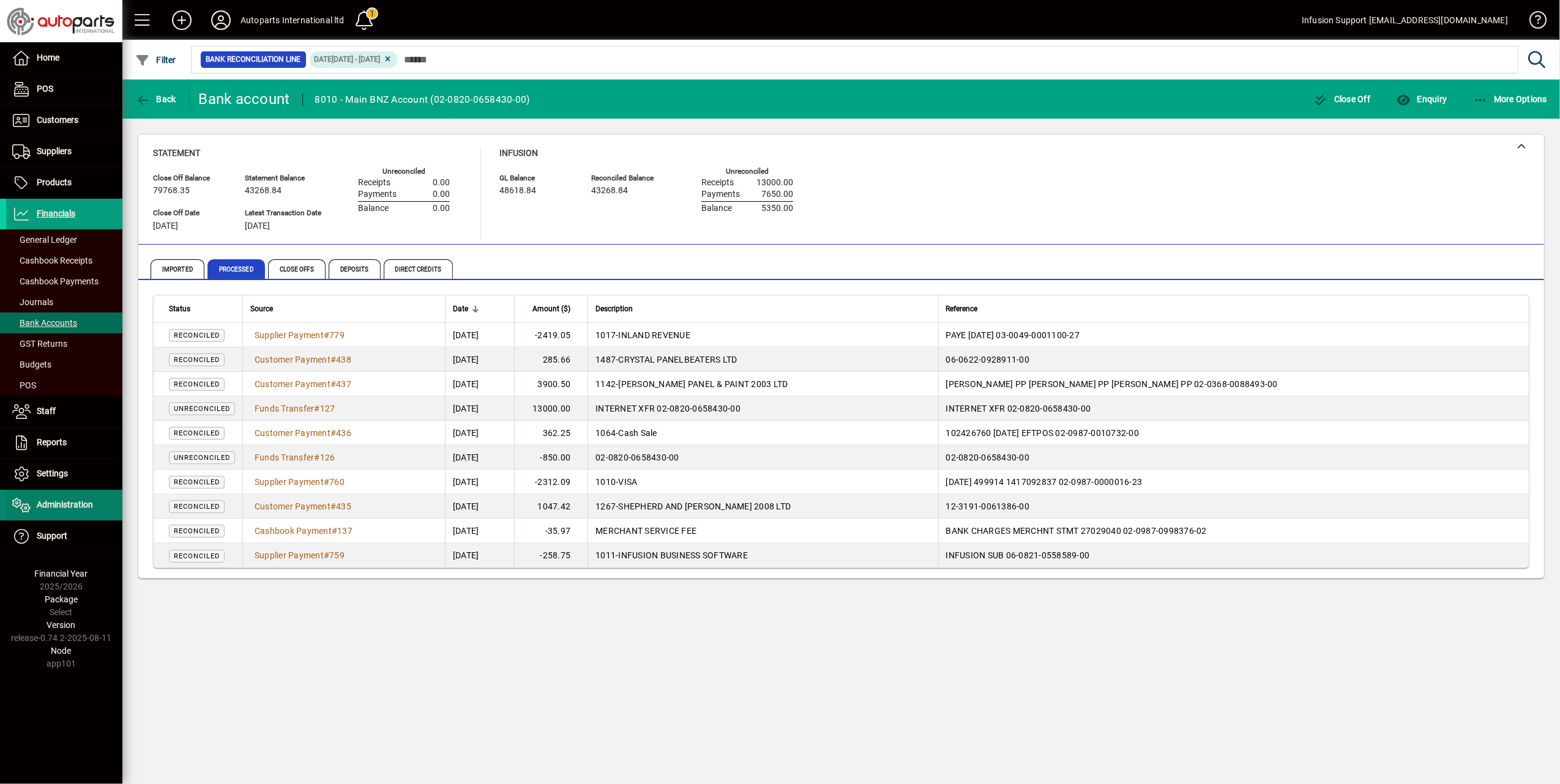
click at [70, 505] on span "Administration" at bounding box center [65, 504] width 56 height 10
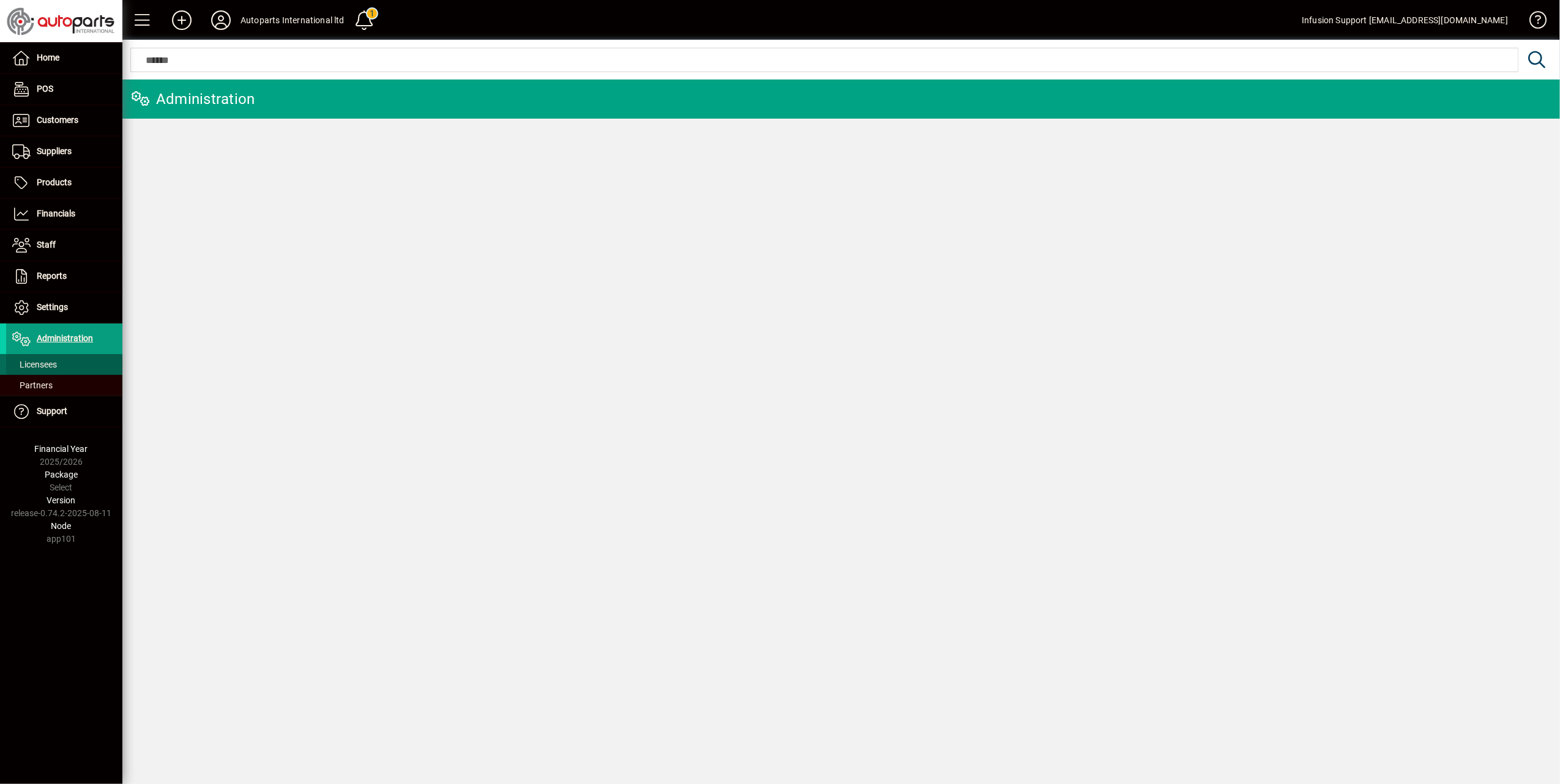
click at [44, 359] on span "Licensees" at bounding box center [31, 365] width 51 height 13
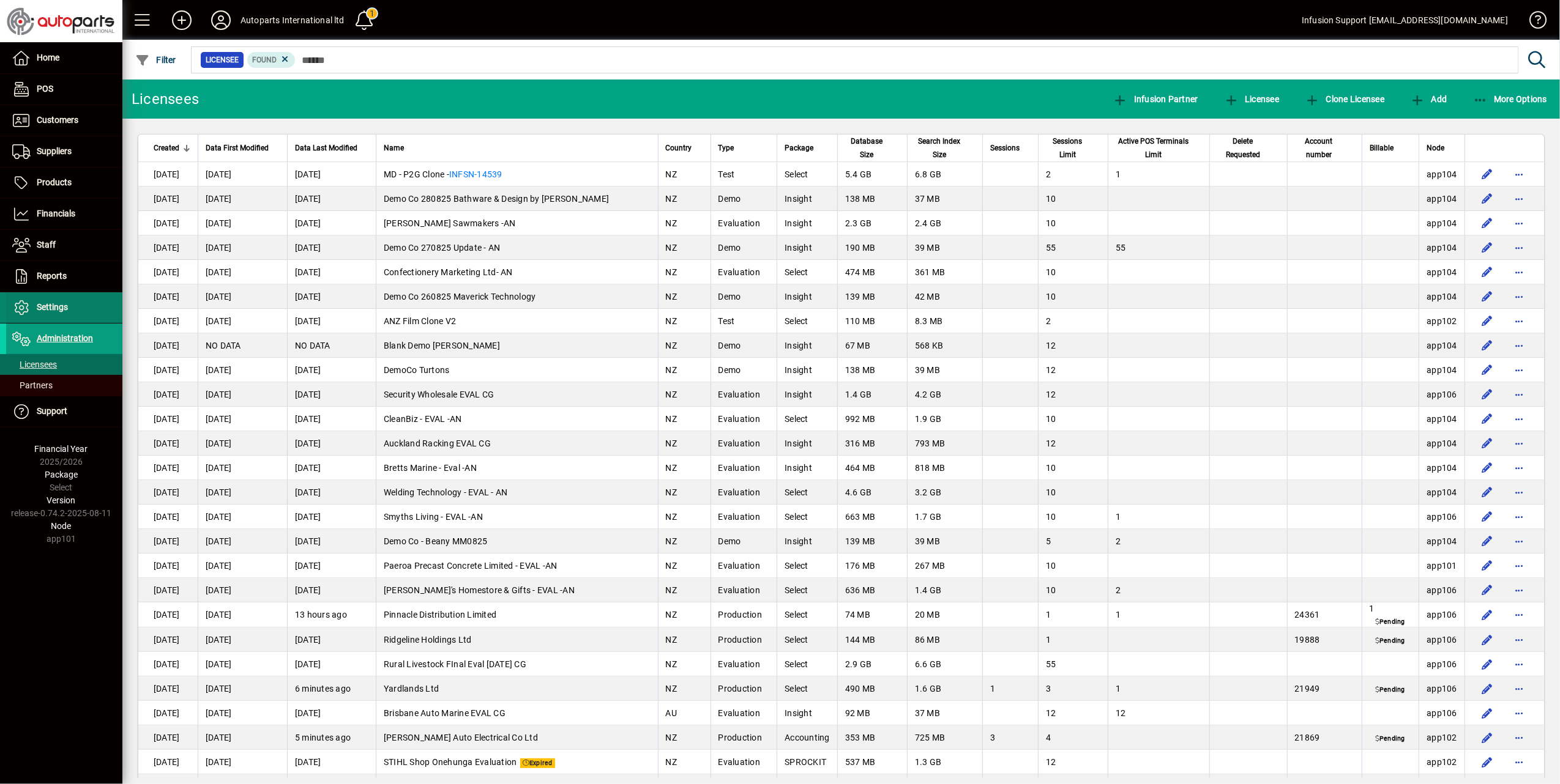
click at [45, 304] on span "Settings" at bounding box center [52, 306] width 31 height 10
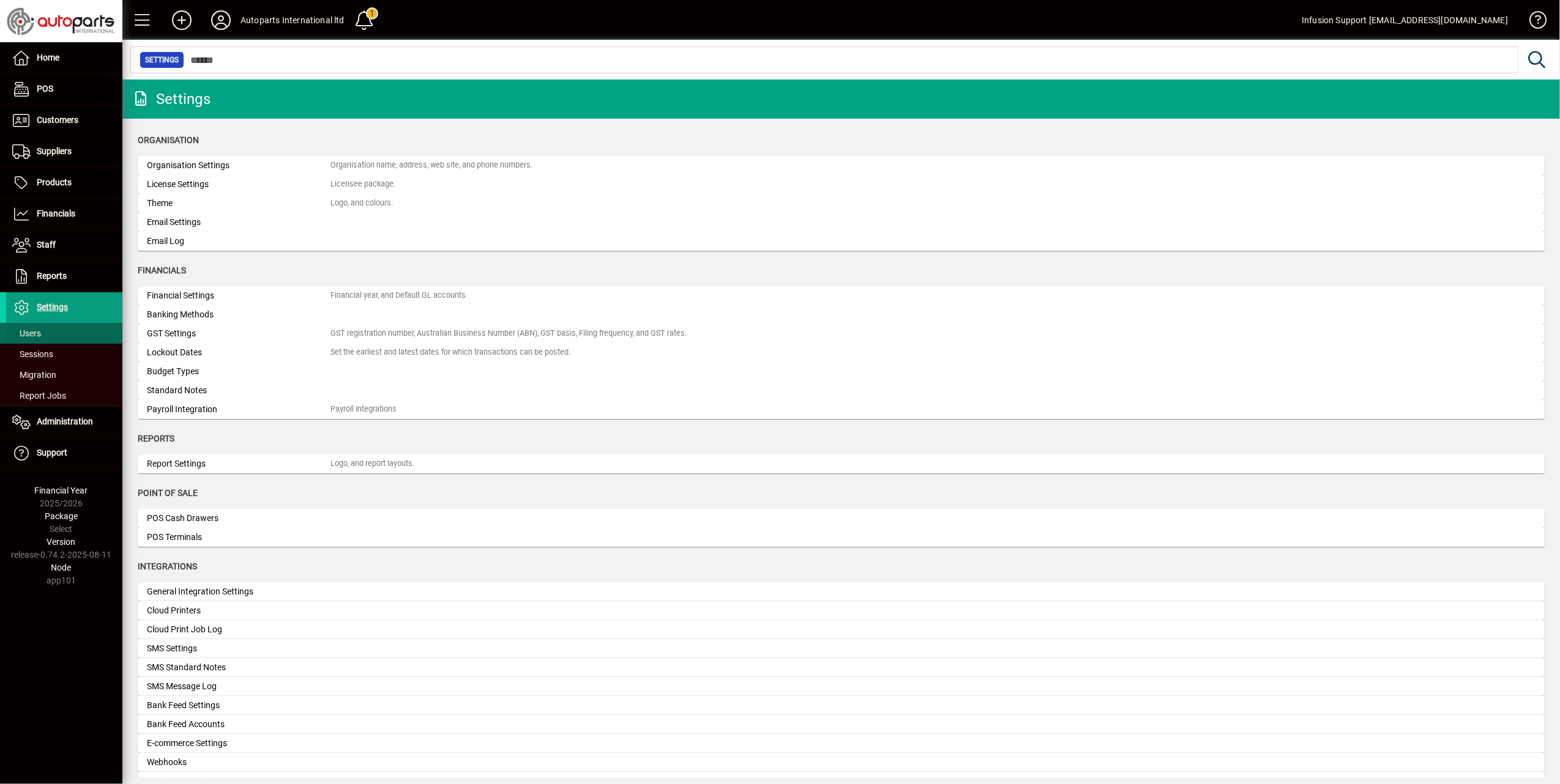
click at [33, 331] on span "Users" at bounding box center [26, 333] width 29 height 10
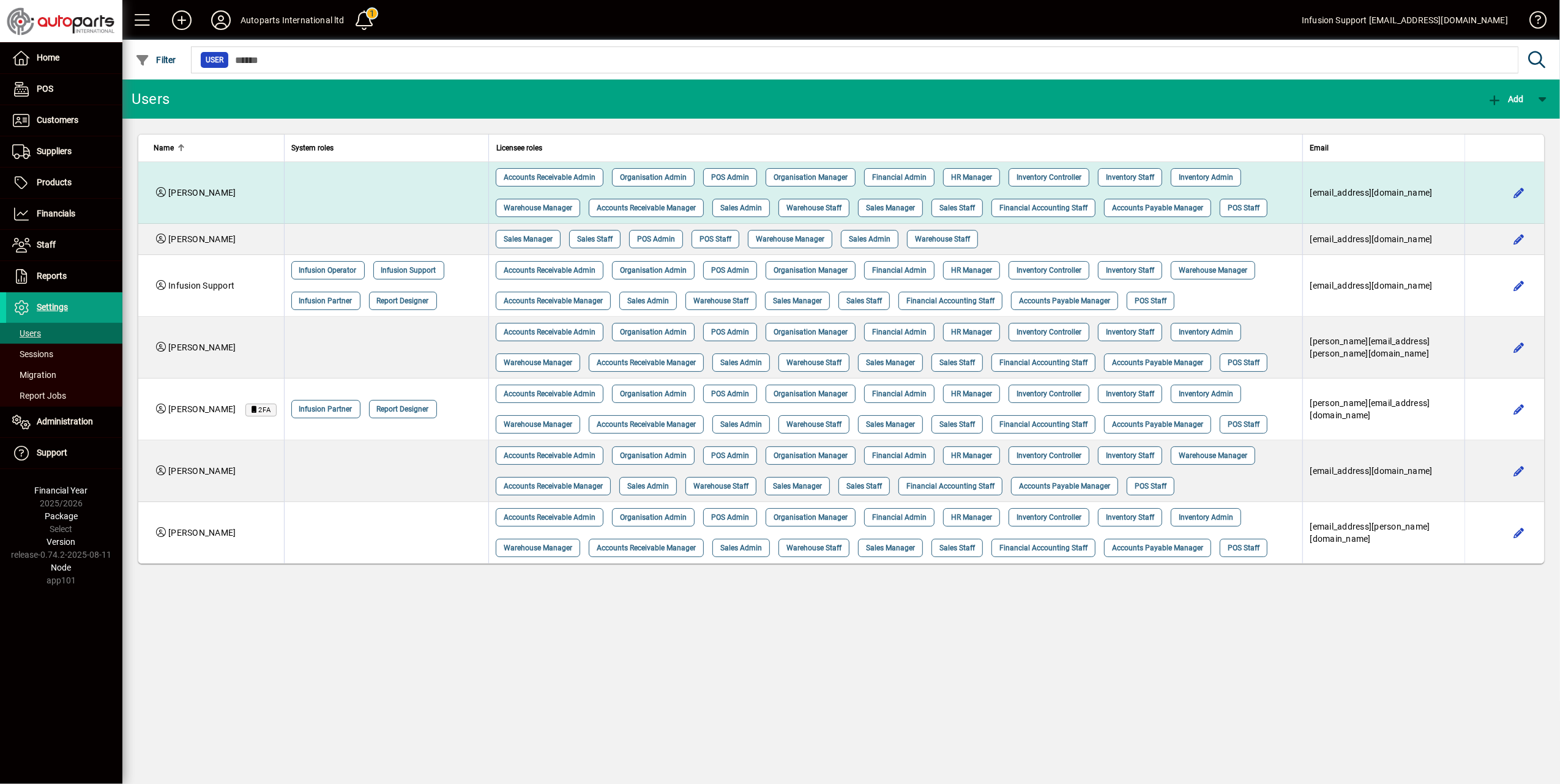
drag, startPoint x: 1445, startPoint y: 194, endPoint x: 1329, endPoint y: 194, distance: 116.0
click at [1329, 194] on td "[EMAIL_ADDRESS][DOMAIN_NAME]" at bounding box center [1383, 192] width 162 height 62
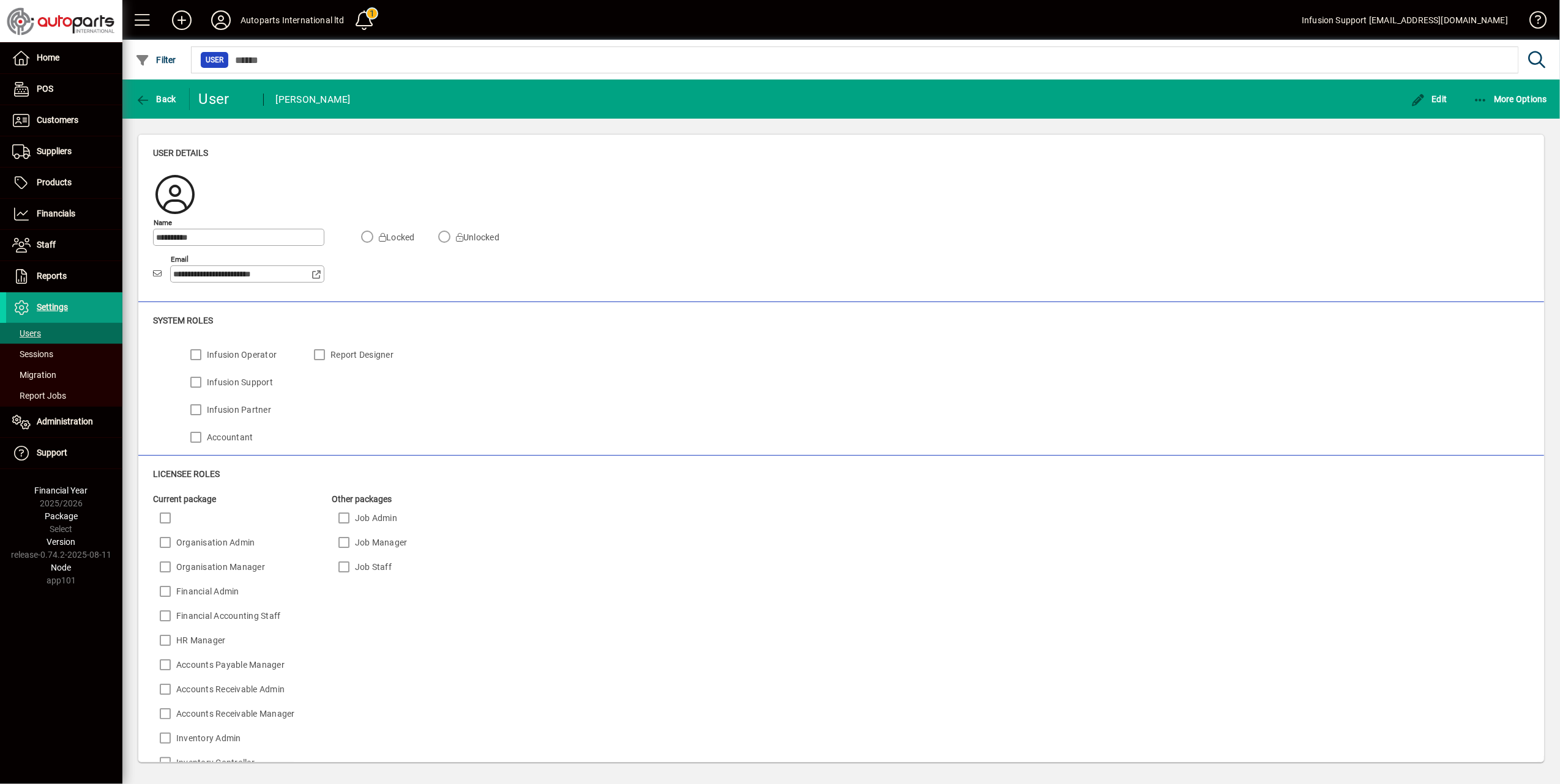
drag, startPoint x: 289, startPoint y: 277, endPoint x: 136, endPoint y: 268, distance: 153.3
click at [136, 268] on div "**********" at bounding box center [841, 448] width 1437 height 659
drag, startPoint x: 136, startPoint y: 268, endPoint x: 239, endPoint y: 273, distance: 103.1
